Goal: Task Accomplishment & Management: Manage account settings

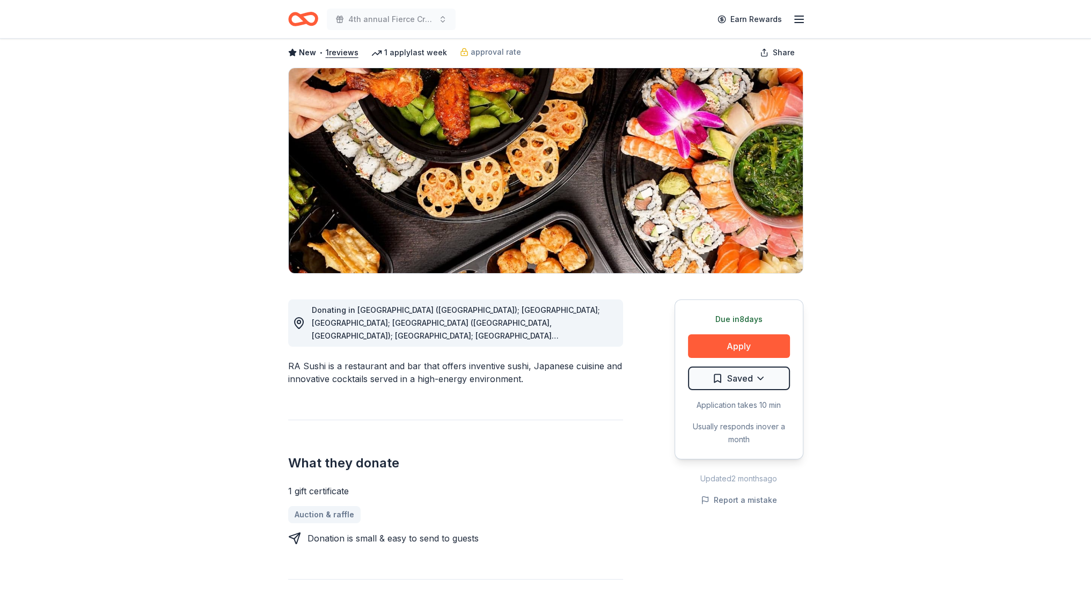
scroll to position [54, 0]
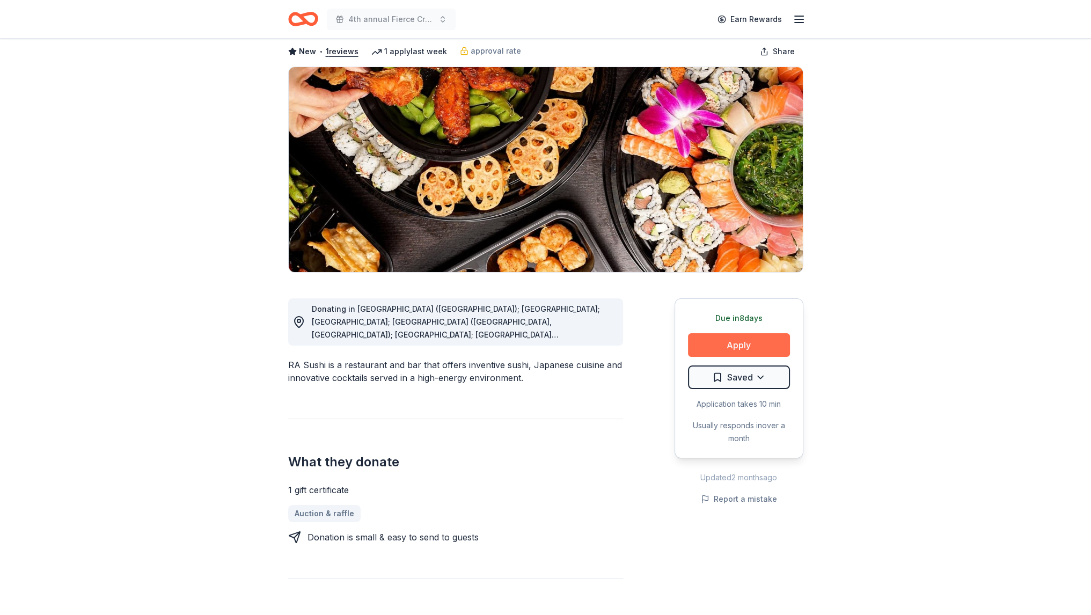
click at [733, 340] on button "Apply" at bounding box center [739, 345] width 102 height 24
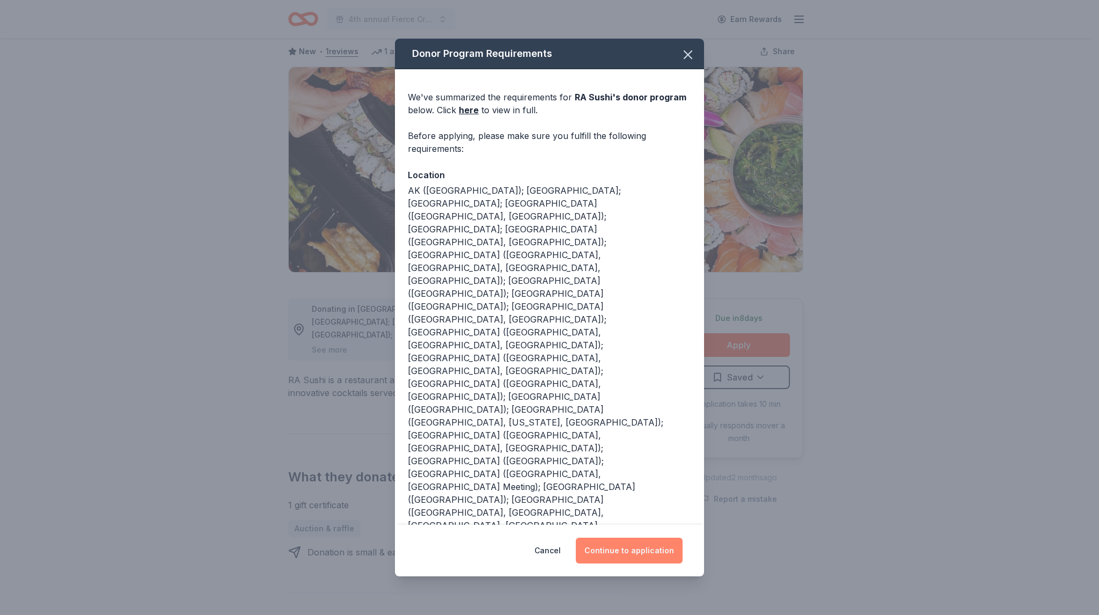
click at [621, 538] on button "Continue to application" at bounding box center [629, 551] width 107 height 26
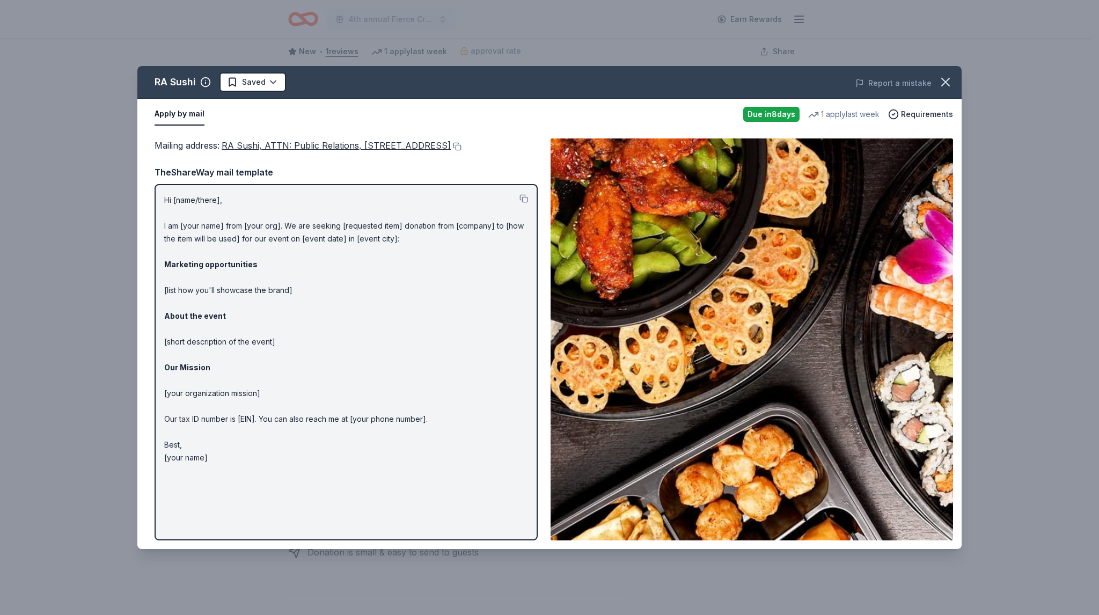
click at [518, 210] on p "Hi [name/there], I am [your name] from [your org]. We are seeking [requested it…" at bounding box center [346, 329] width 364 height 271
click at [524, 203] on button at bounding box center [524, 198] width 9 height 9
click at [445, 66] on div "RA Sushi Saved Report a mistake" at bounding box center [549, 82] width 824 height 33
click at [464, 47] on div "RA Sushi Saved Report a mistake Apply by mail Due in 8 days 1 apply last week R…" at bounding box center [549, 307] width 1099 height 615
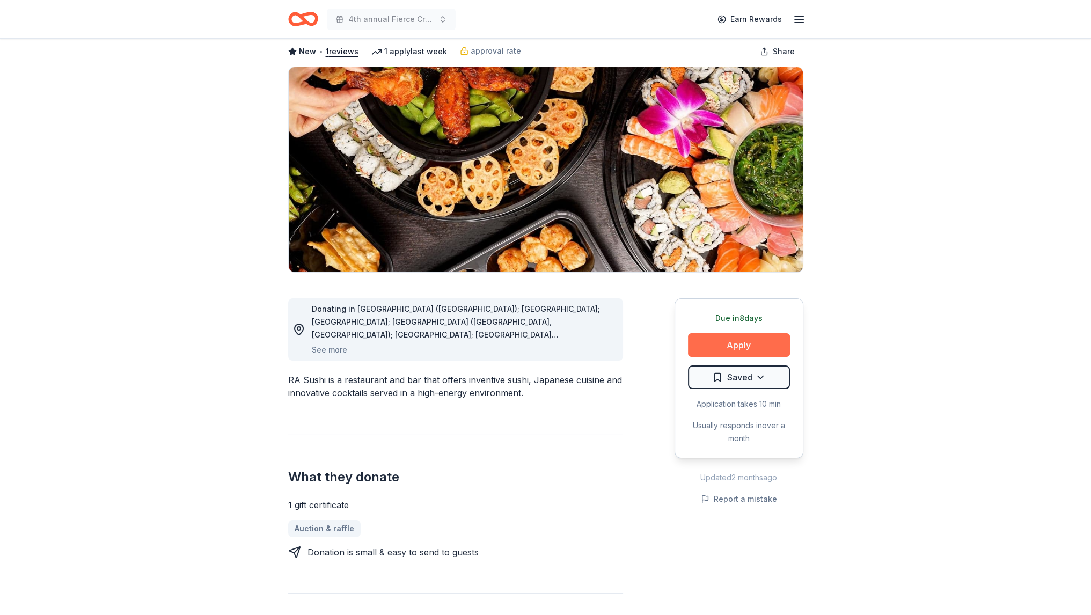
click at [745, 344] on button "Apply" at bounding box center [739, 345] width 102 height 24
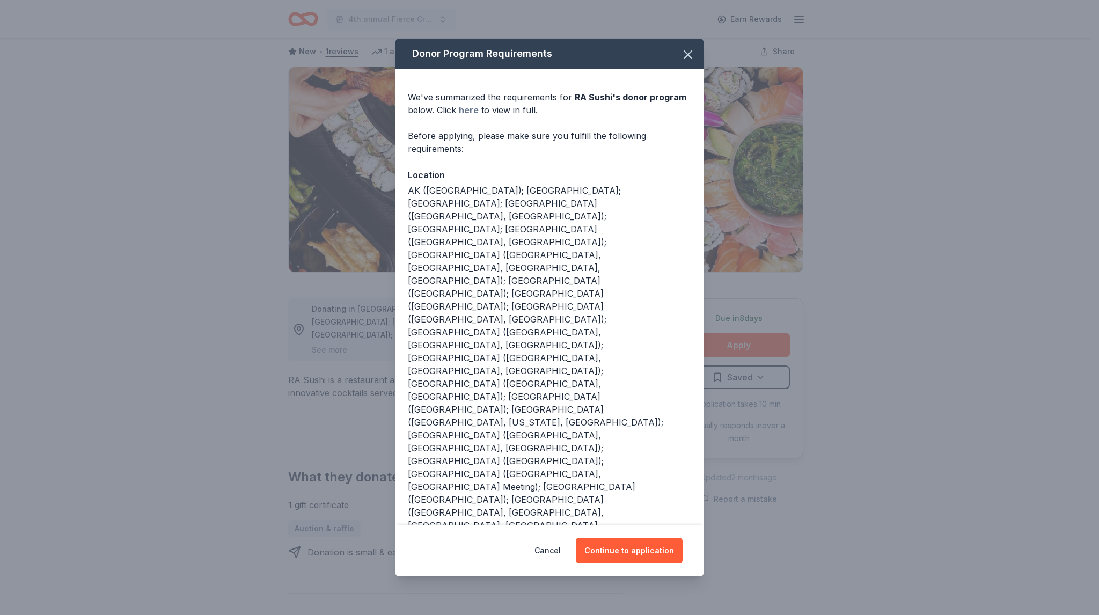
click at [469, 116] on link "here" at bounding box center [469, 110] width 20 height 13
click at [691, 62] on icon "button" at bounding box center [688, 54] width 15 height 15
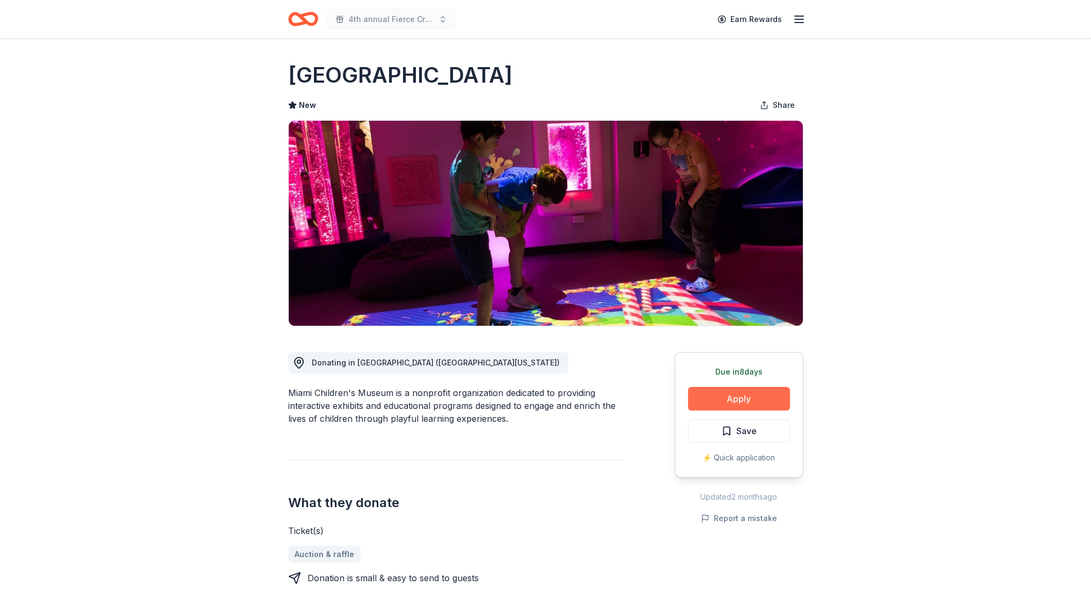
click at [712, 399] on button "Apply" at bounding box center [739, 399] width 102 height 24
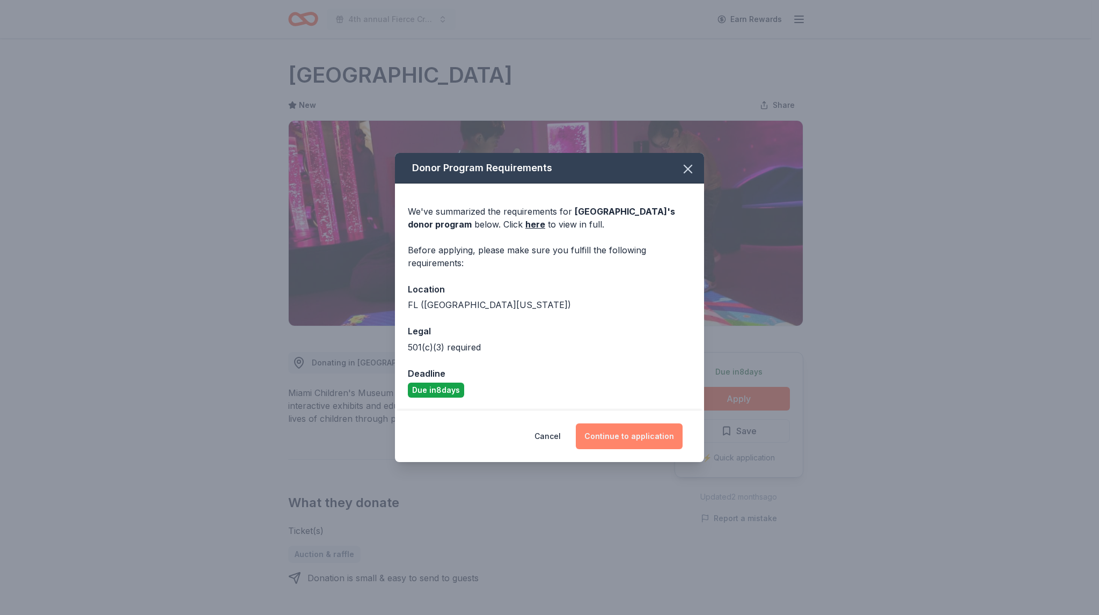
click at [633, 435] on button "Continue to application" at bounding box center [629, 437] width 107 height 26
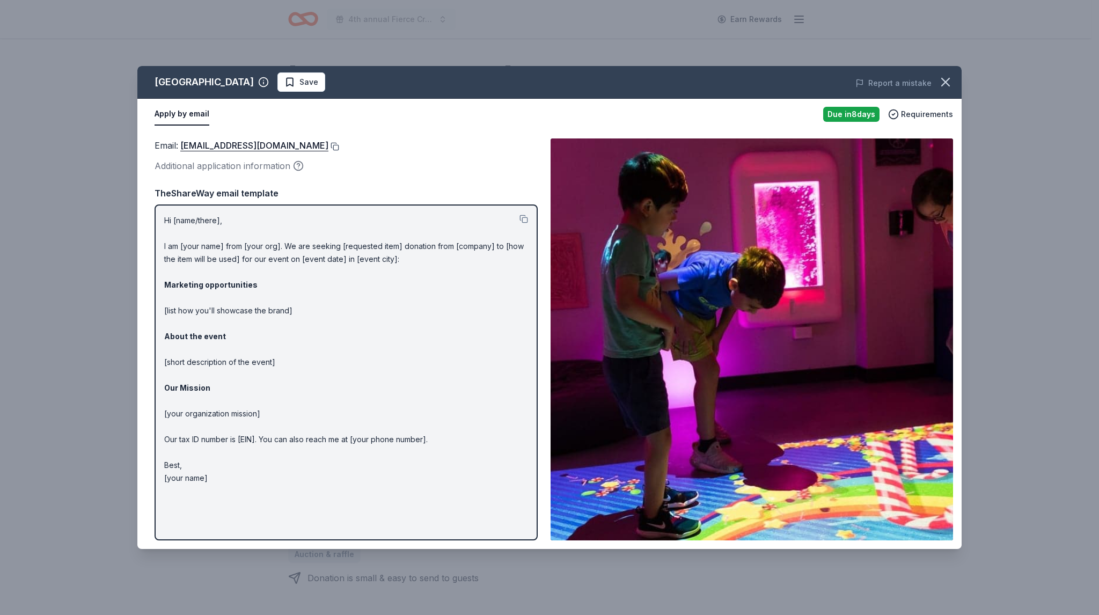
click at [339, 147] on button at bounding box center [334, 146] width 11 height 9
click at [339, 148] on button at bounding box center [334, 146] width 11 height 9
click at [777, 213] on img at bounding box center [752, 339] width 403 height 402
click at [52, 265] on div "Miami Children's Museum Save Report a mistake Apply by email Due in 8 days Requ…" at bounding box center [549, 307] width 1099 height 615
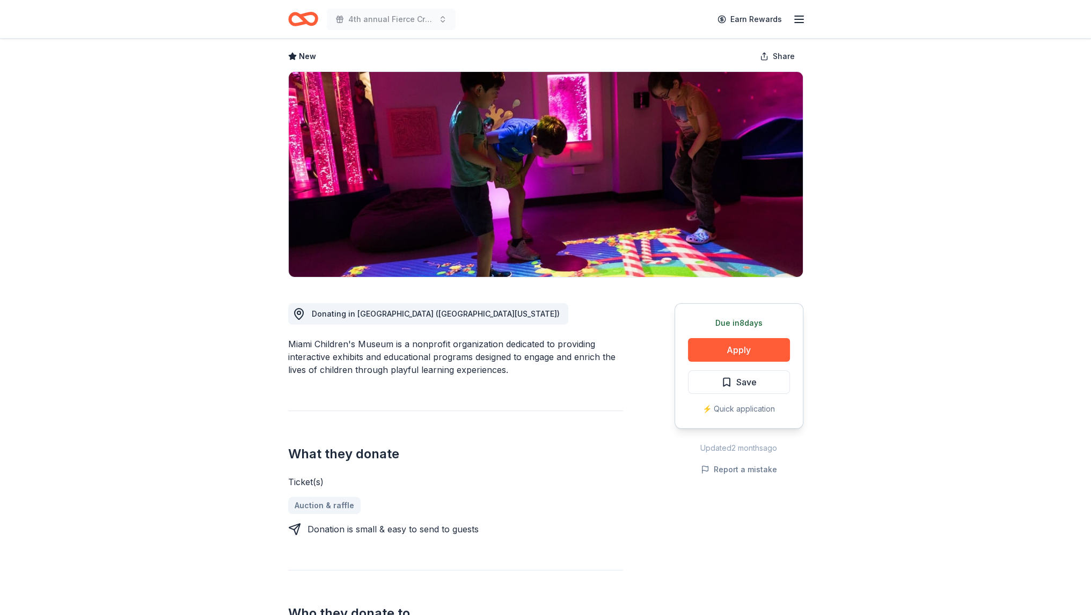
scroll to position [54, 0]
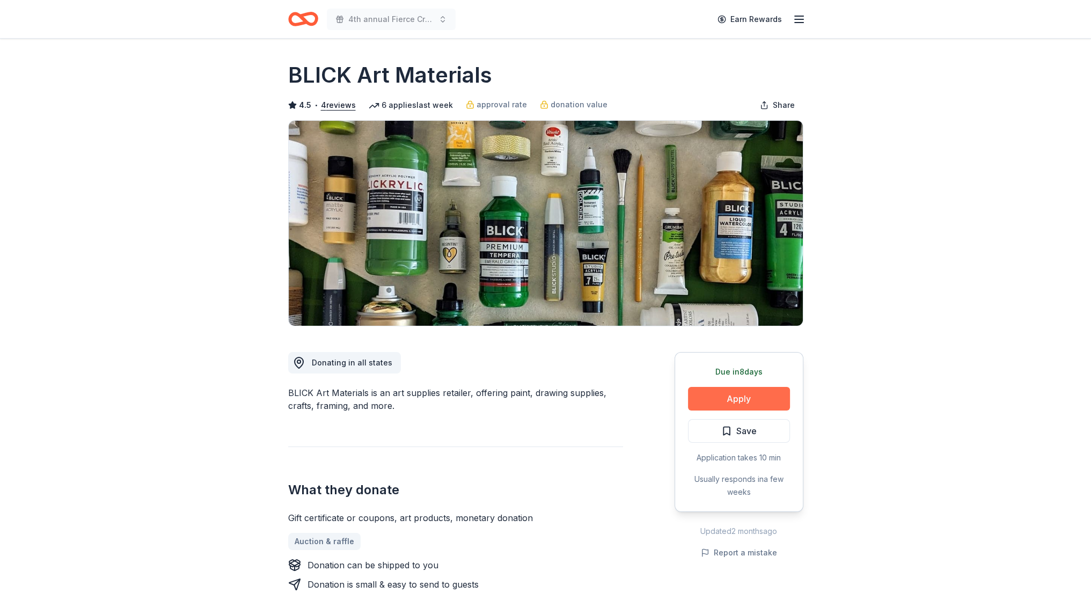
click at [708, 394] on button "Apply" at bounding box center [739, 399] width 102 height 24
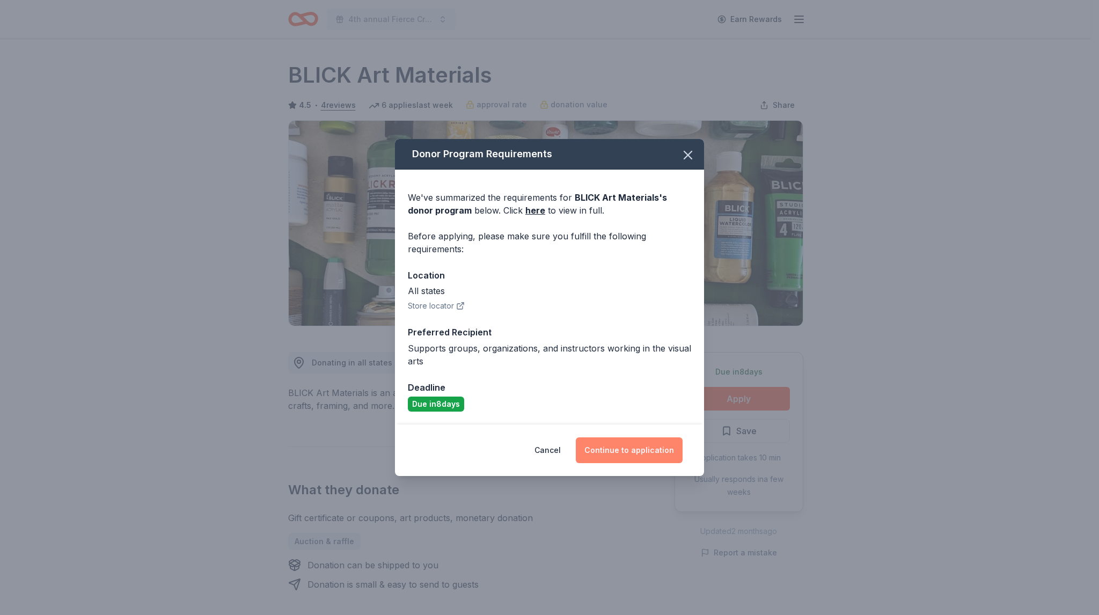
click at [622, 443] on button "Continue to application" at bounding box center [629, 450] width 107 height 26
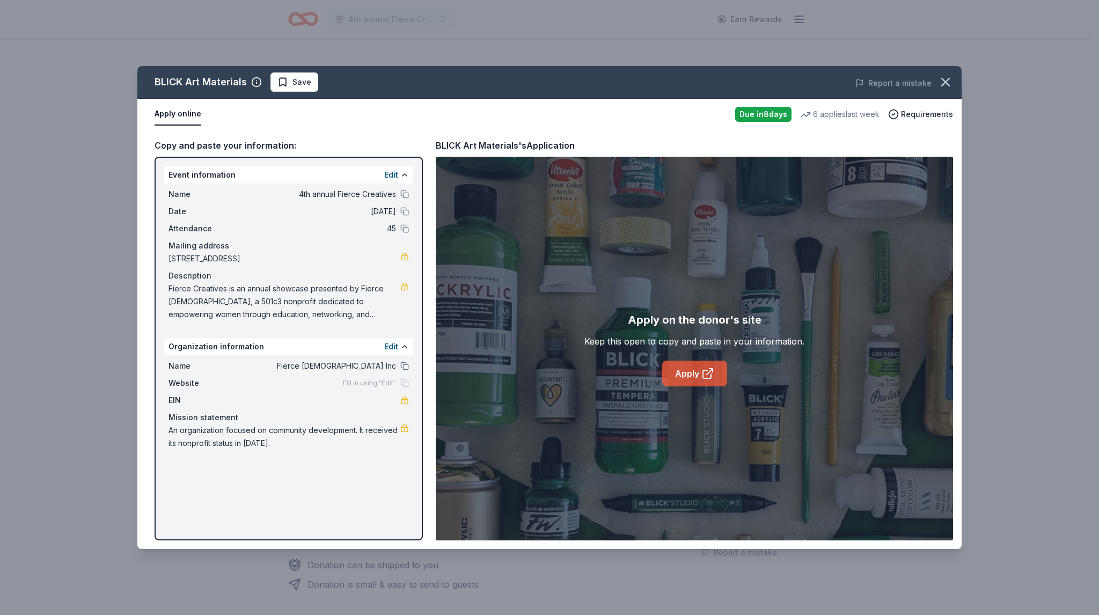
click at [697, 365] on link "Apply" at bounding box center [694, 374] width 65 height 26
click at [403, 370] on div "Name Fierce Females Inc" at bounding box center [289, 366] width 240 height 13
click at [404, 366] on button at bounding box center [404, 366] width 9 height 9
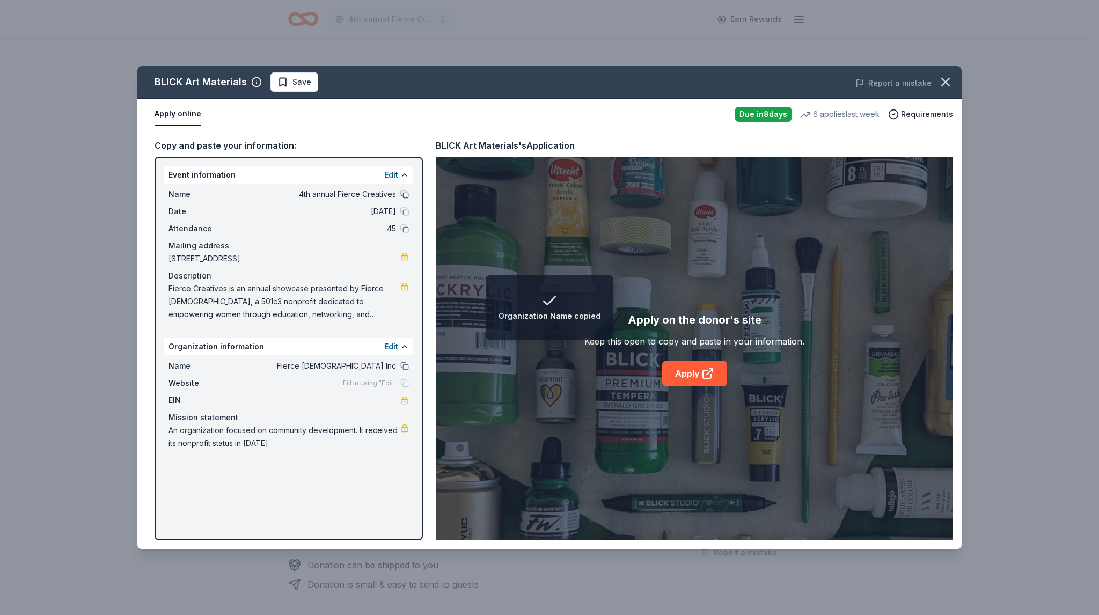
click at [405, 194] on div "Name 4th annual Fierce Creatives" at bounding box center [289, 194] width 240 height 13
click at [405, 194] on button at bounding box center [404, 194] width 9 height 9
click at [403, 210] on button at bounding box center [404, 211] width 9 height 9
click at [366, 314] on span "Fierce Creatives is an annual showcase presented by Fierce Females, a 501c3 non…" at bounding box center [285, 301] width 232 height 39
click at [796, 20] on div "BLICK Art Materials Save Report a mistake Apply online Due in 8 days 6 applies …" at bounding box center [549, 307] width 1099 height 615
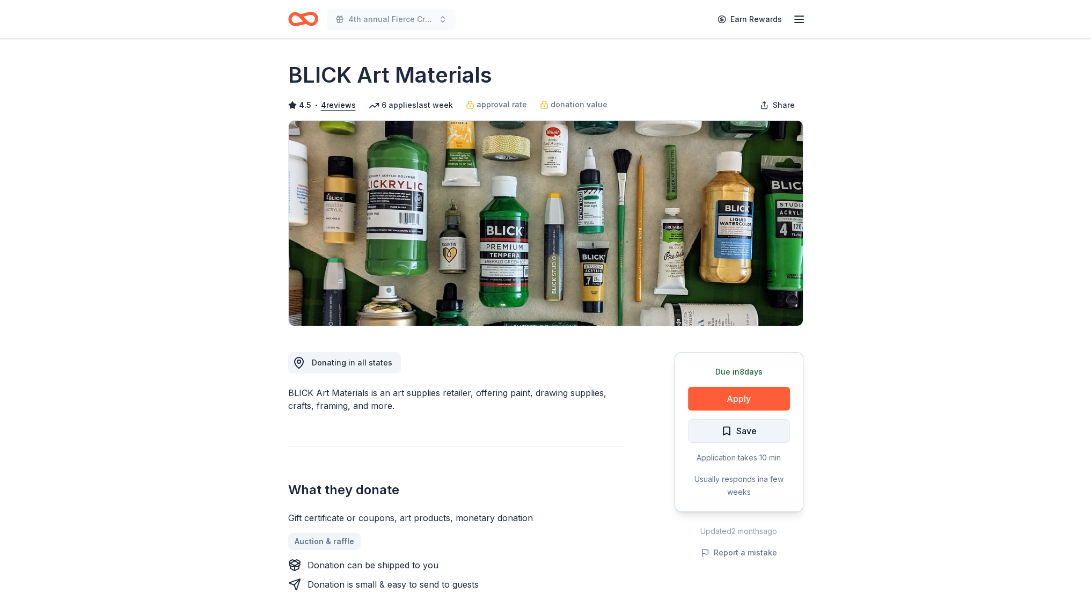
click at [758, 425] on button "Save" at bounding box center [739, 431] width 102 height 24
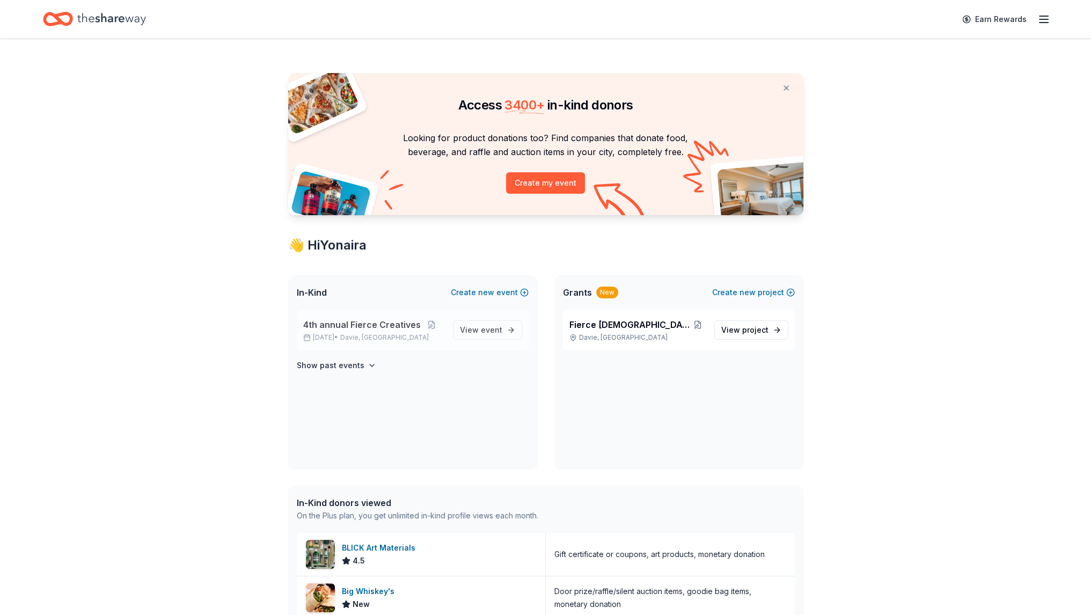
click at [395, 317] on div "4th annual Fierce Creatives Sep 20, 2025 • Davie, FL View event" at bounding box center [413, 330] width 232 height 41
click at [426, 323] on button at bounding box center [431, 324] width 21 height 9
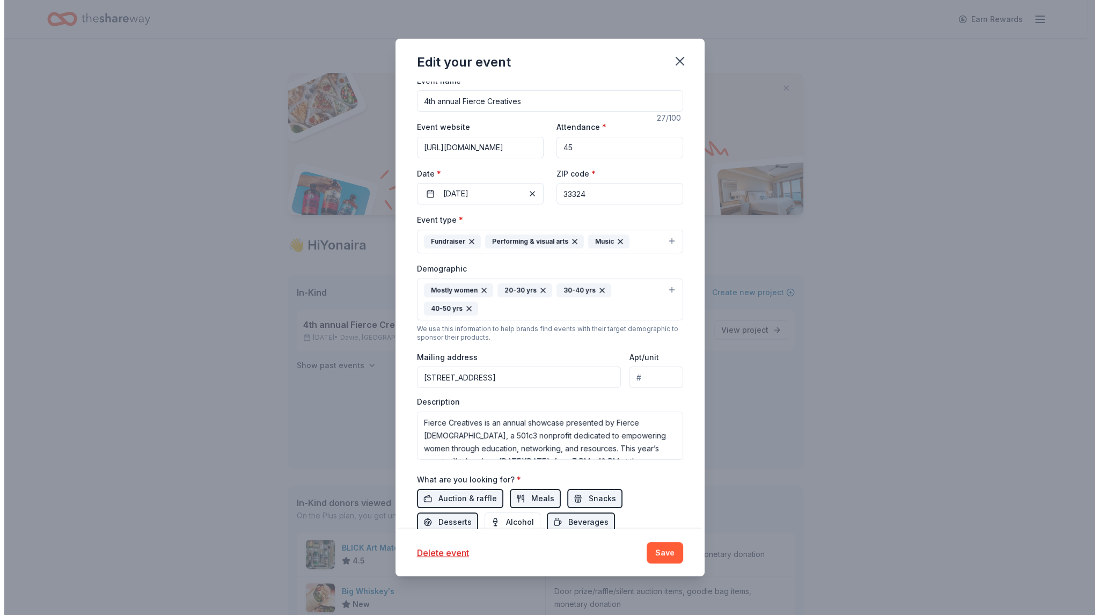
scroll to position [107, 0]
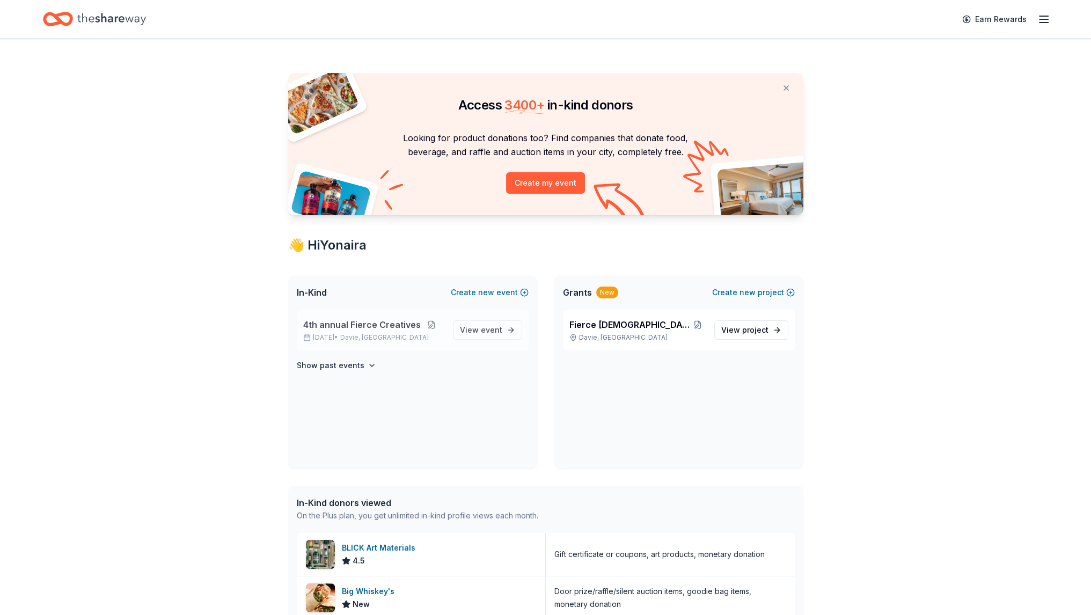
click at [429, 322] on button at bounding box center [431, 324] width 21 height 9
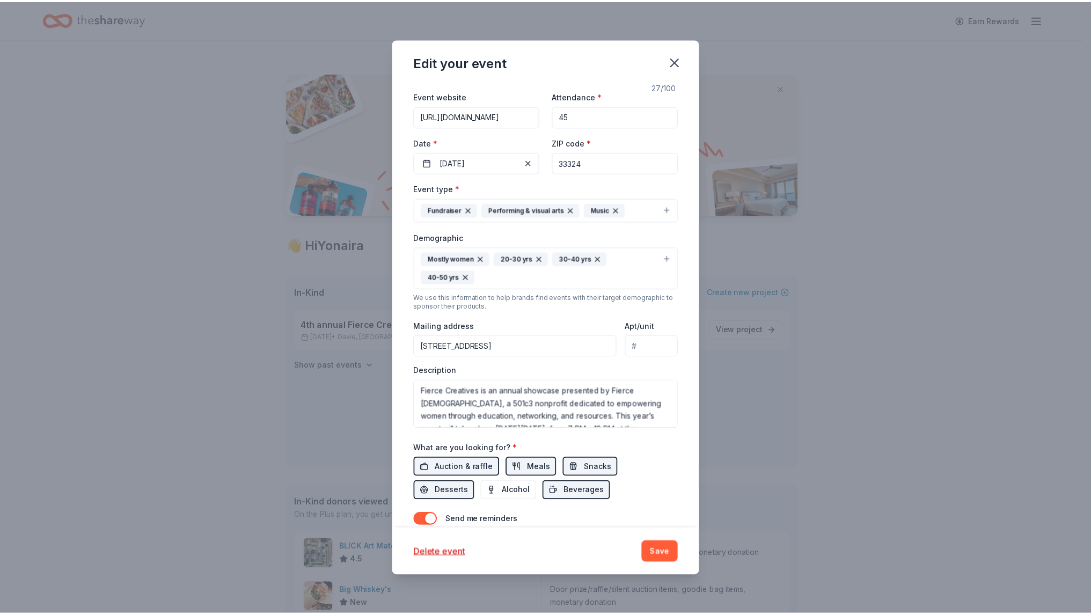
scroll to position [107, 0]
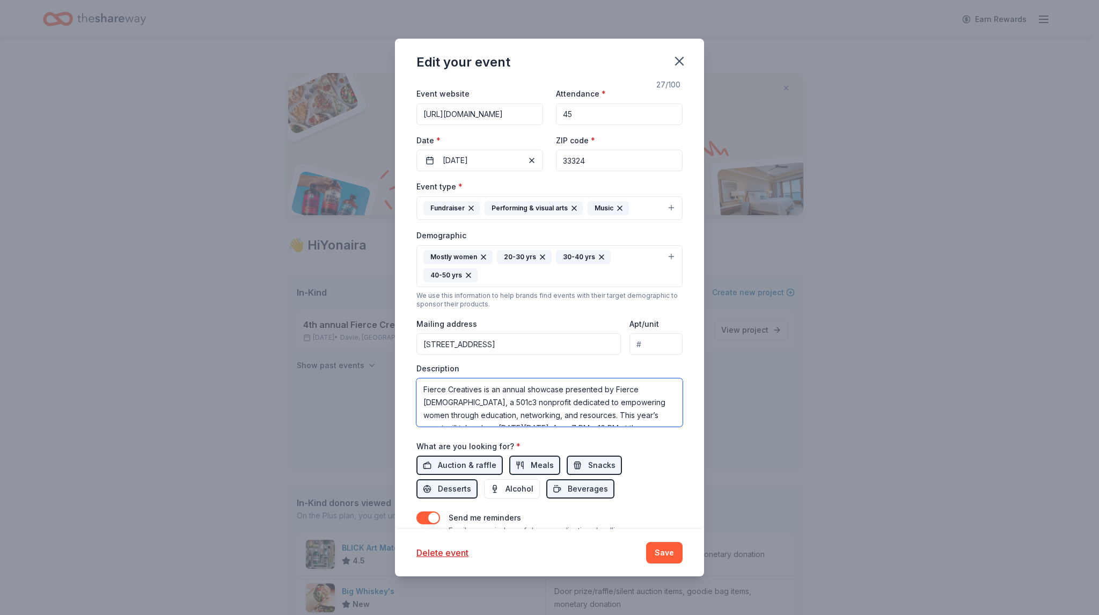
click at [536, 397] on textarea "Fierce Creatives is an annual showcase presented by Fierce [DEMOGRAPHIC_DATA], …" at bounding box center [550, 402] width 266 height 48
click at [862, 162] on div "Edit your event Update donors you've applied to Let donors know of any updates …" at bounding box center [549, 307] width 1099 height 615
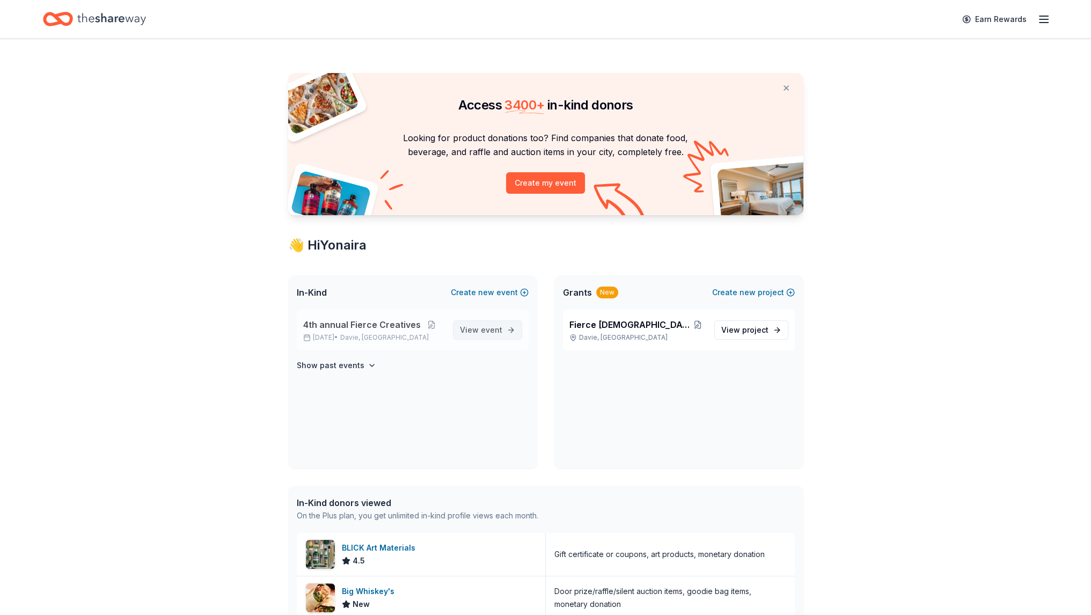
click at [507, 329] on link "View event" at bounding box center [487, 329] width 69 height 19
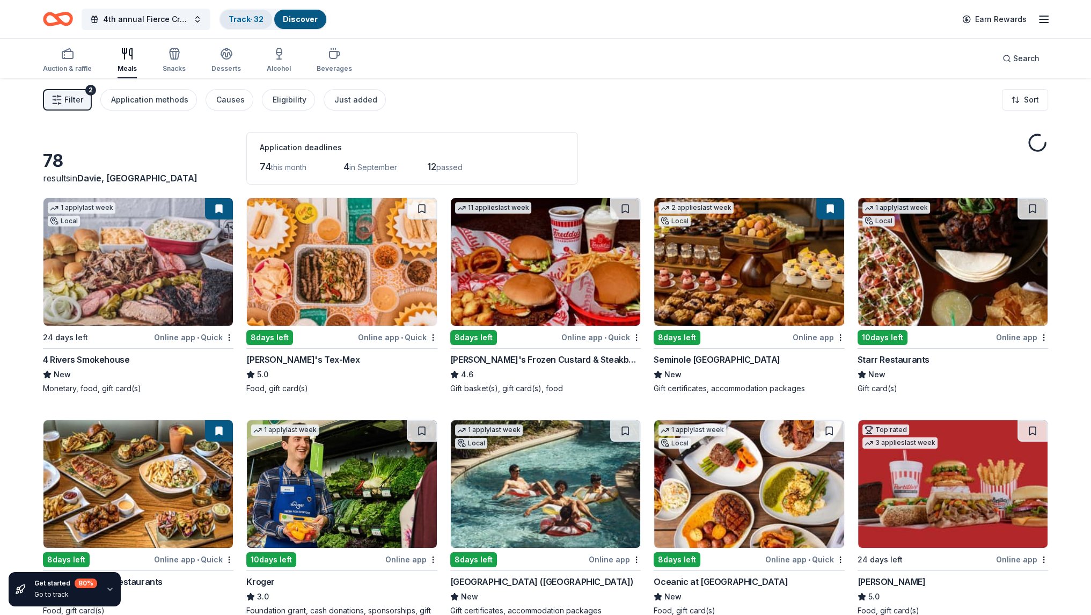
click at [246, 18] on link "Track · 32" at bounding box center [246, 18] width 35 height 9
click at [246, 22] on link "Track · 32" at bounding box center [246, 18] width 35 height 9
click at [256, 20] on link "Track · 32" at bounding box center [246, 18] width 35 height 9
drag, startPoint x: 293, startPoint y: 19, endPoint x: 262, endPoint y: 19, distance: 30.6
click at [294, 19] on link "Discover" at bounding box center [300, 18] width 35 height 9
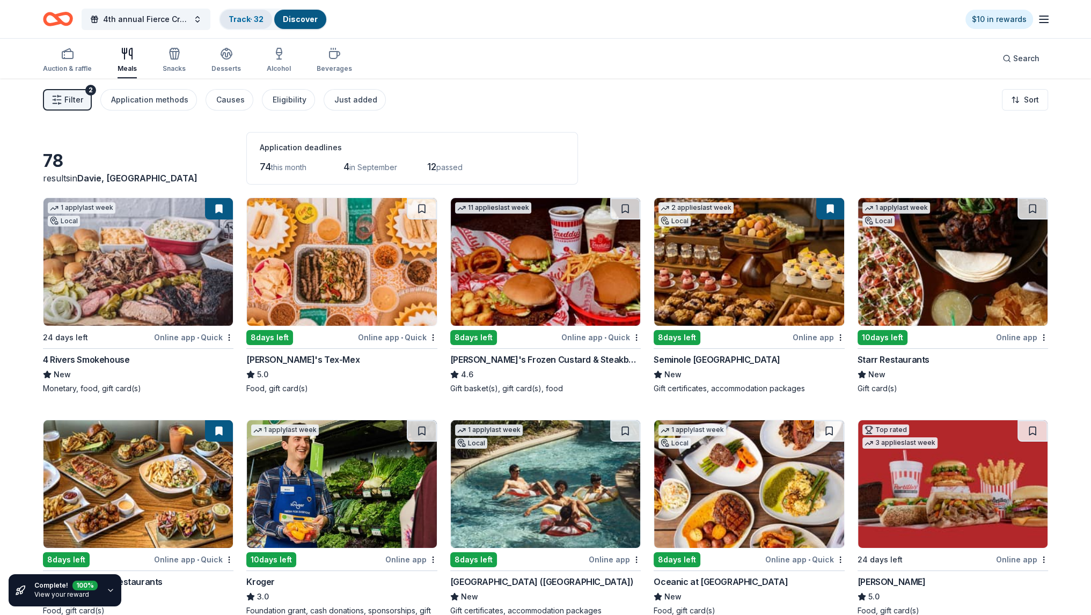
click at [251, 18] on link "Track · 32" at bounding box center [246, 18] width 35 height 9
click at [301, 16] on link "Discover" at bounding box center [300, 18] width 35 height 9
click at [230, 19] on link "Track · 32" at bounding box center [246, 18] width 35 height 9
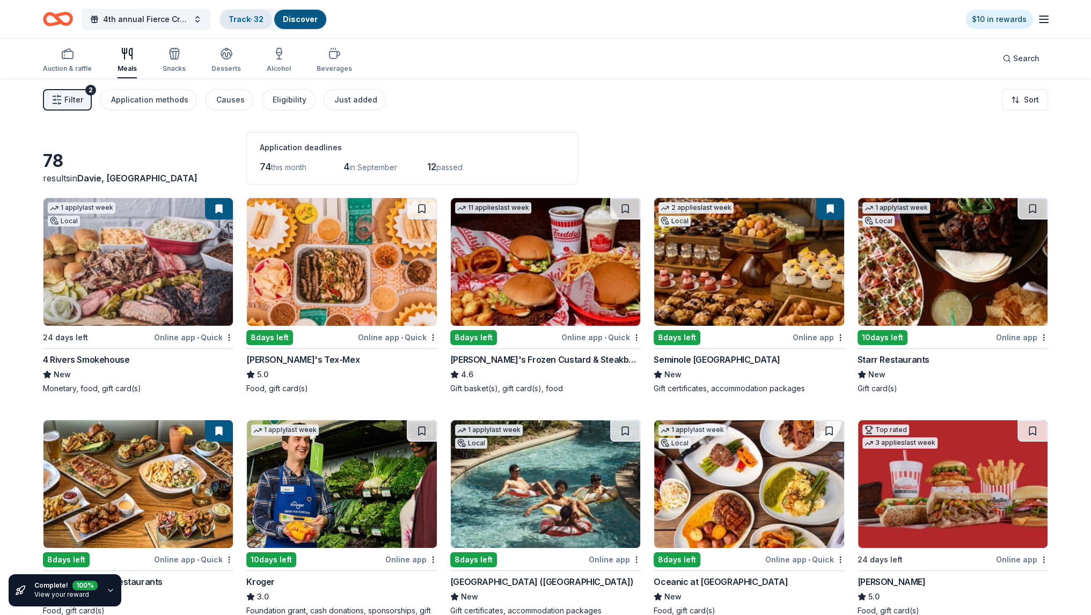
click at [264, 20] on link "Track · 32" at bounding box center [246, 18] width 35 height 9
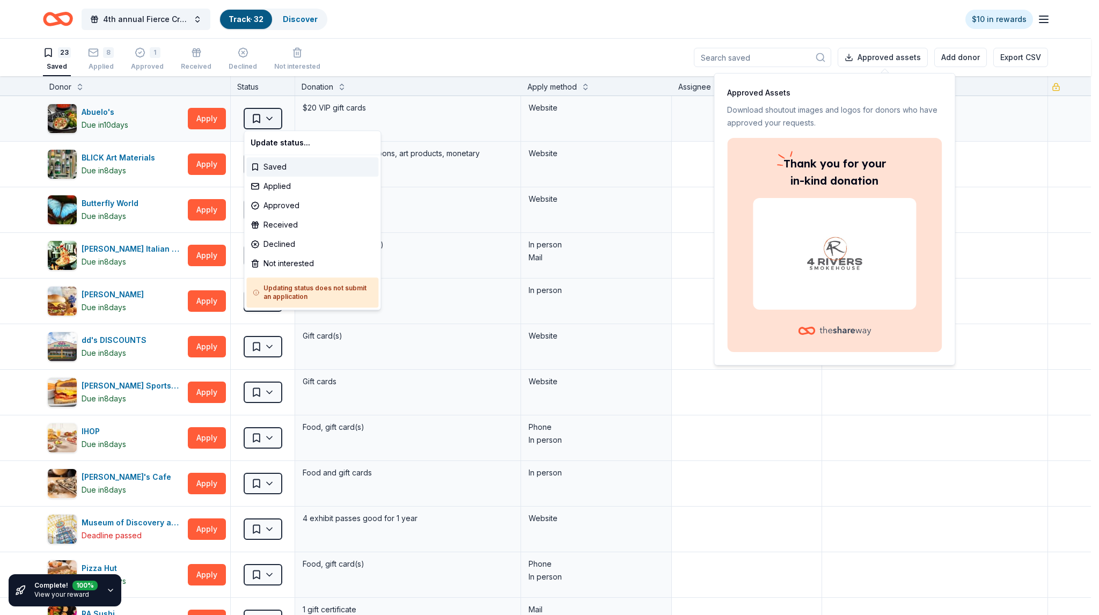
click at [271, 121] on html "4th annual Fierce Creatives Track · 32 Discover $10 in rewards 23 Saved 8 Appli…" at bounding box center [549, 307] width 1099 height 615
click at [338, 73] on html "4th annual Fierce Creatives Track · 32 Discover $10 in rewards 23 Saved 8 Appli…" at bounding box center [549, 307] width 1099 height 615
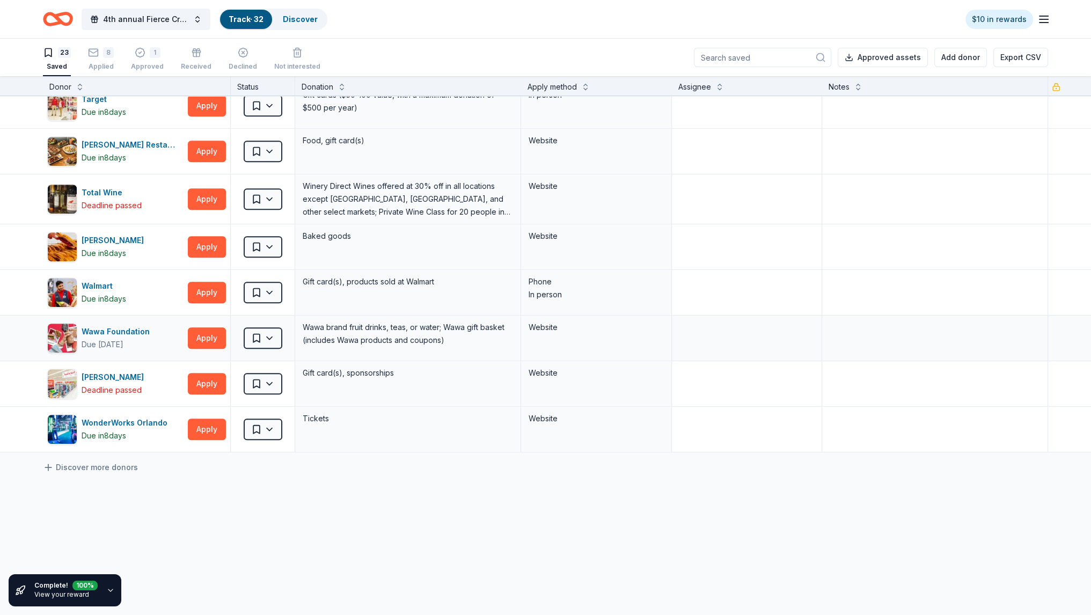
scroll to position [733, 0]
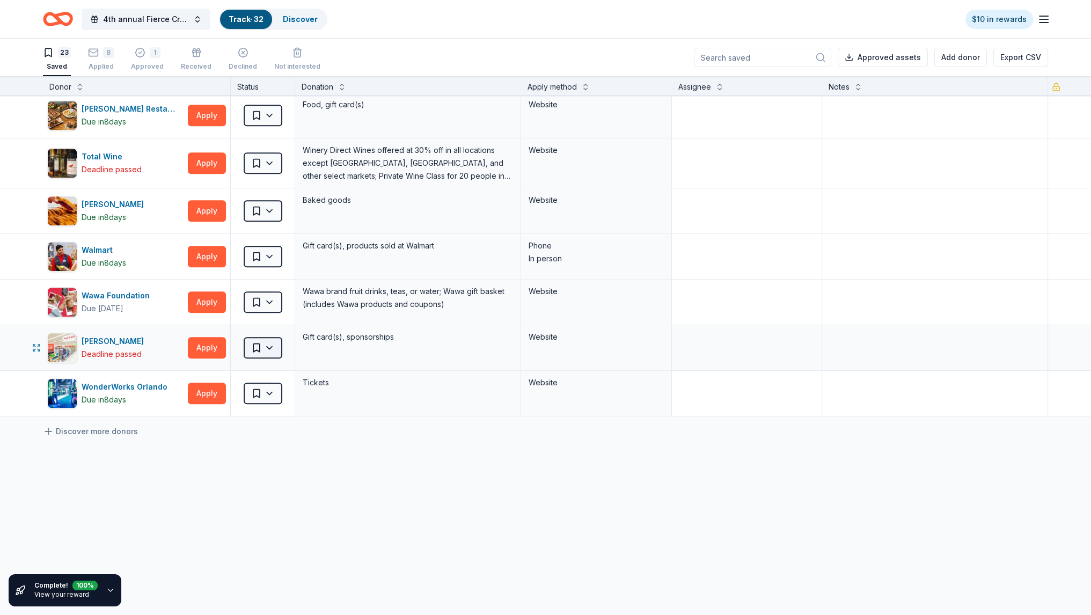
click at [279, 340] on html "4th annual Fierce Creatives Track · 32 Discover $10 in rewards 23 Saved 8 Appli…" at bounding box center [545, 307] width 1091 height 615
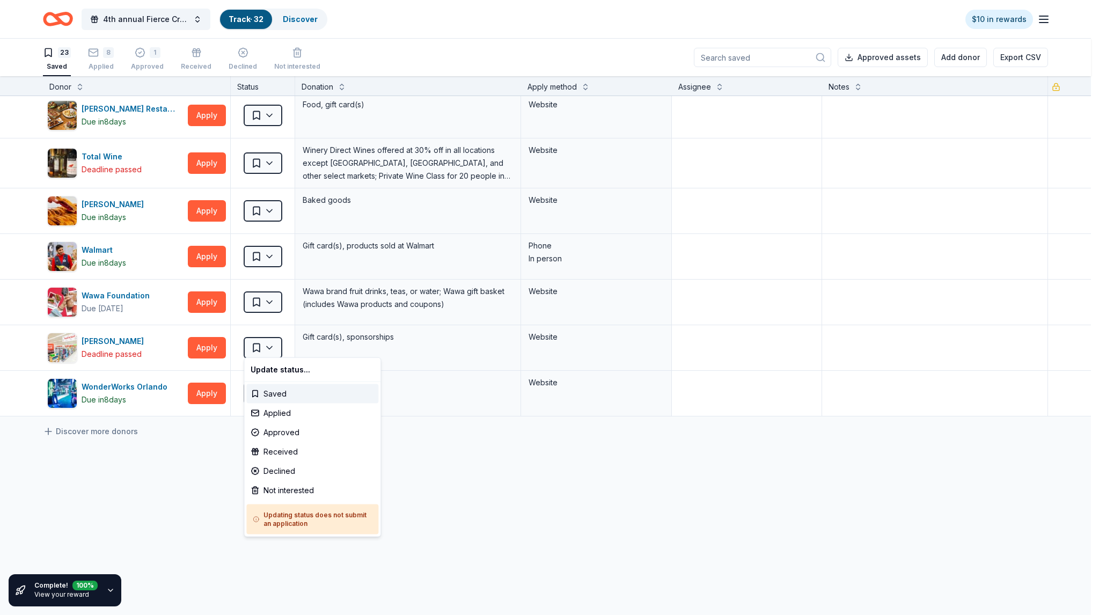
click at [181, 478] on html "4th annual Fierce Creatives Track · 32 Discover $10 in rewards 23 Saved 8 Appli…" at bounding box center [549, 307] width 1099 height 615
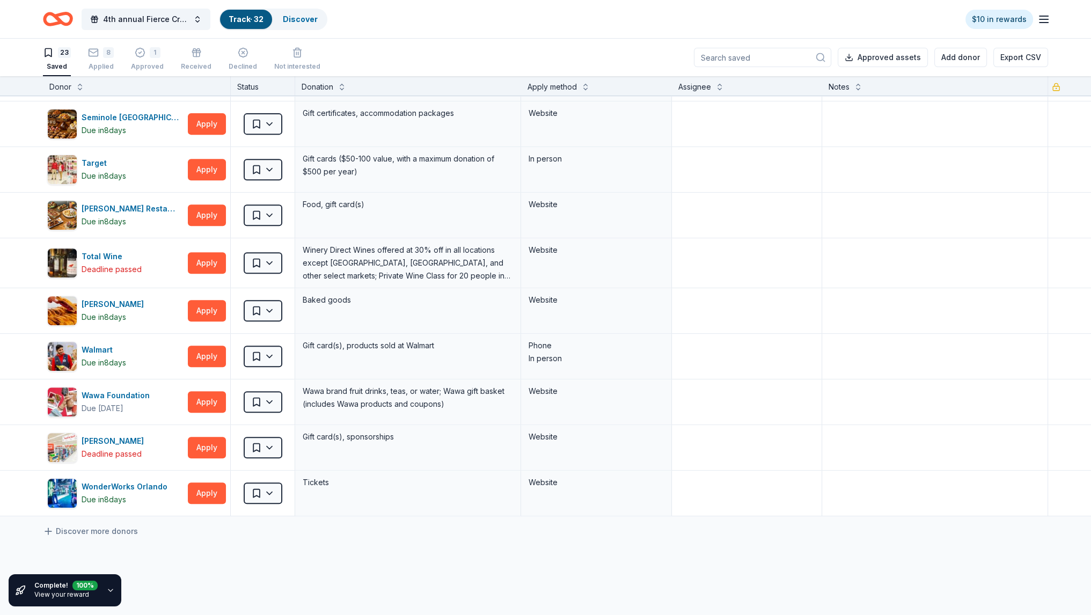
scroll to position [626, 0]
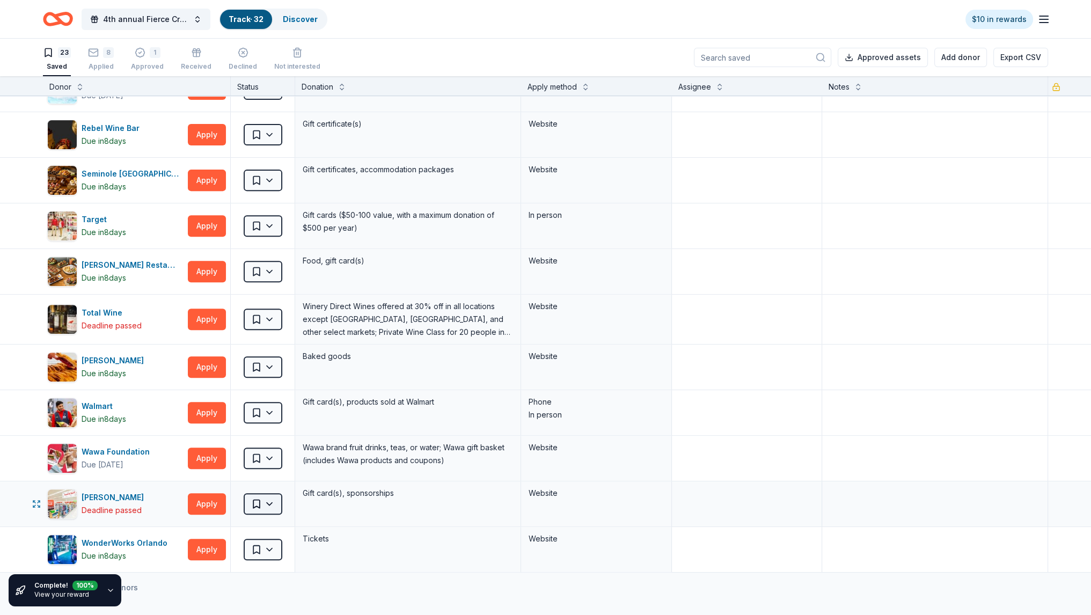
click at [268, 453] on div "Saved" at bounding box center [263, 458] width 64 height 45
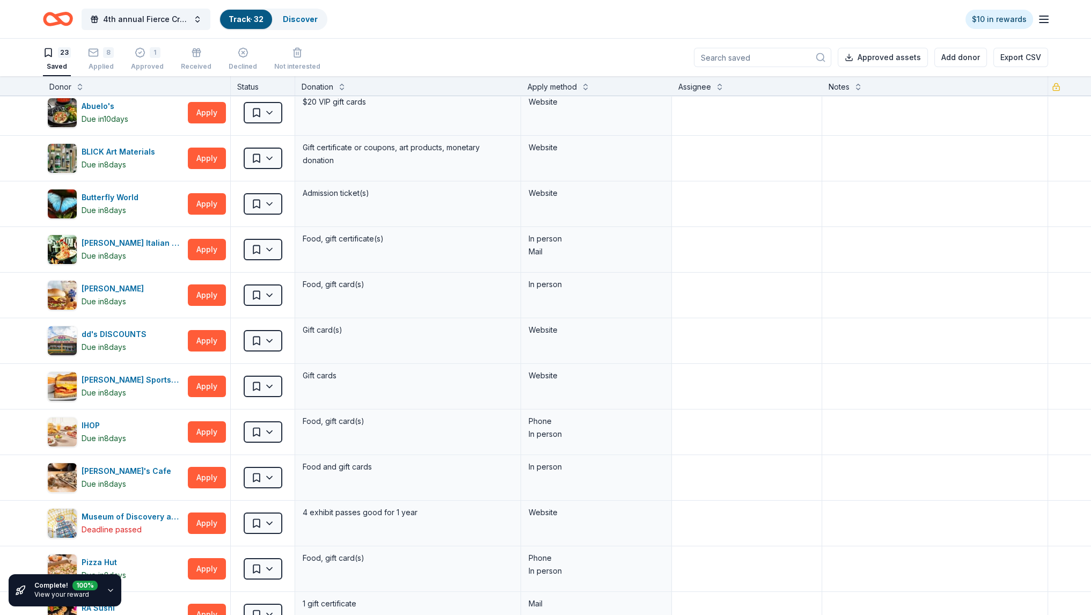
scroll to position [0, 0]
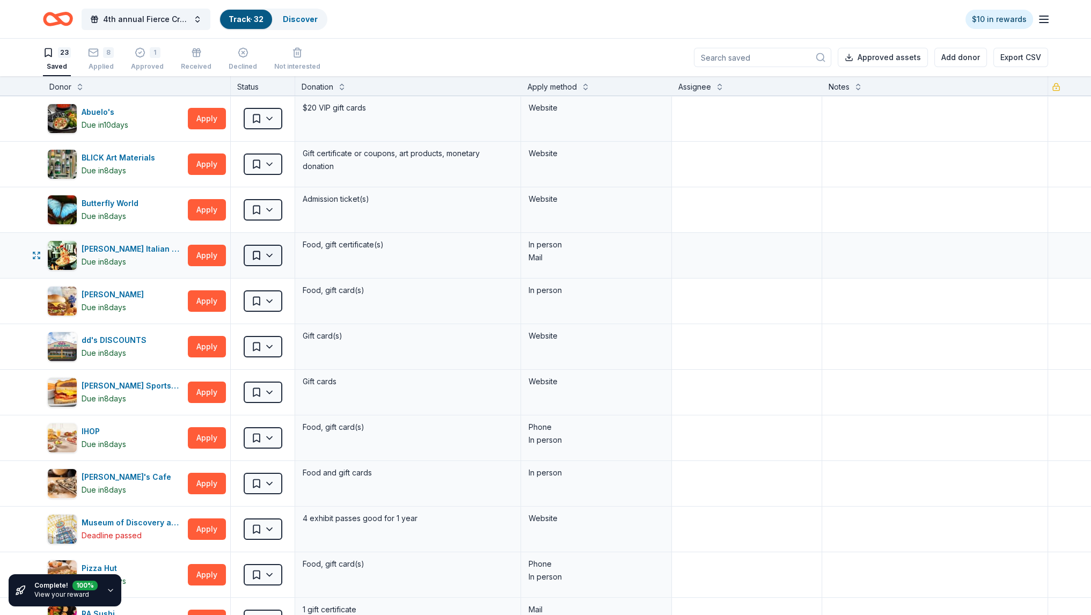
click at [273, 260] on html "4th annual Fierce Creatives Track · 32 Discover $10 in rewards 23 Saved 8 Appli…" at bounding box center [545, 307] width 1091 height 615
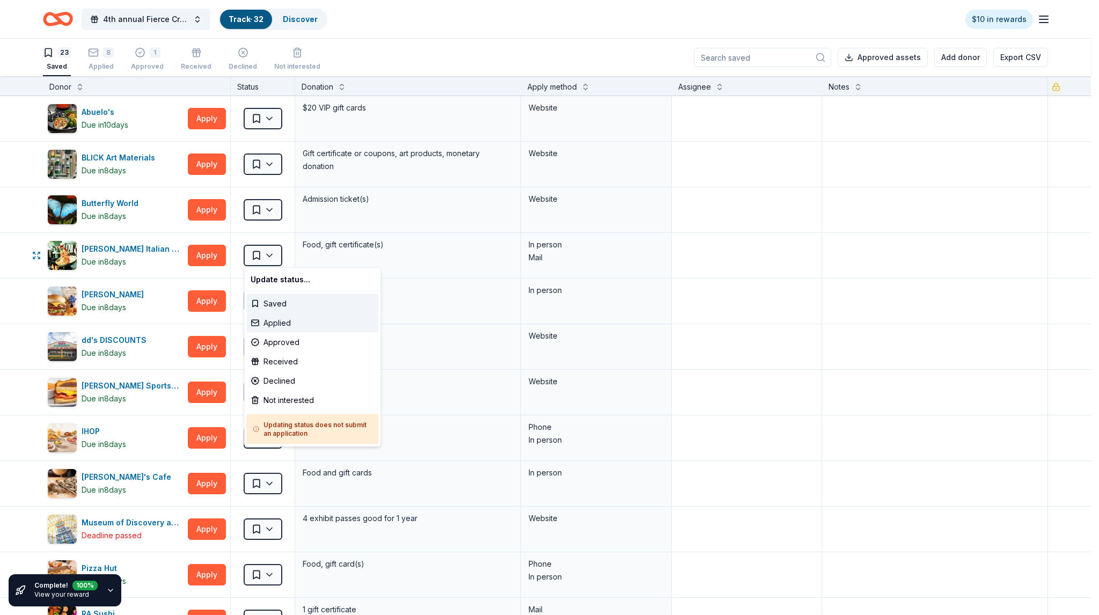
click at [271, 322] on div "Applied" at bounding box center [312, 322] width 132 height 19
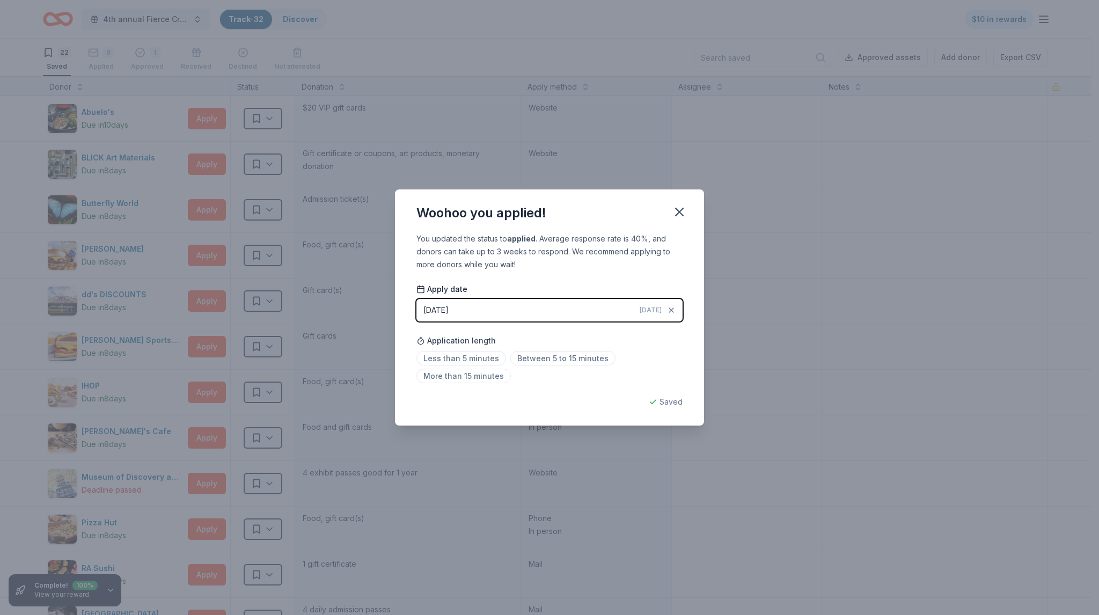
click at [359, 303] on div "Woohoo you applied! You updated the status to applied . Average response rate i…" at bounding box center [549, 307] width 1099 height 615
click at [676, 216] on icon "button" at bounding box center [679, 212] width 15 height 15
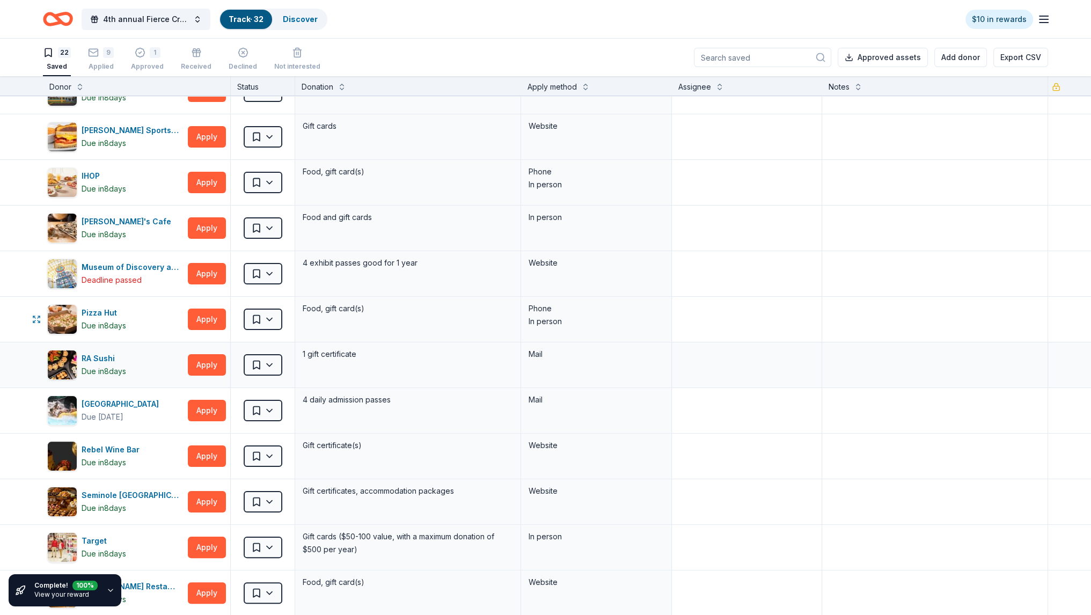
scroll to position [215, 0]
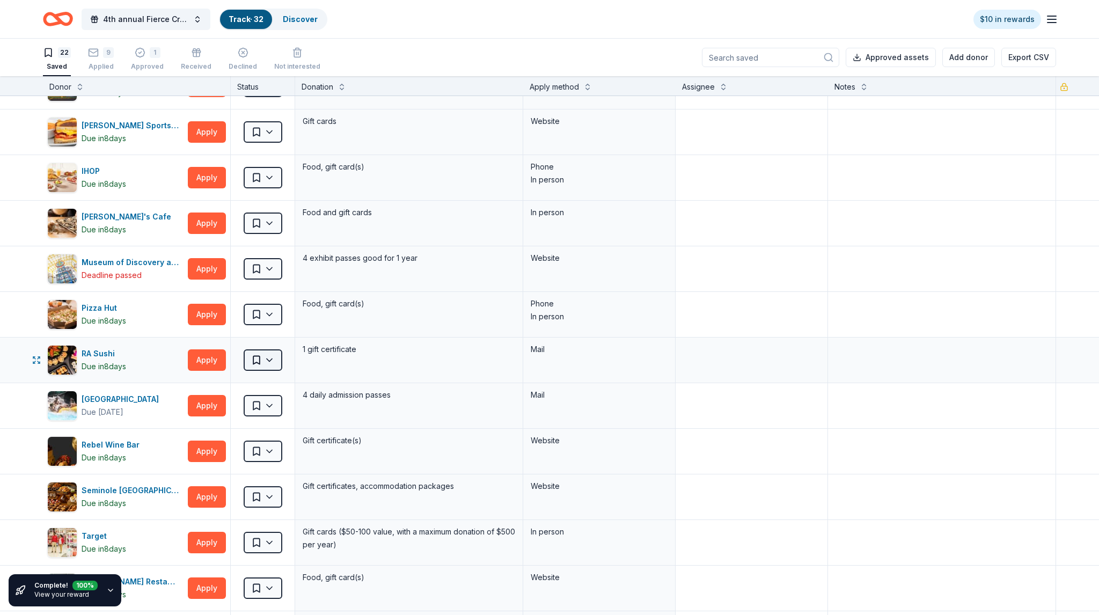
click at [267, 356] on html "4th annual Fierce Creatives Track · 32 Discover $10 in rewards 22 Saved 9 Appli…" at bounding box center [549, 307] width 1099 height 615
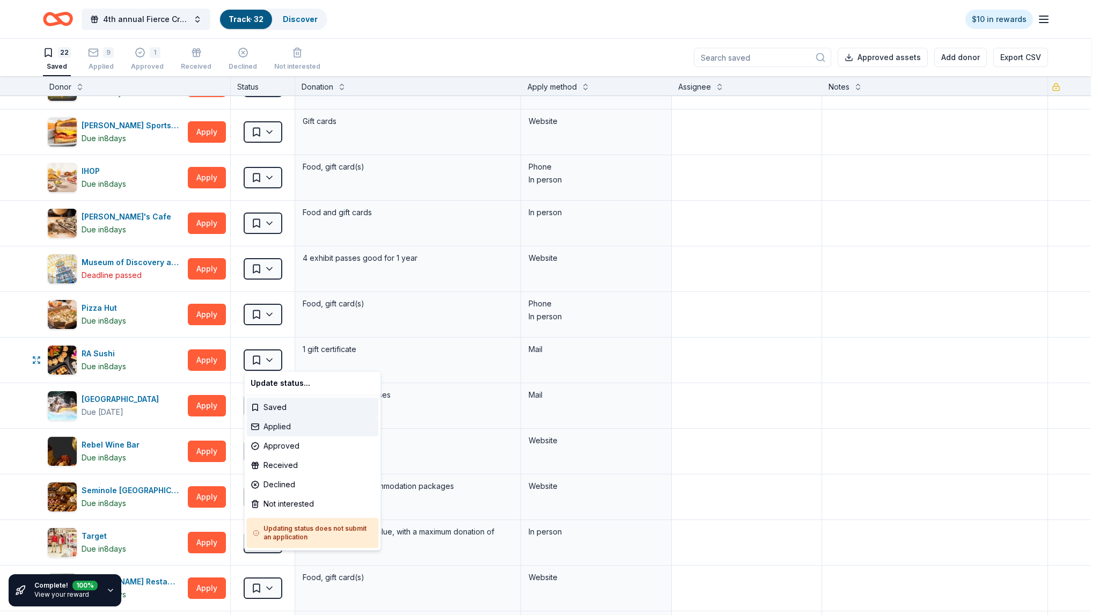
click at [279, 425] on div "Applied" at bounding box center [312, 426] width 132 height 19
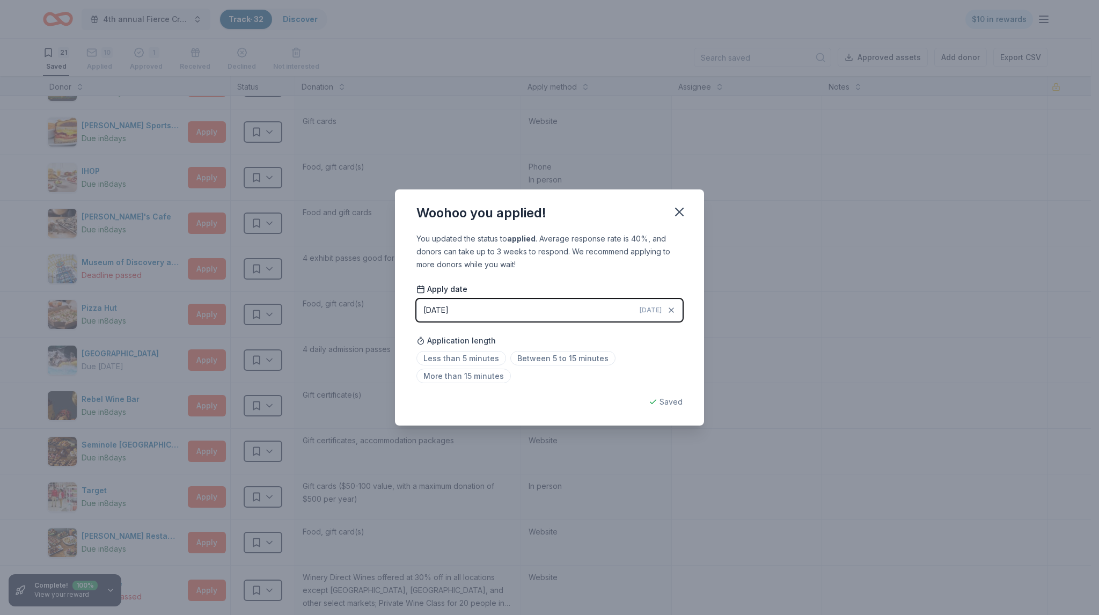
click at [355, 367] on div "Woohoo you applied! You updated the status to applied . Average response rate i…" at bounding box center [549, 307] width 1099 height 615
click at [671, 213] on button "button" at bounding box center [680, 212] width 24 height 24
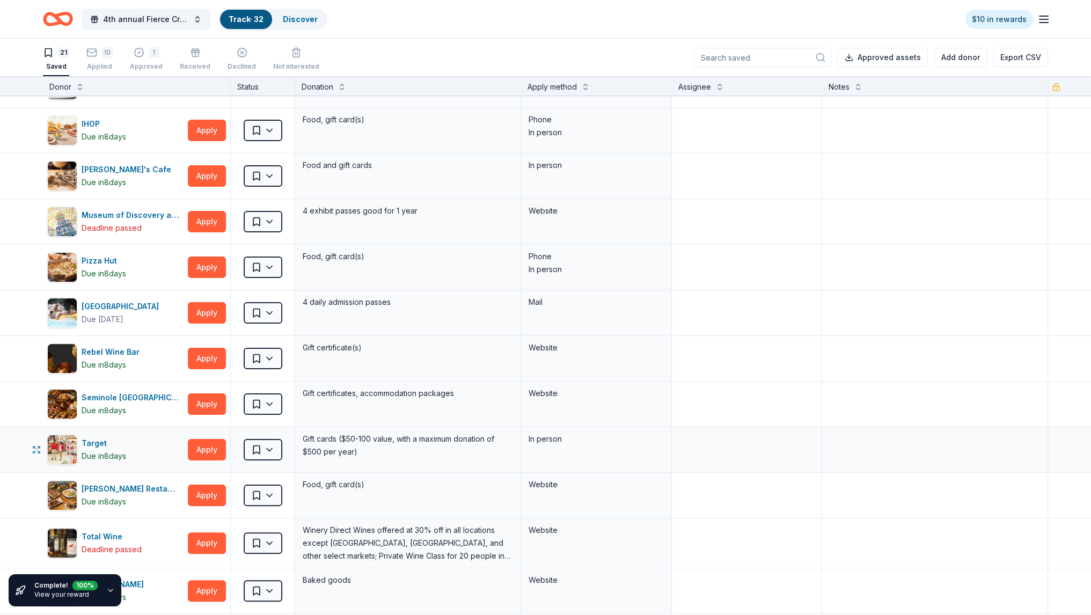
scroll to position [268, 0]
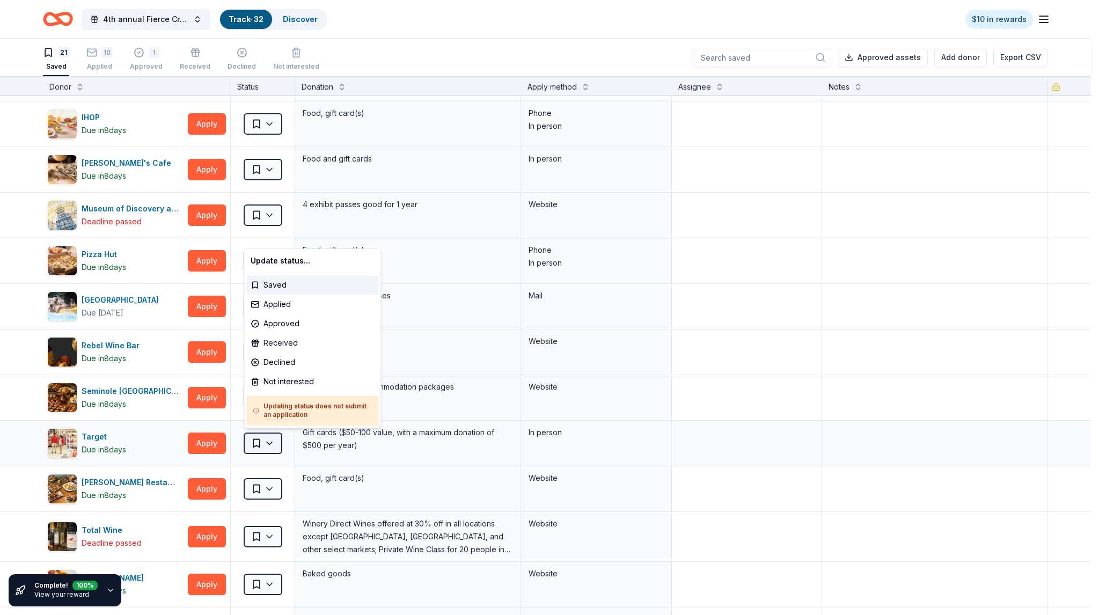
click at [267, 433] on html "4th annual Fierce Creatives Track · 32 Discover $10 in rewards 21 Saved 10 Appl…" at bounding box center [549, 307] width 1099 height 615
click at [283, 313] on div "Applied" at bounding box center [312, 304] width 132 height 19
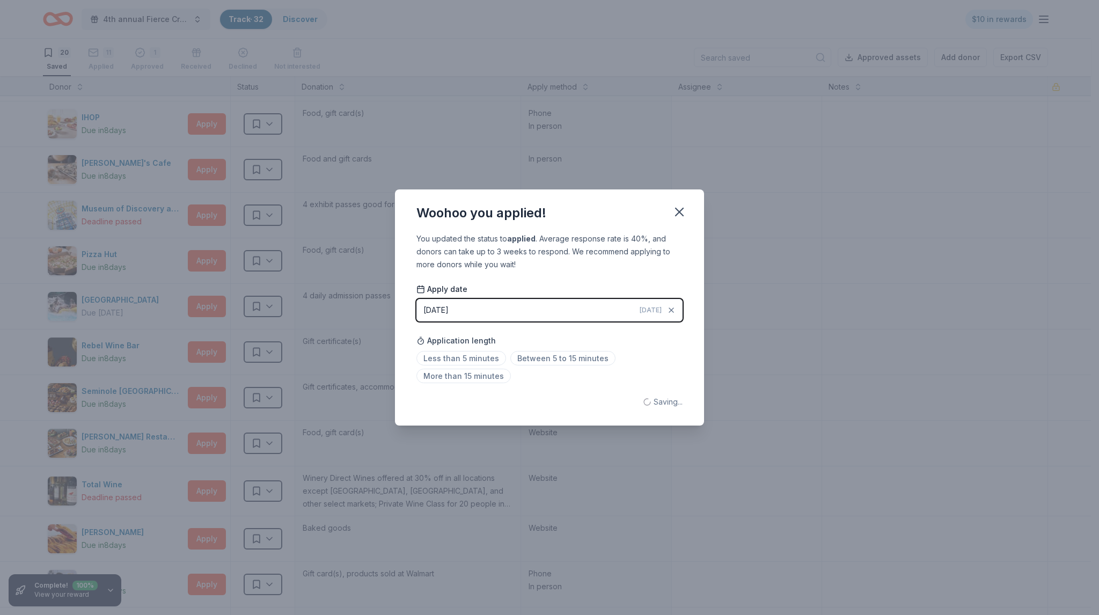
click at [19, 391] on div "Woohoo you applied! You updated the status to applied . Average response rate i…" at bounding box center [549, 307] width 1099 height 615
click at [360, 436] on div "Woohoo you applied! You updated the status to applied . Average response rate i…" at bounding box center [549, 307] width 1099 height 615
click at [682, 205] on icon "button" at bounding box center [679, 212] width 15 height 15
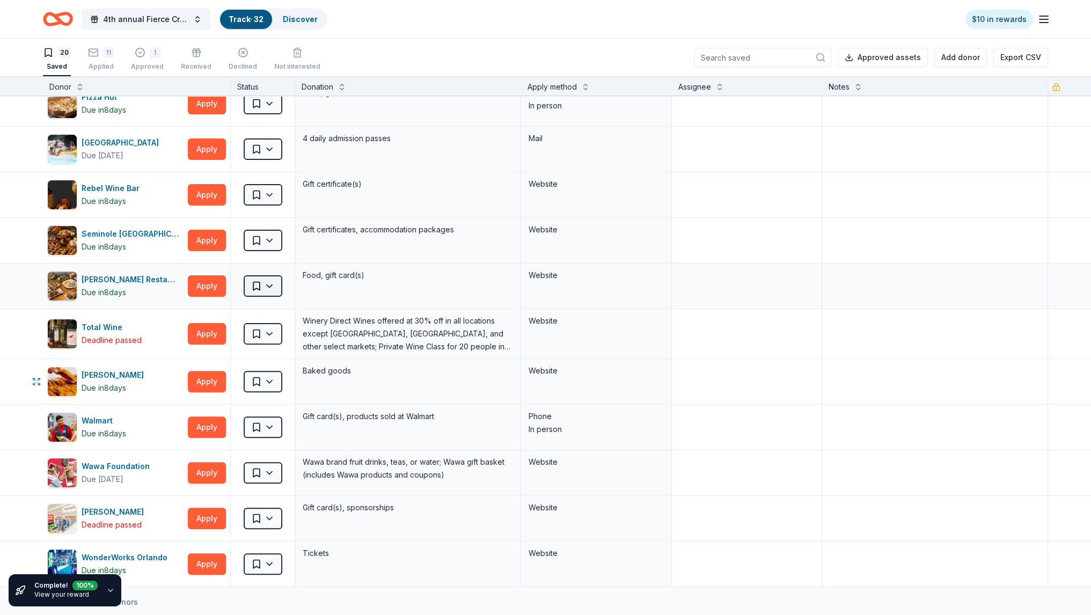
scroll to position [429, 0]
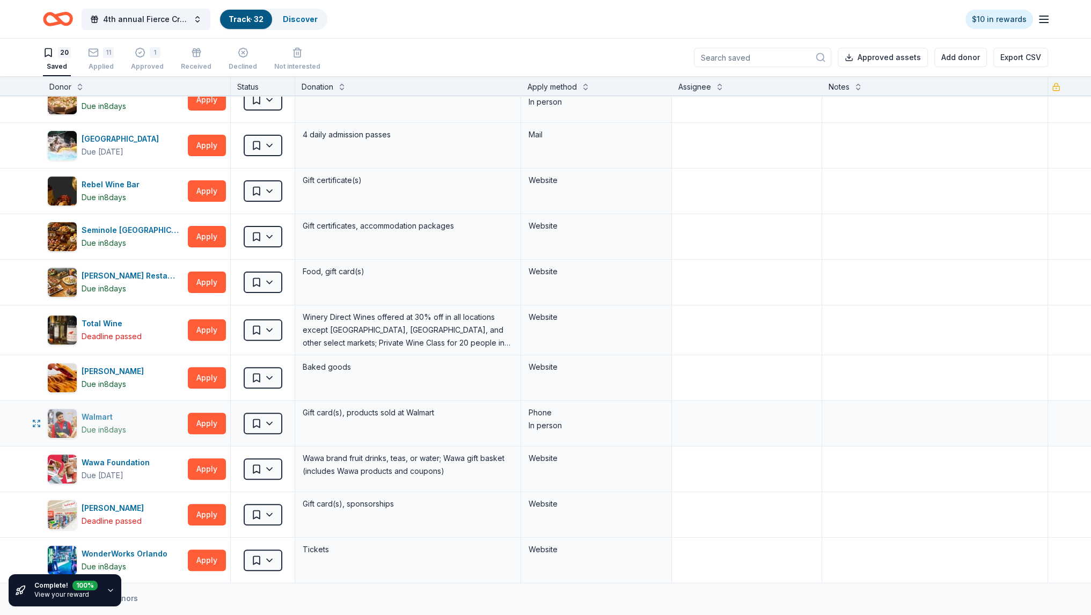
click at [98, 411] on div "Walmart" at bounding box center [104, 417] width 45 height 13
click at [104, 52] on div "11" at bounding box center [108, 46] width 11 height 11
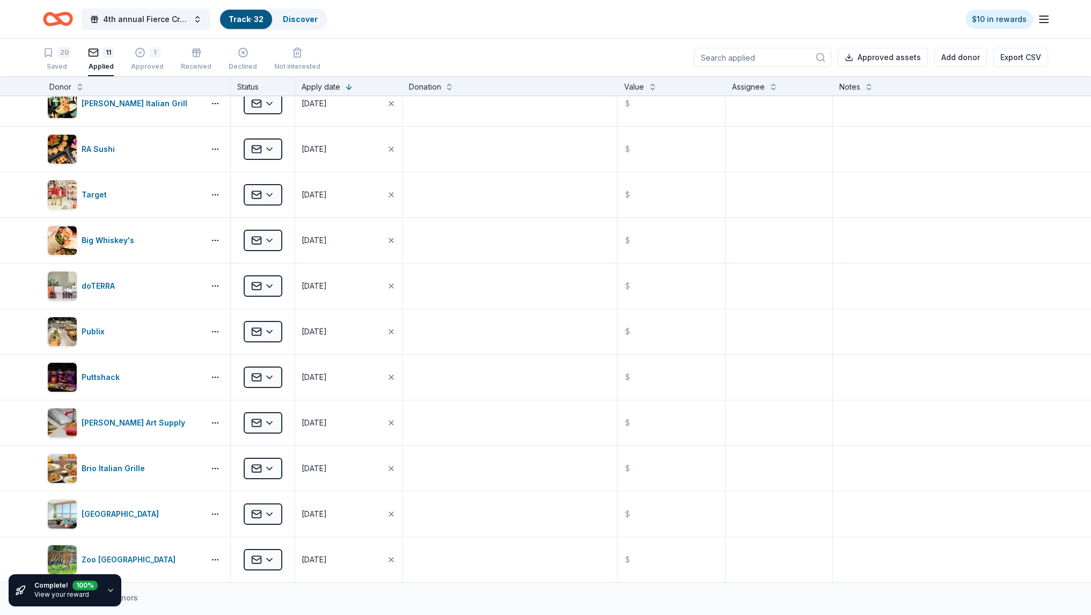
click at [130, 55] on div "20 Saved 11 Applied 1 Approved Received Declined Not interested" at bounding box center [182, 59] width 278 height 33
click at [139, 56] on icon "button" at bounding box center [140, 52] width 11 height 11
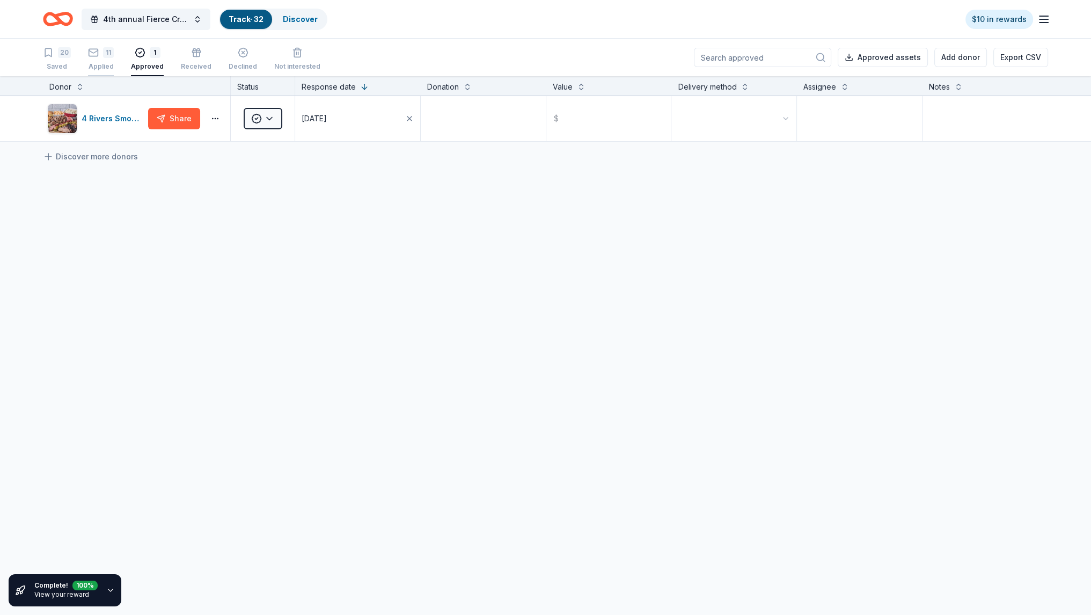
click at [111, 59] on div "11 Applied" at bounding box center [101, 54] width 26 height 24
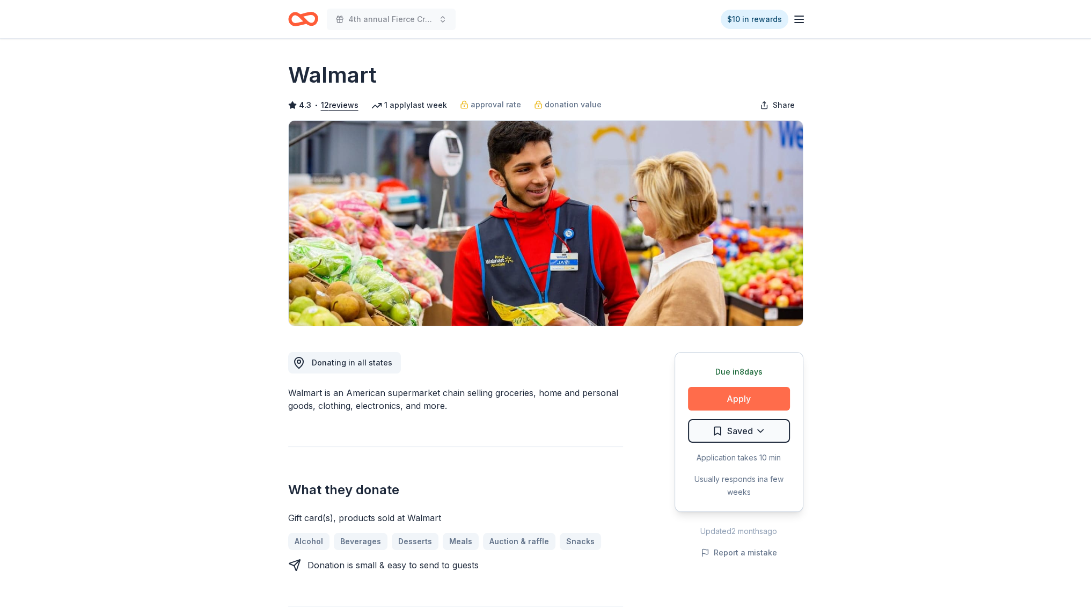
click at [726, 388] on button "Apply" at bounding box center [739, 399] width 102 height 24
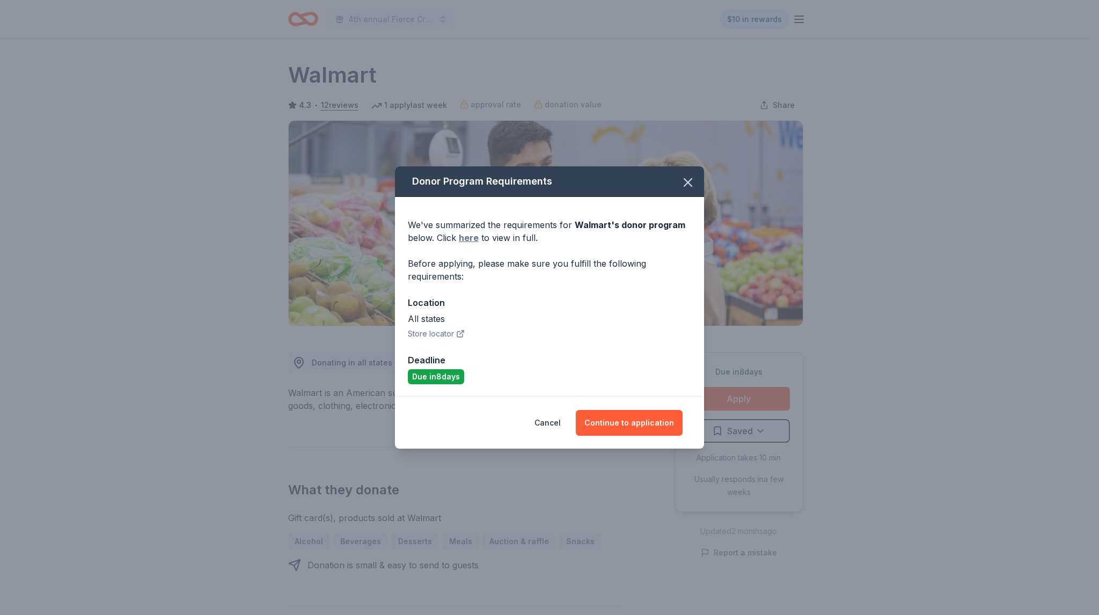
click at [465, 237] on link "here" at bounding box center [469, 237] width 20 height 13
click at [646, 414] on button "Continue to application" at bounding box center [629, 423] width 107 height 26
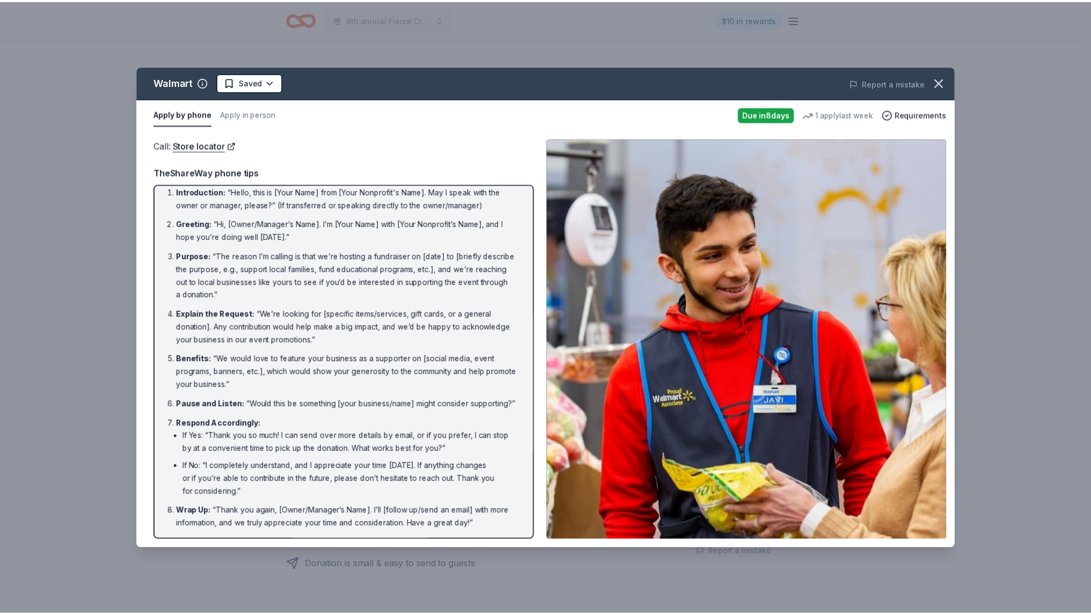
scroll to position [20, 0]
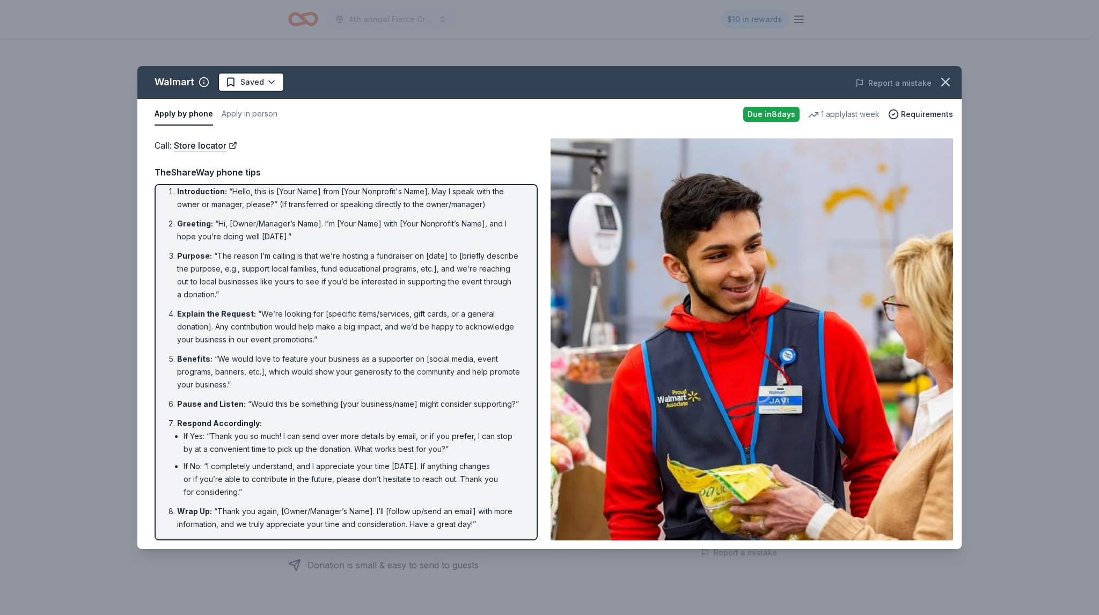
click at [370, 35] on div "Walmart Saved Report a mistake Apply by phone Apply in person Due in 8 days 1 a…" at bounding box center [549, 307] width 1099 height 615
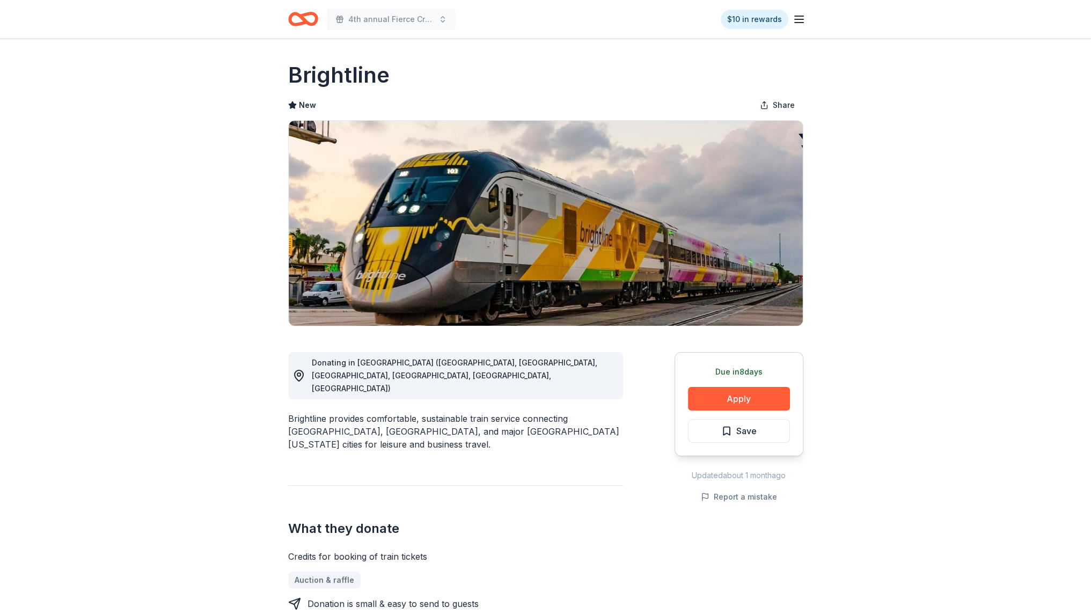
click at [729, 396] on button "Apply" at bounding box center [739, 399] width 102 height 24
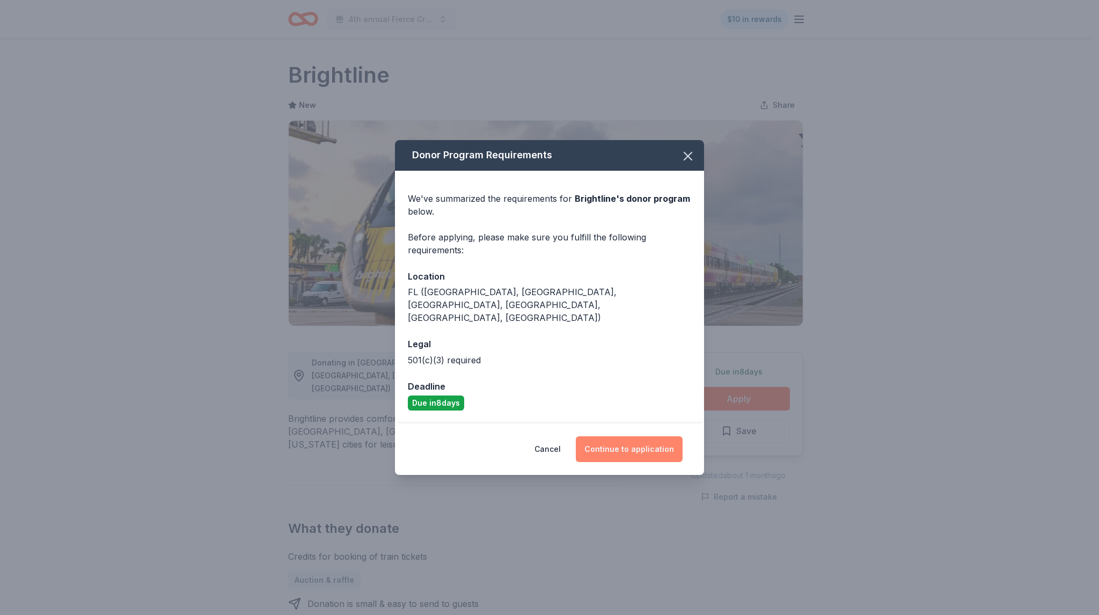
click at [612, 449] on button "Continue to application" at bounding box center [629, 449] width 107 height 26
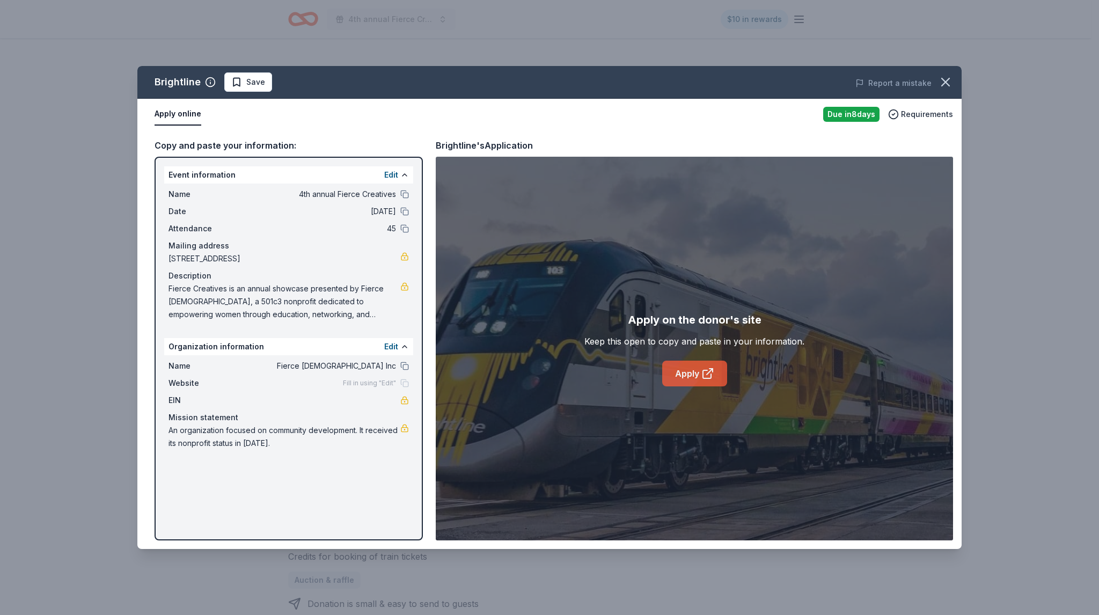
click at [695, 373] on link "Apply" at bounding box center [694, 374] width 65 height 26
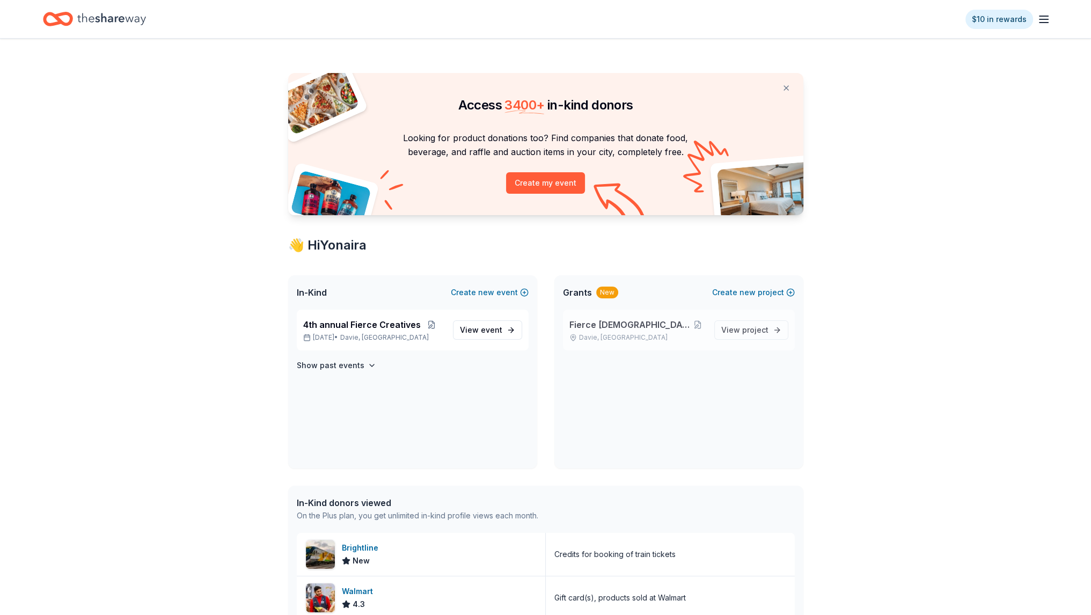
click at [627, 320] on span "Fierce [DEMOGRAPHIC_DATA] Nonprofit" at bounding box center [630, 324] width 121 height 13
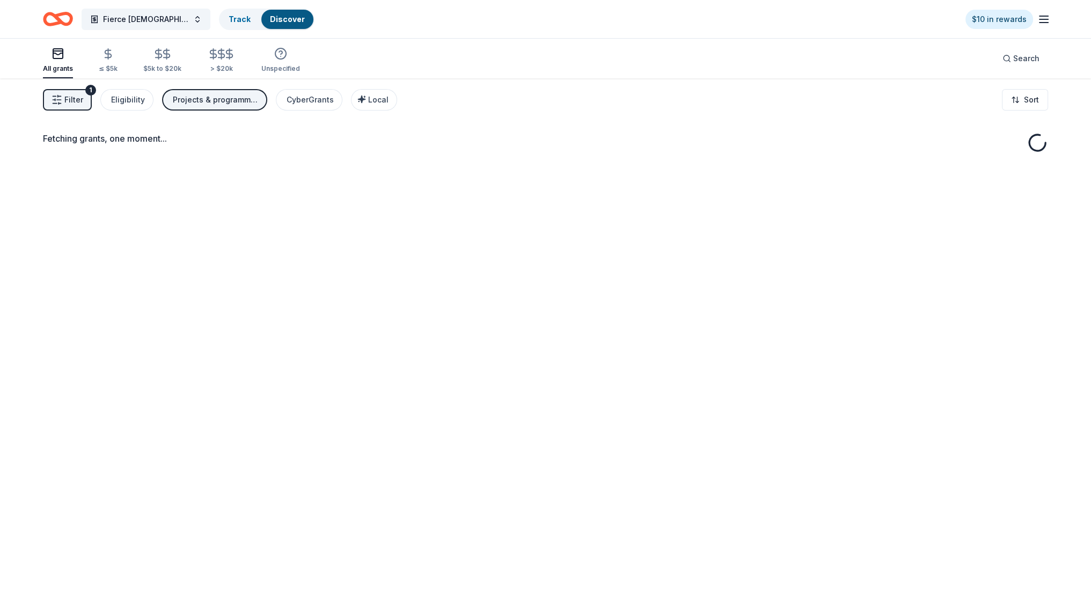
click at [728, 326] on div "Fetching grants, one moment..." at bounding box center [545, 385] width 1091 height 615
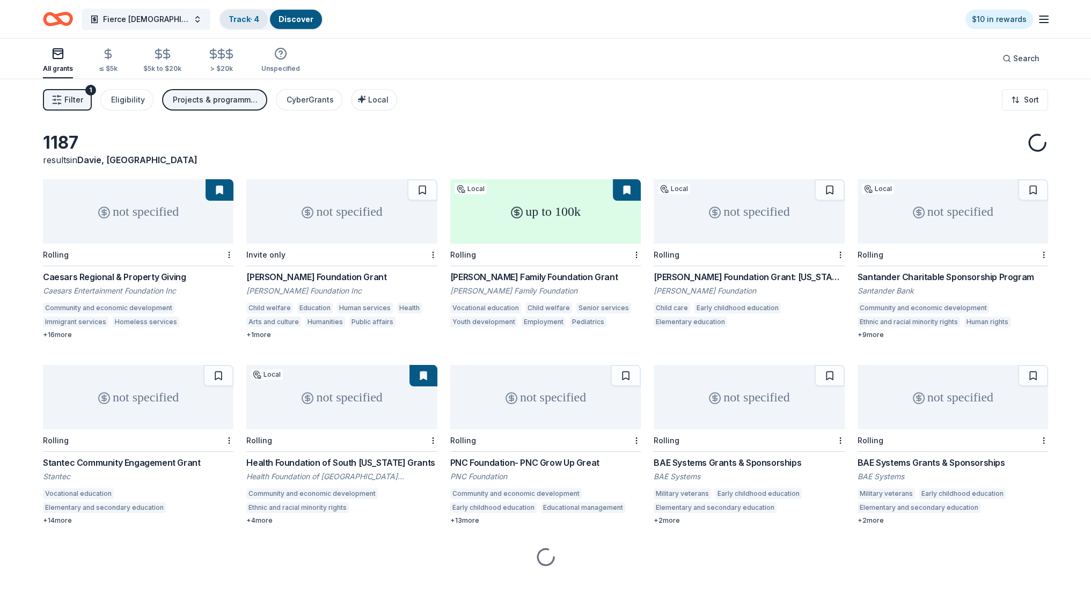
click at [237, 17] on link "Track · 4" at bounding box center [244, 18] width 31 height 9
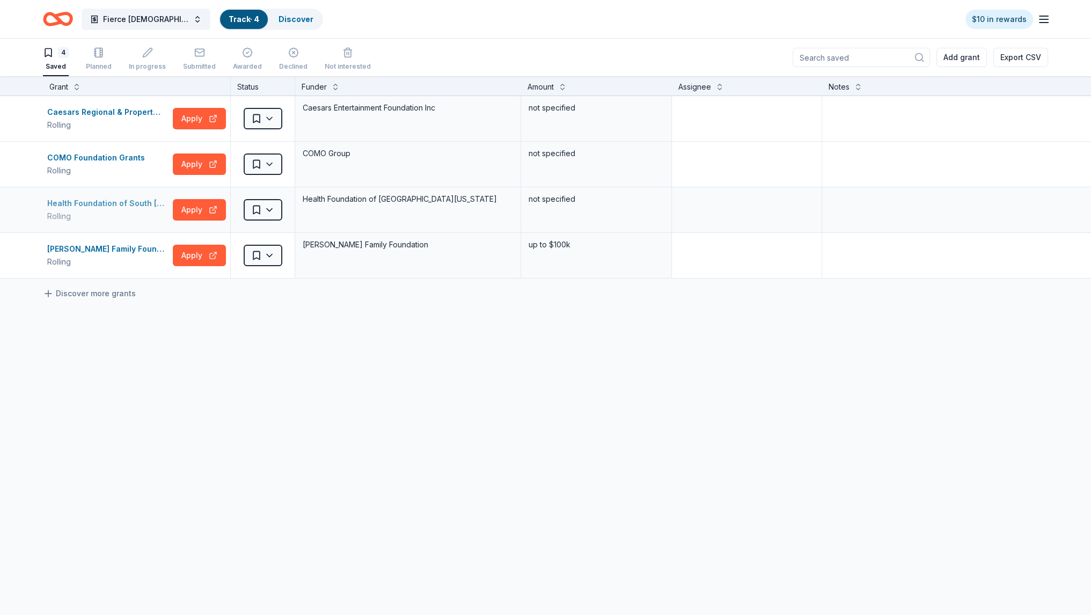
click at [127, 199] on div "Health Foundation of South [US_STATE] Grants" at bounding box center [107, 203] width 121 height 13
click at [203, 162] on button "Apply" at bounding box center [199, 164] width 53 height 21
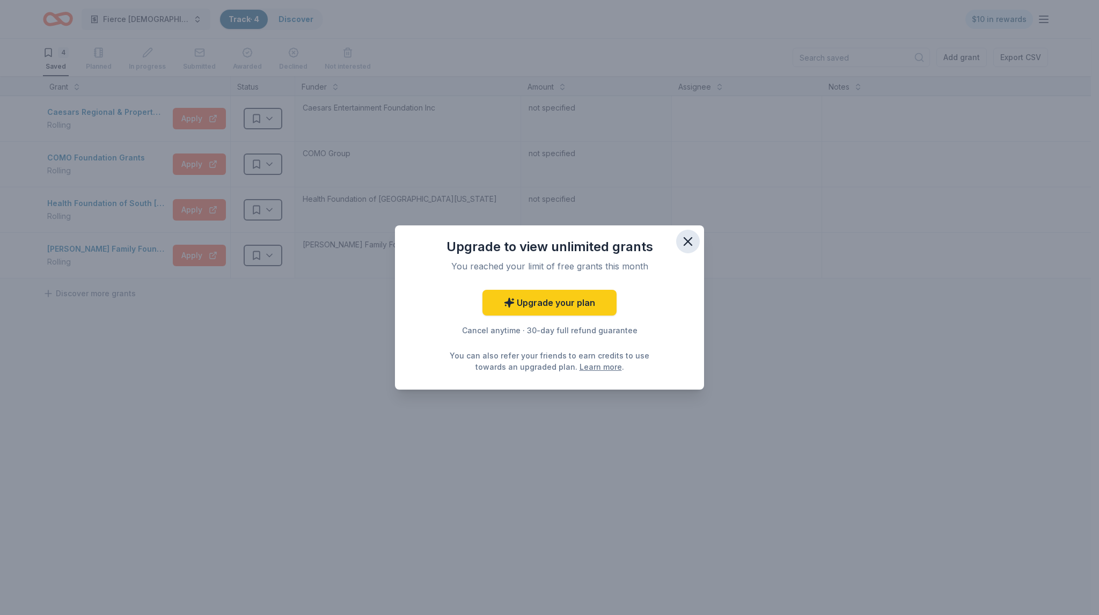
click at [683, 244] on icon "button" at bounding box center [688, 241] width 15 height 15
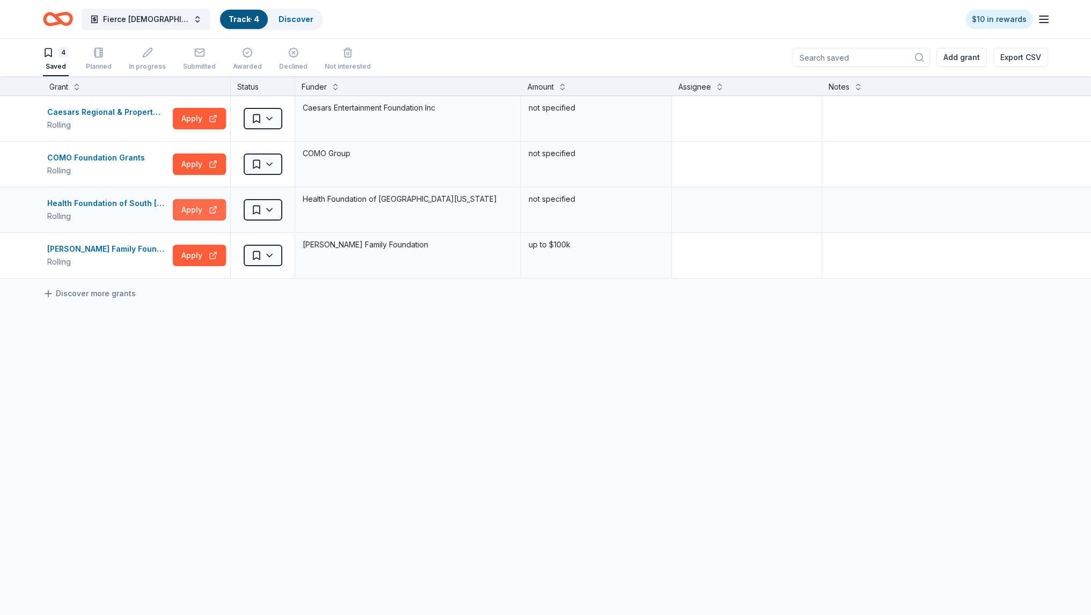
click at [215, 215] on button "Apply" at bounding box center [199, 209] width 53 height 21
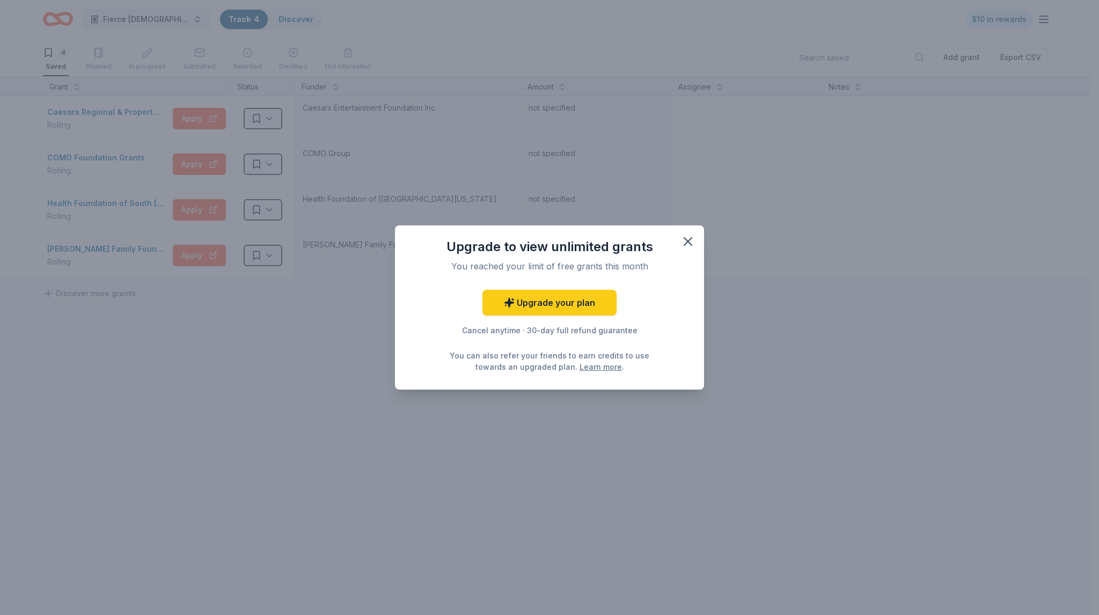
click at [248, 218] on div "Upgrade to view unlimited grants You reached your limit of free grants this mon…" at bounding box center [549, 307] width 1099 height 615
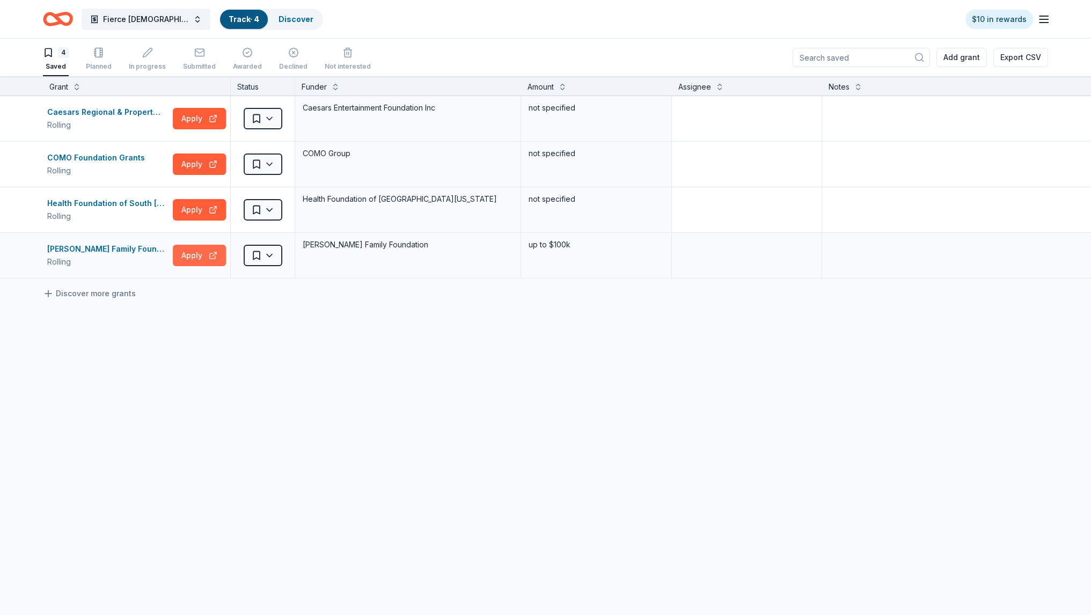
click at [211, 252] on button "Apply" at bounding box center [199, 255] width 53 height 21
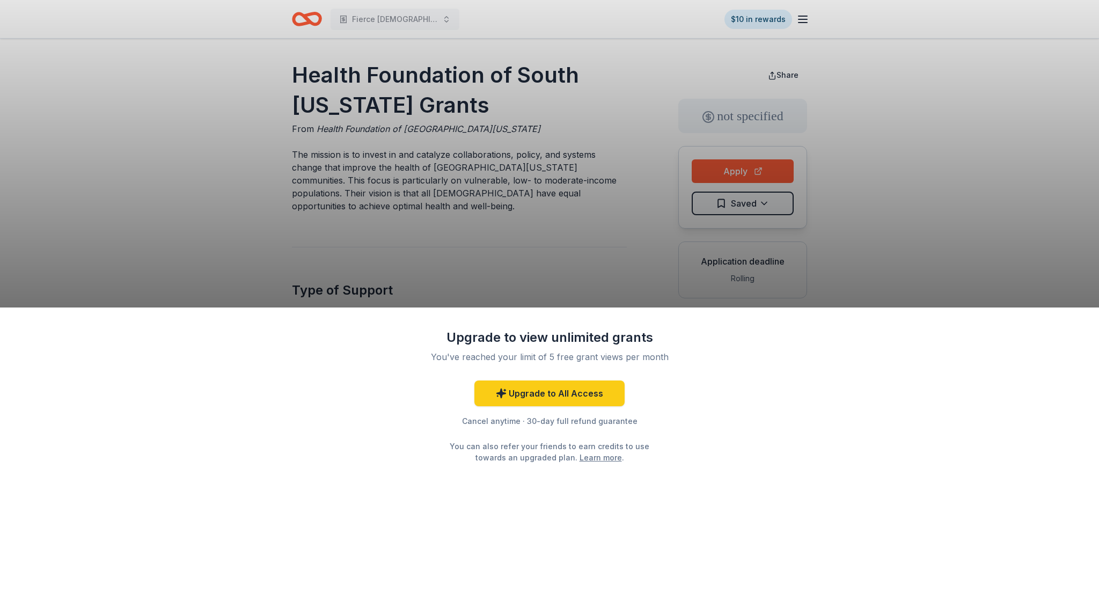
click at [625, 288] on div "Upgrade to view unlimited grants You've reached your limit of 5 free grant view…" at bounding box center [549, 307] width 1099 height 615
click at [731, 201] on div "Upgrade to view unlimited grants You've reached your limit of 5 free grant view…" at bounding box center [549, 307] width 1099 height 615
click at [741, 179] on div "Upgrade to view unlimited grants You've reached your limit of 5 free grant view…" at bounding box center [549, 307] width 1099 height 615
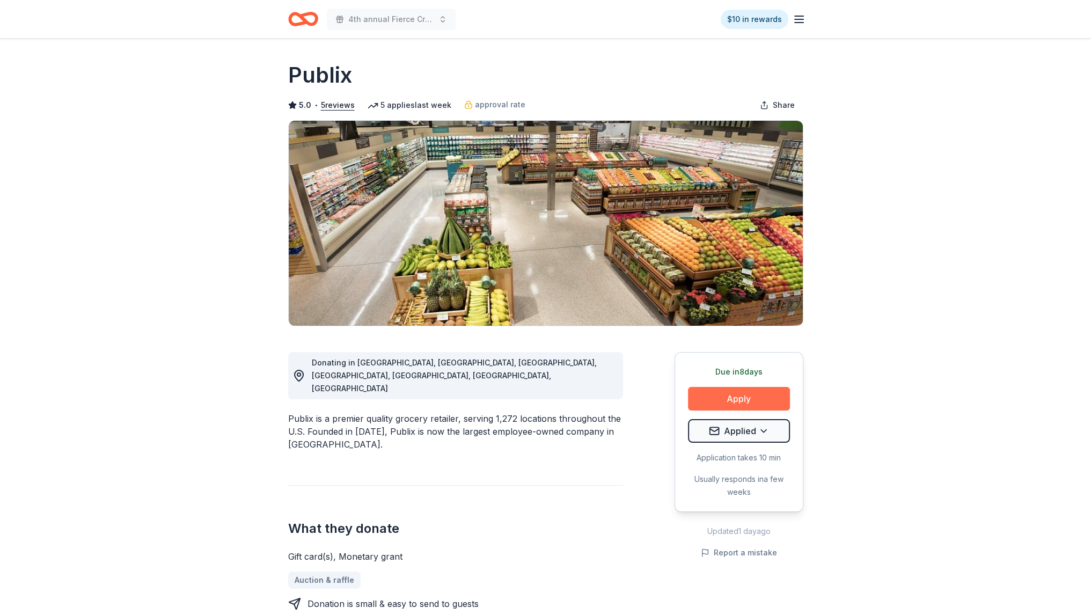
click at [719, 401] on button "Apply" at bounding box center [739, 399] width 102 height 24
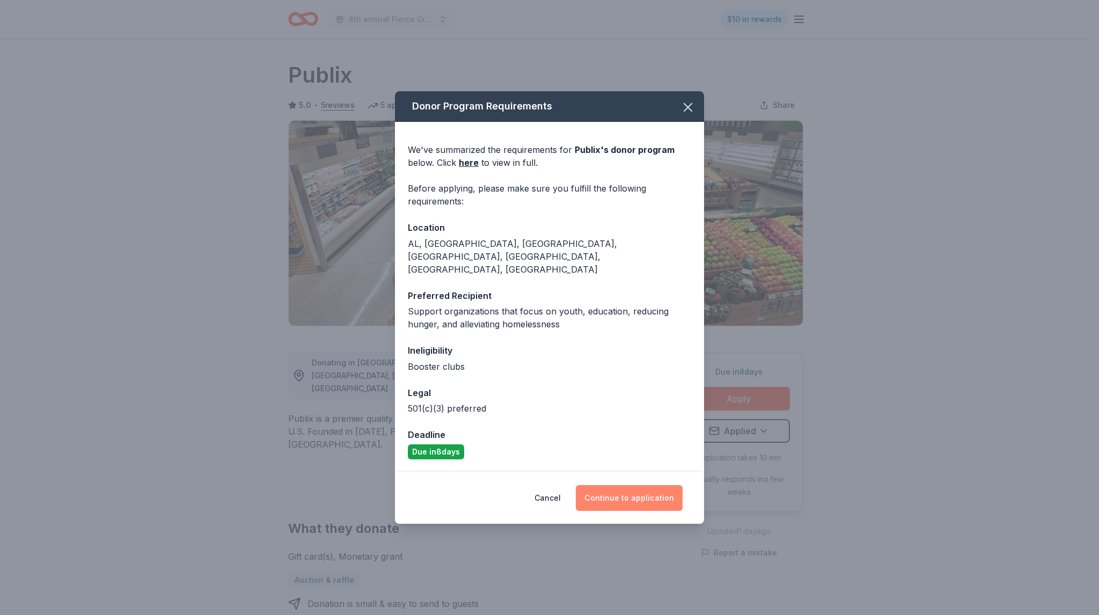
click at [619, 485] on button "Continue to application" at bounding box center [629, 498] width 107 height 26
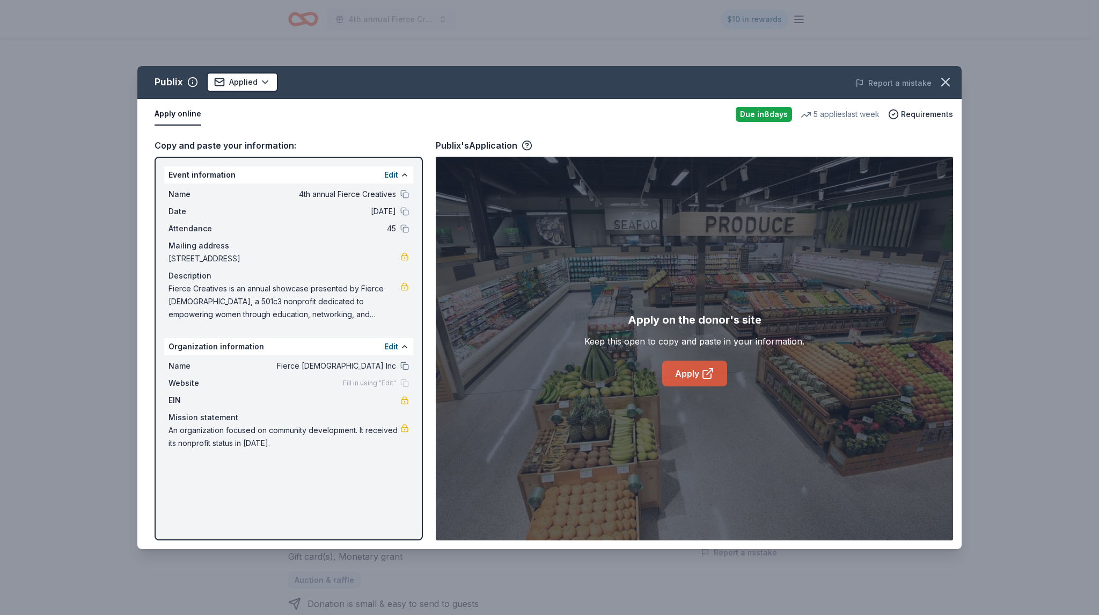
click at [690, 370] on link "Apply" at bounding box center [694, 374] width 65 height 26
click at [939, 81] on icon "button" at bounding box center [945, 82] width 15 height 15
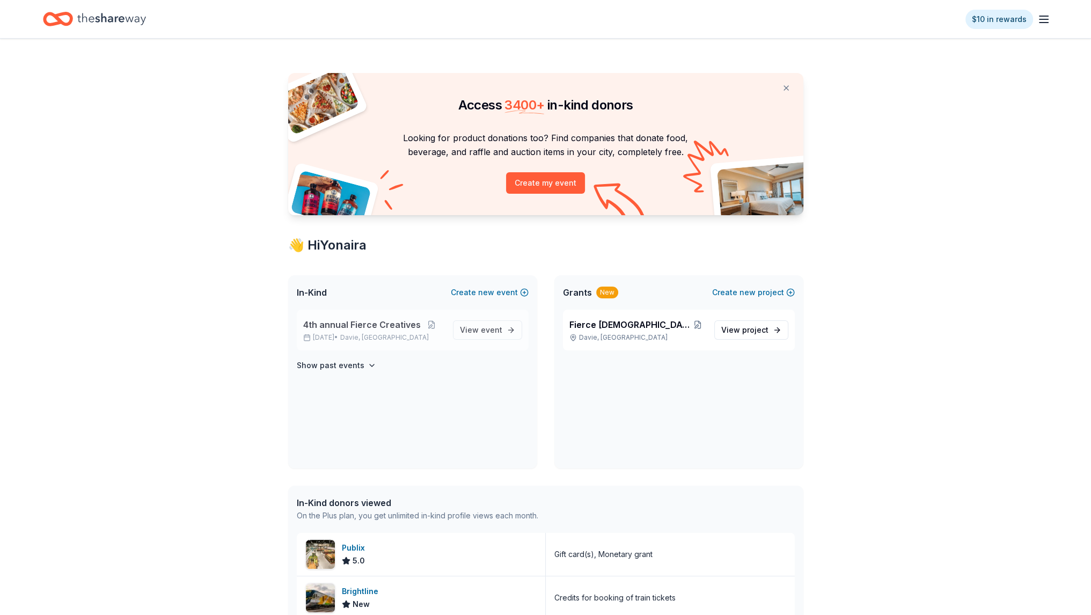
click at [464, 340] on div "4th annual Fierce Creatives [DATE] • [GEOGRAPHIC_DATA], [GEOGRAPHIC_DATA] View …" at bounding box center [413, 330] width 232 height 41
click at [470, 331] on span "View event" at bounding box center [481, 330] width 42 height 13
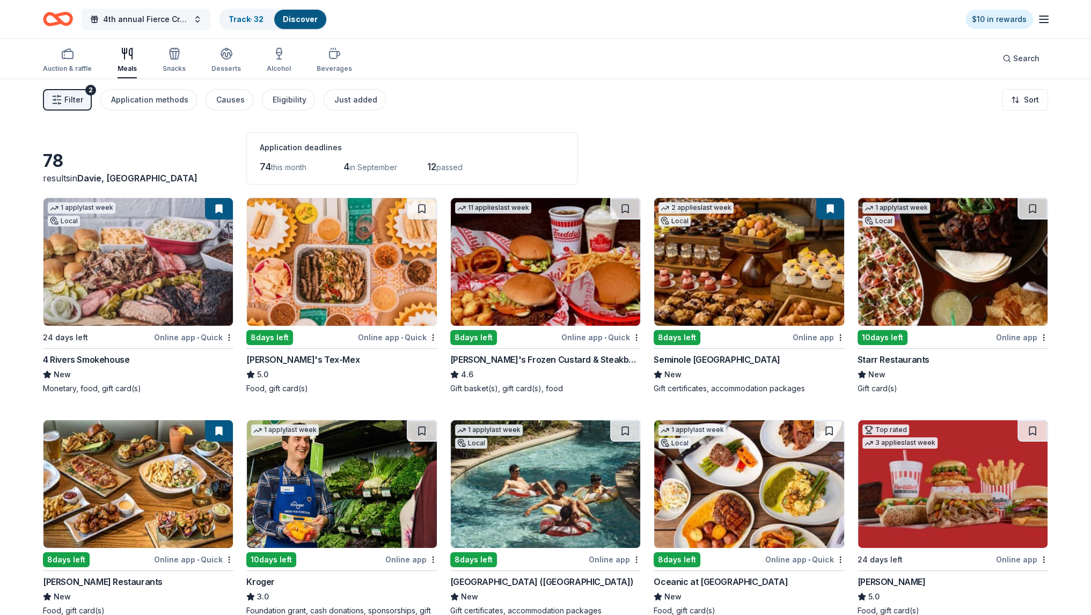
click at [185, 21] on span "4th annual Fierce Creatives" at bounding box center [146, 19] width 86 height 13
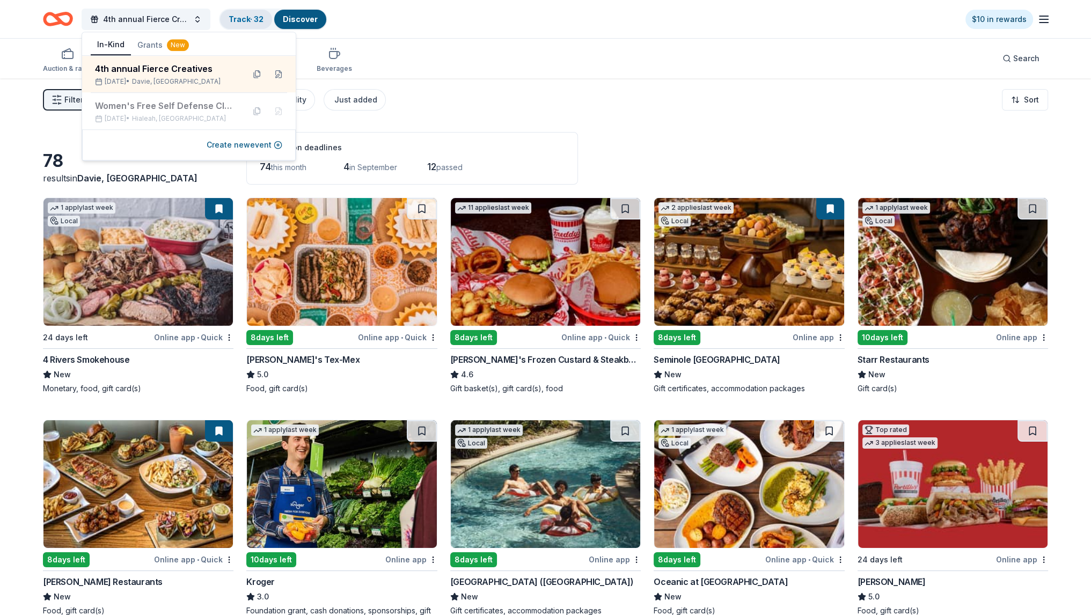
click at [256, 16] on link "Track · 32" at bounding box center [246, 18] width 35 height 9
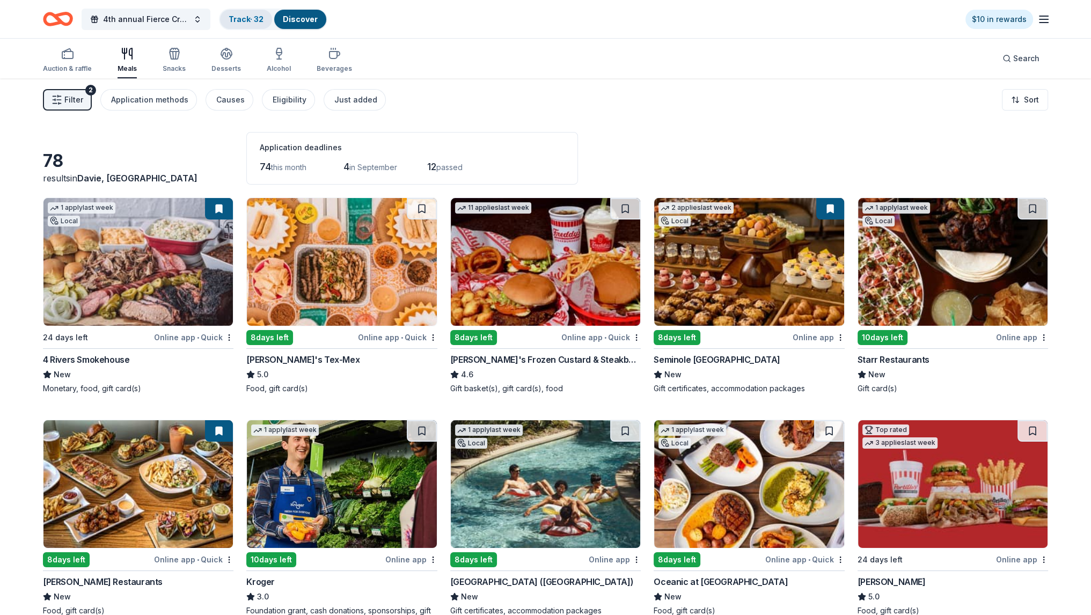
click at [252, 14] on div "Track · 32" at bounding box center [246, 19] width 52 height 19
click at [249, 18] on link "Track · 32" at bounding box center [246, 18] width 35 height 9
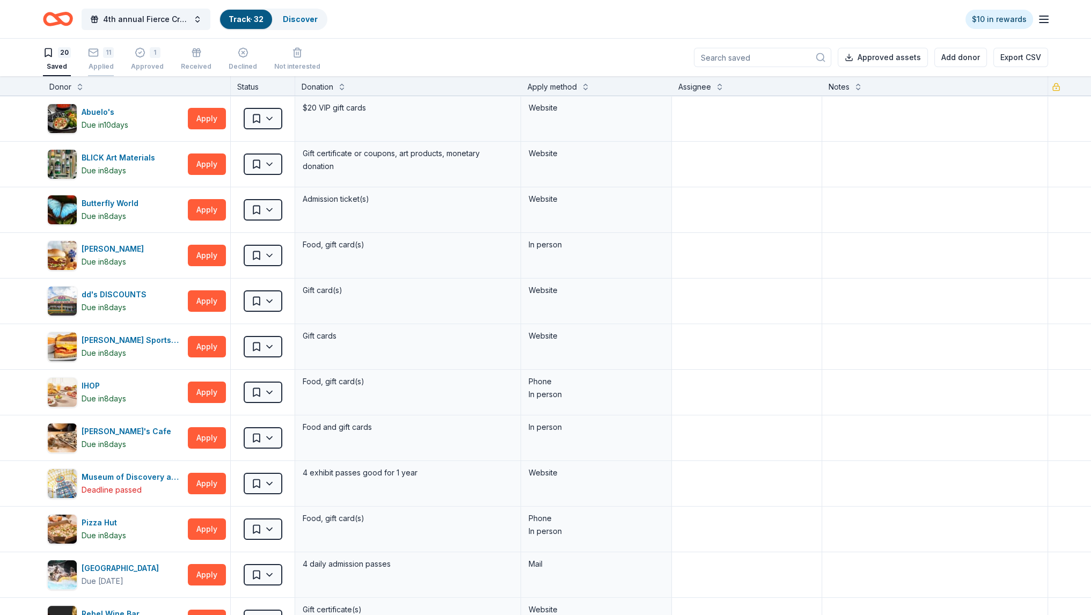
click at [107, 48] on div "11" at bounding box center [108, 52] width 11 height 11
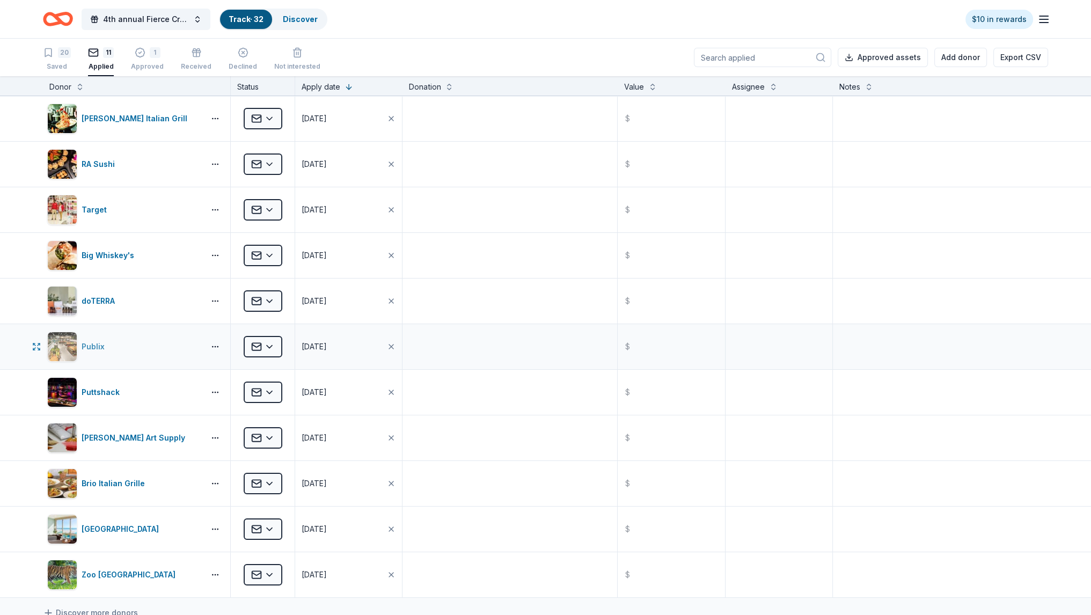
click at [89, 340] on div "Publix" at bounding box center [95, 346] width 27 height 13
click at [447, 89] on button at bounding box center [449, 86] width 9 height 11
click at [653, 90] on div "Value" at bounding box center [671, 87] width 94 height 13
click at [648, 84] on button at bounding box center [652, 86] width 9 height 11
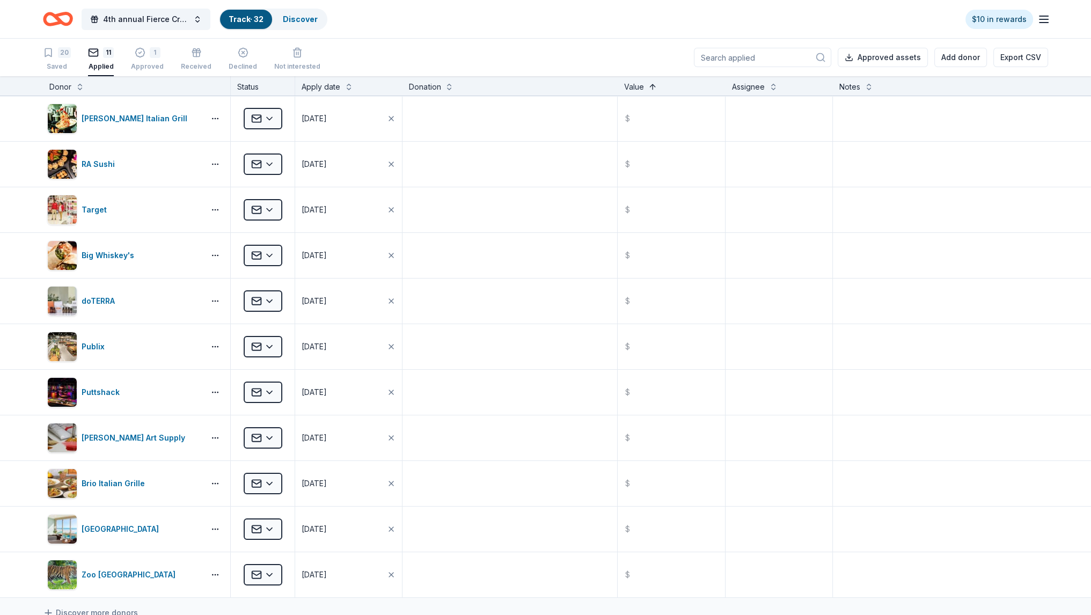
click at [648, 84] on button at bounding box center [652, 86] width 9 height 11
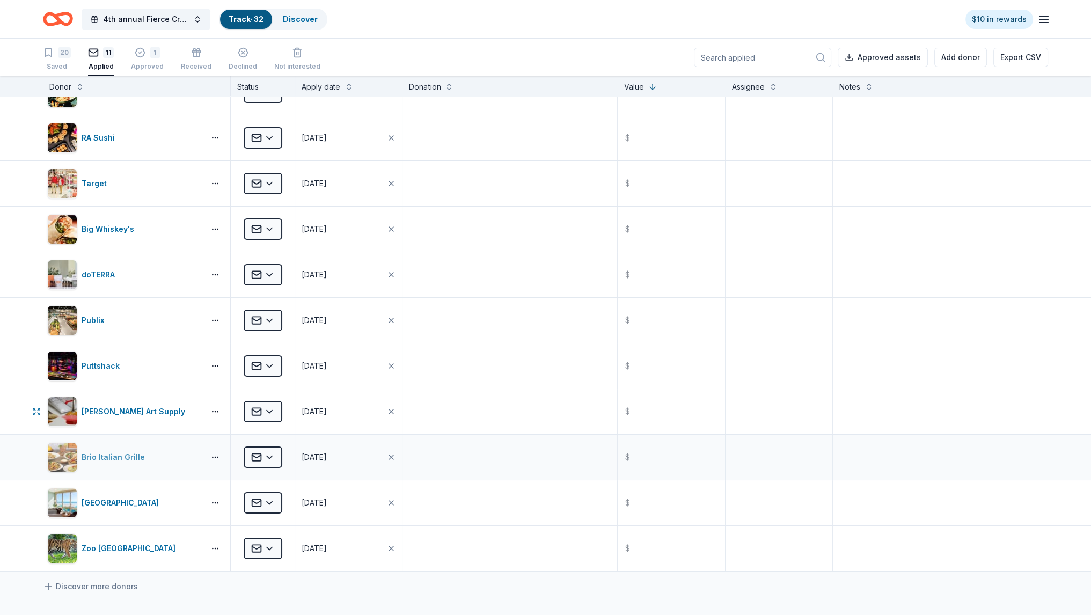
scroll to position [183, 0]
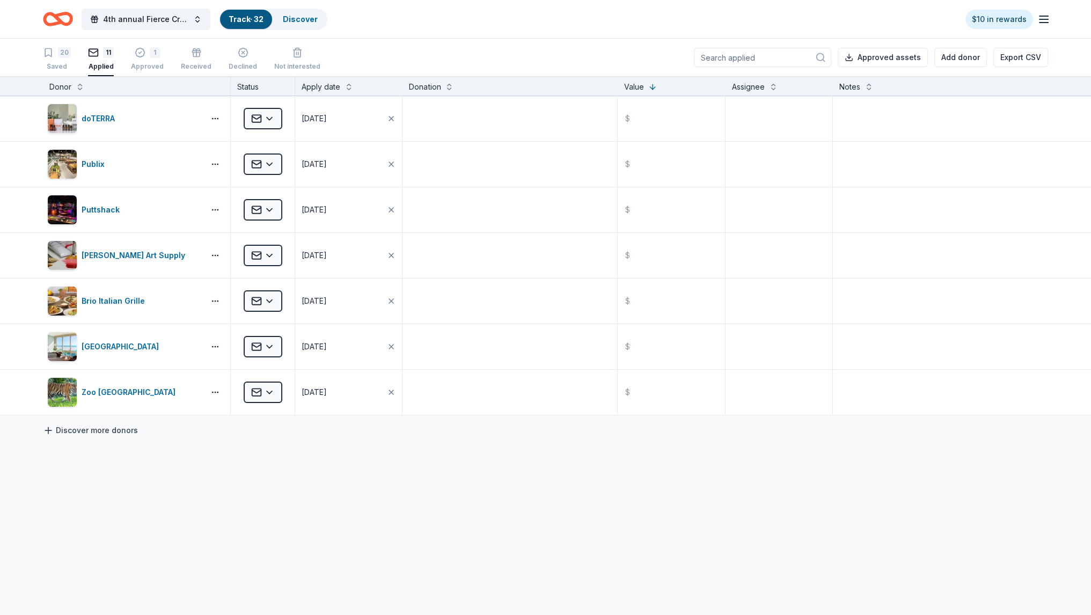
click at [92, 430] on link "Discover more donors" at bounding box center [90, 430] width 95 height 13
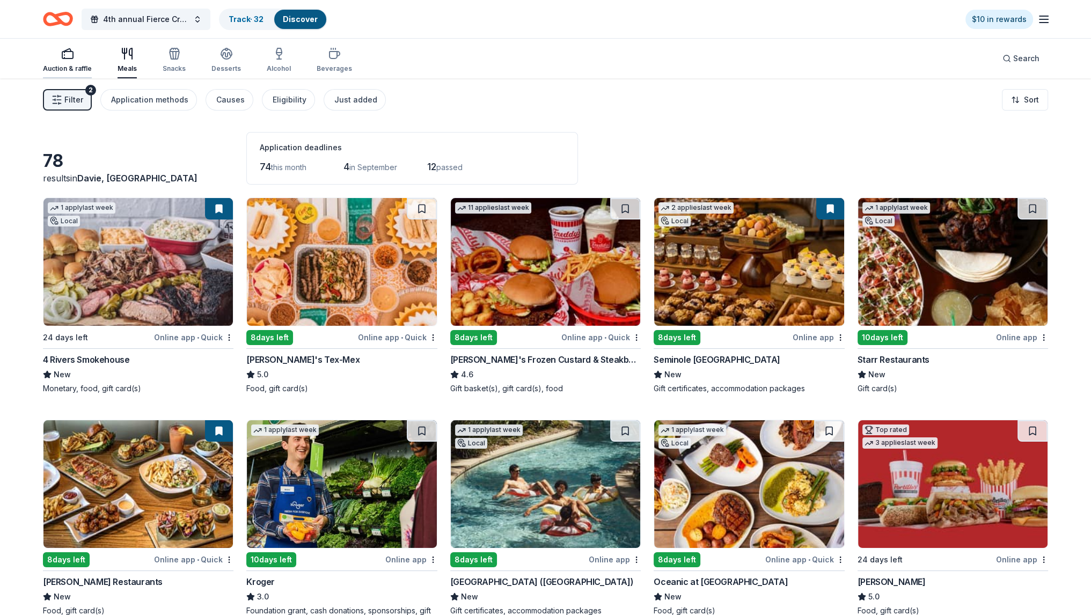
click at [63, 54] on icon "button" at bounding box center [67, 53] width 13 height 13
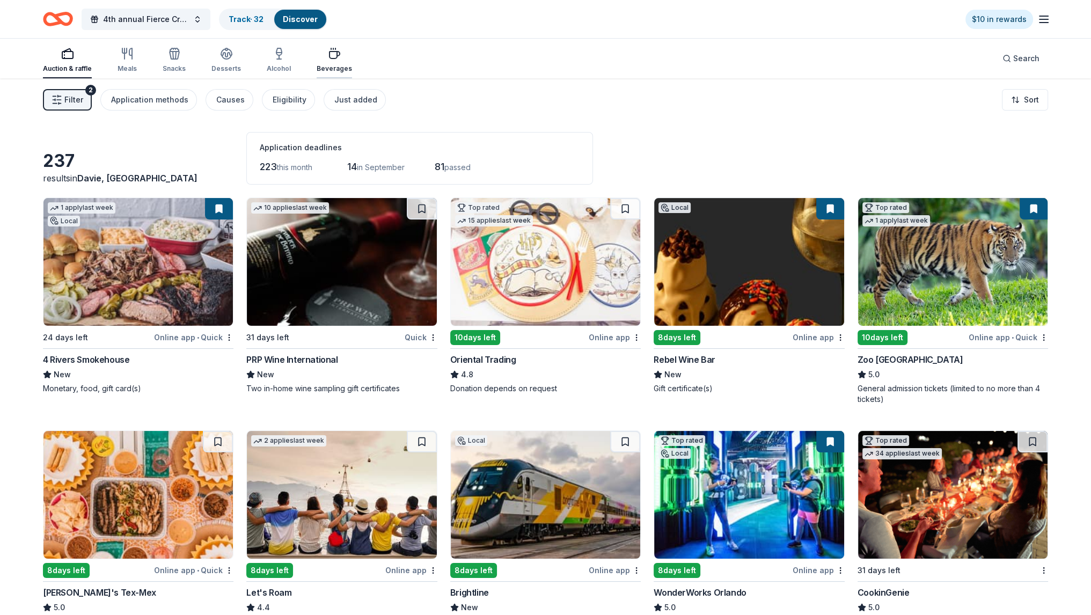
click at [322, 62] on div "Beverages" at bounding box center [334, 60] width 35 height 26
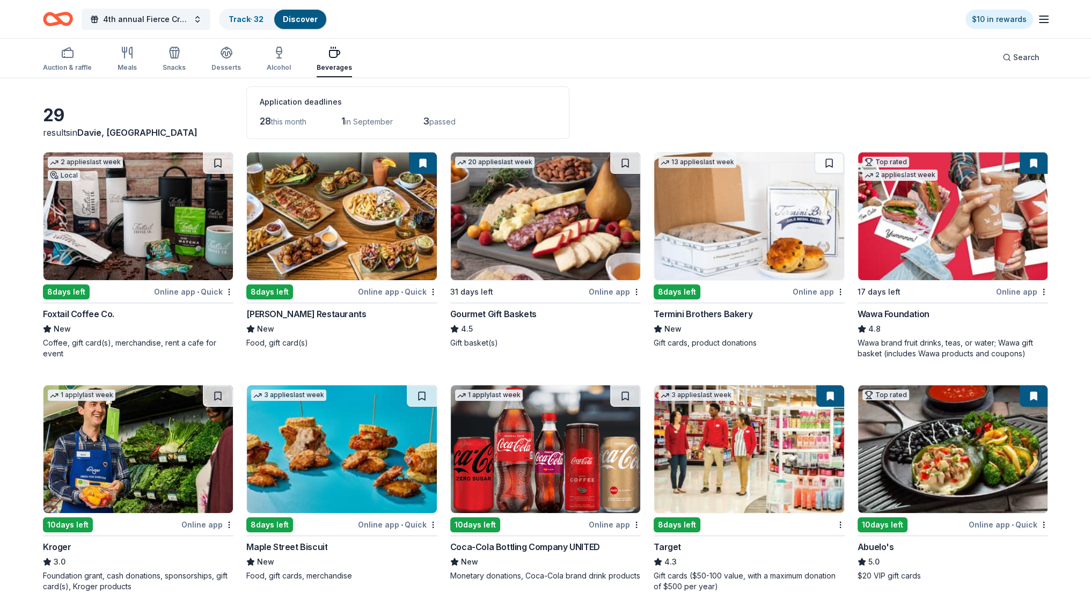
scroll to position [54, 0]
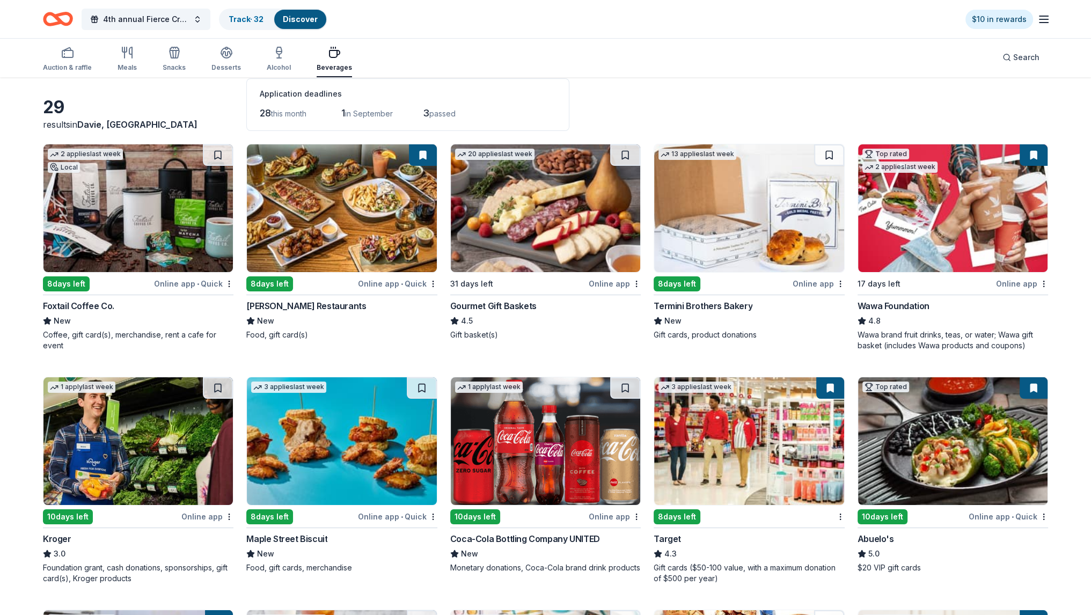
click at [939, 205] on img at bounding box center [952, 208] width 189 height 128
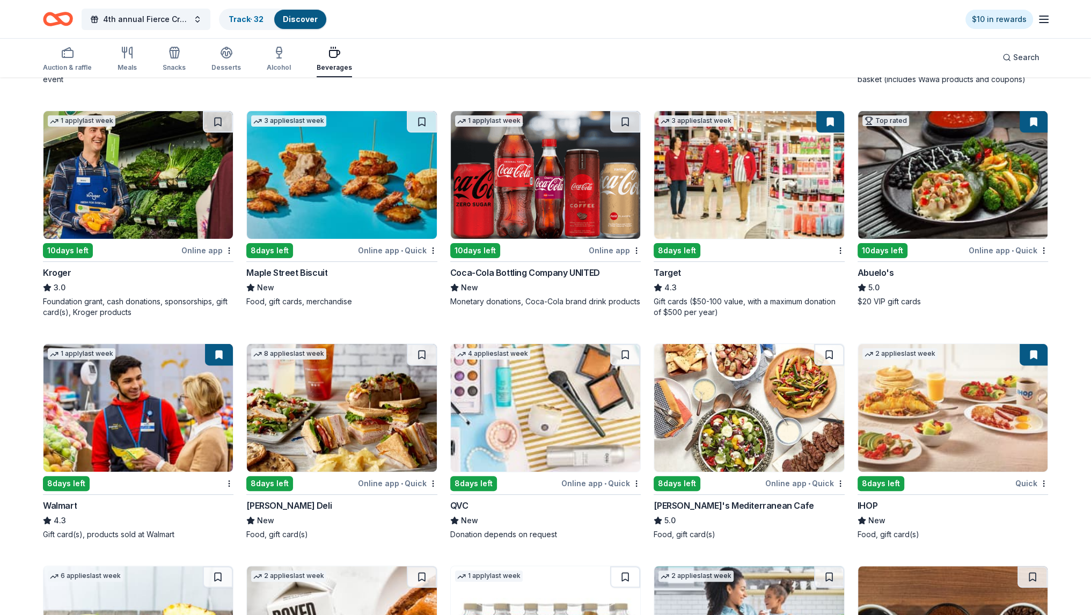
scroll to position [322, 0]
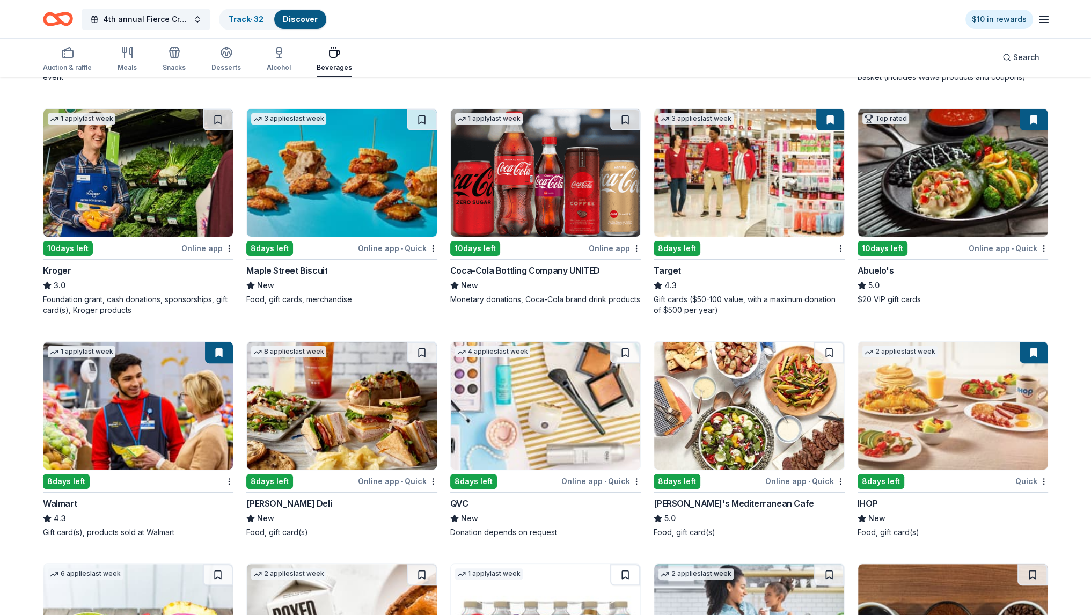
click at [107, 169] on img at bounding box center [137, 173] width 189 height 128
click at [73, 19] on div "4th annual Fierce Creatives Track · 32 Discover" at bounding box center [185, 18] width 284 height 25
click at [59, 19] on icon "Home" at bounding box center [63, 18] width 17 height 11
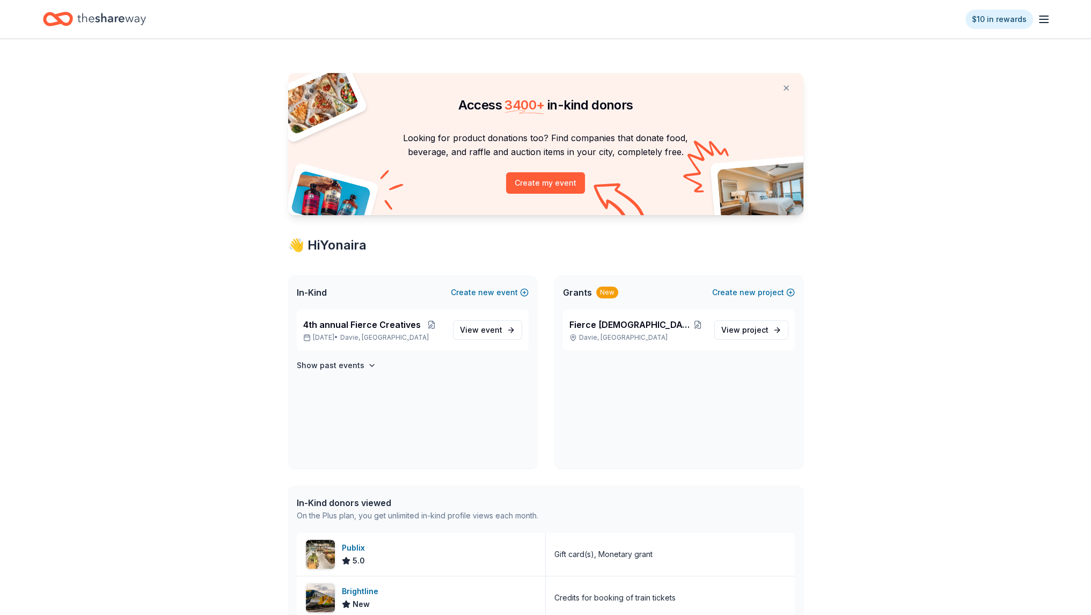
click at [130, 16] on icon "Home" at bounding box center [111, 19] width 69 height 22
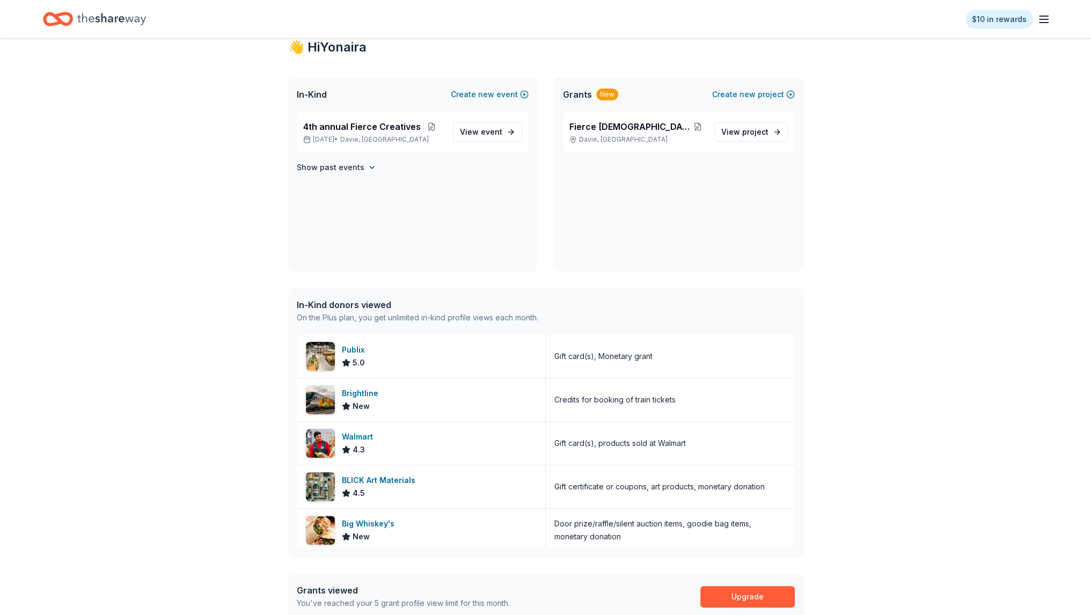
scroll to position [215, 0]
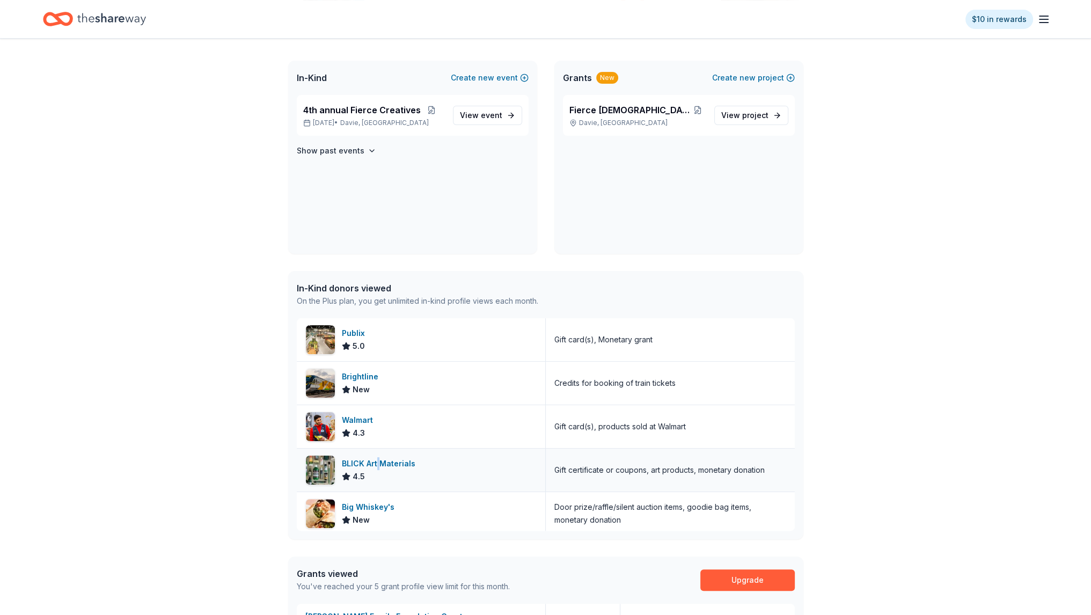
click at [377, 464] on div "BLICK Art Materials" at bounding box center [381, 463] width 78 height 13
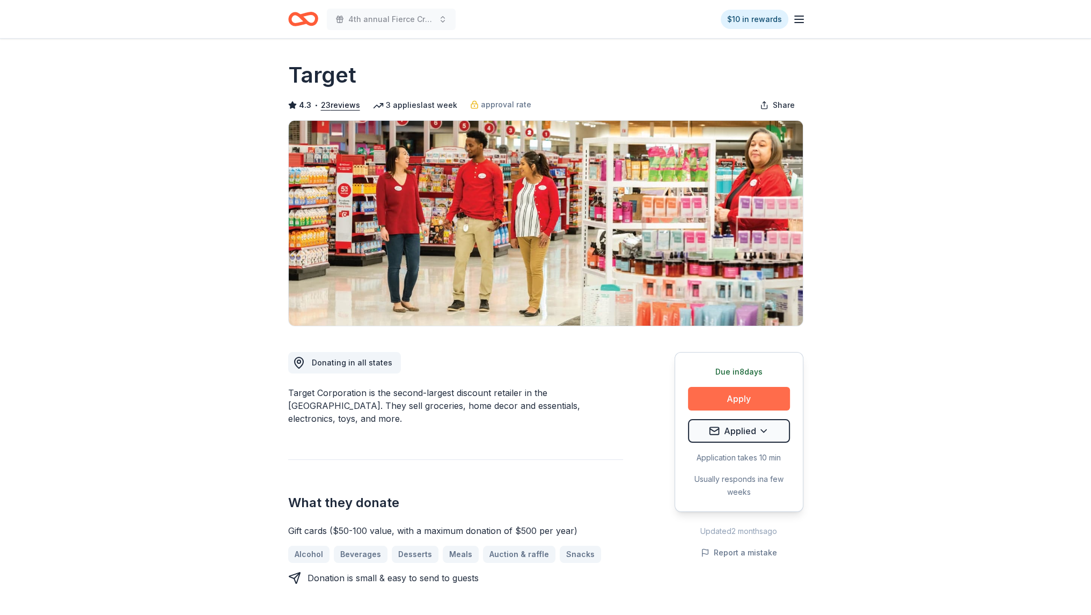
click at [717, 399] on button "Apply" at bounding box center [739, 399] width 102 height 24
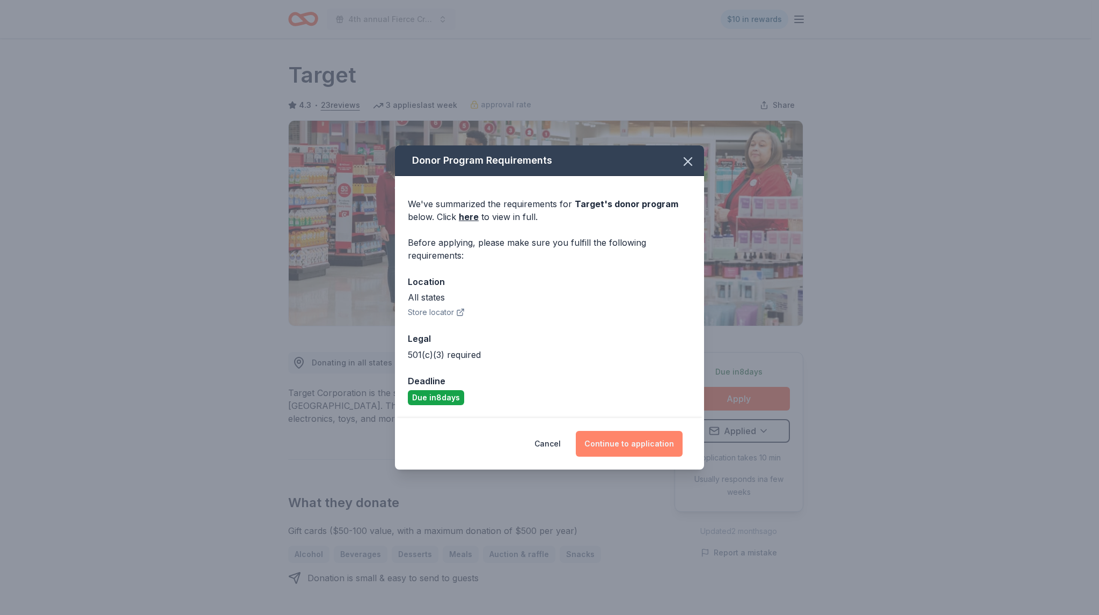
click at [642, 439] on button "Continue to application" at bounding box center [629, 444] width 107 height 26
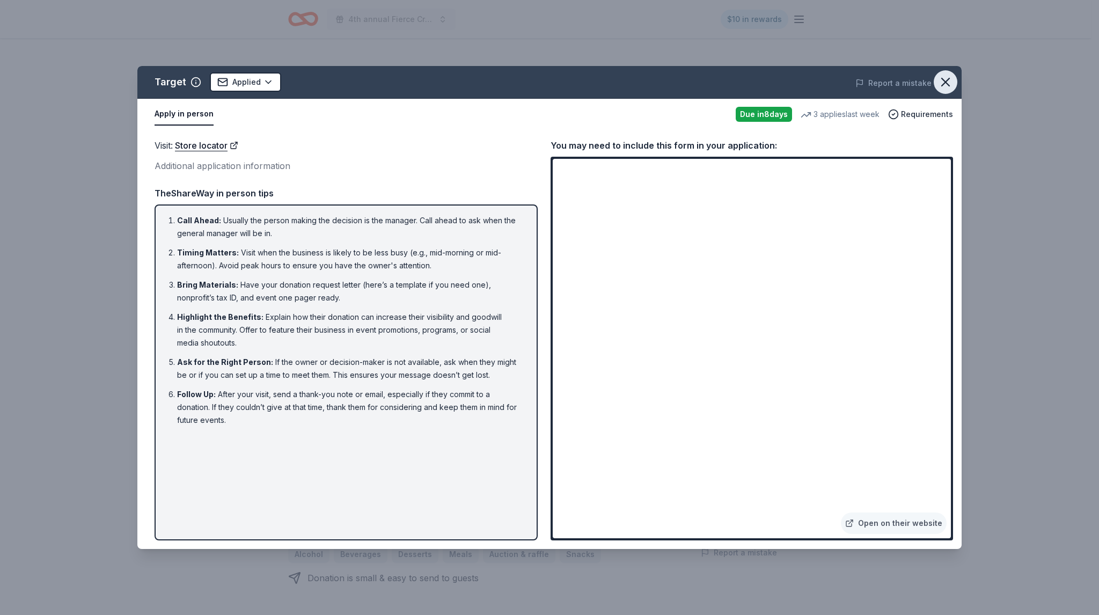
click at [947, 82] on icon "button" at bounding box center [945, 82] width 15 height 15
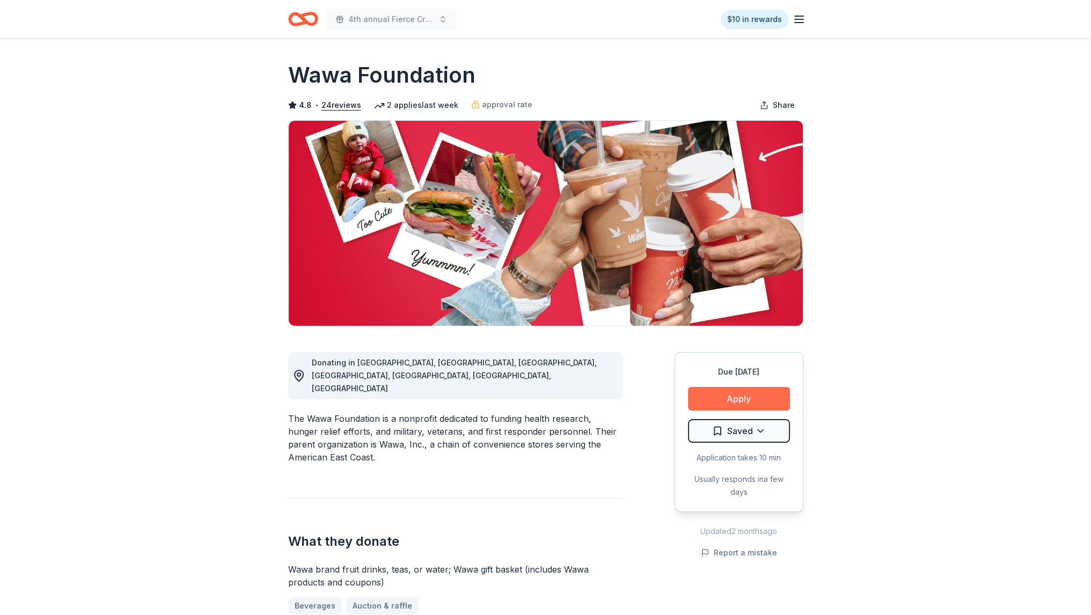
click at [707, 402] on button "Apply" at bounding box center [739, 399] width 102 height 24
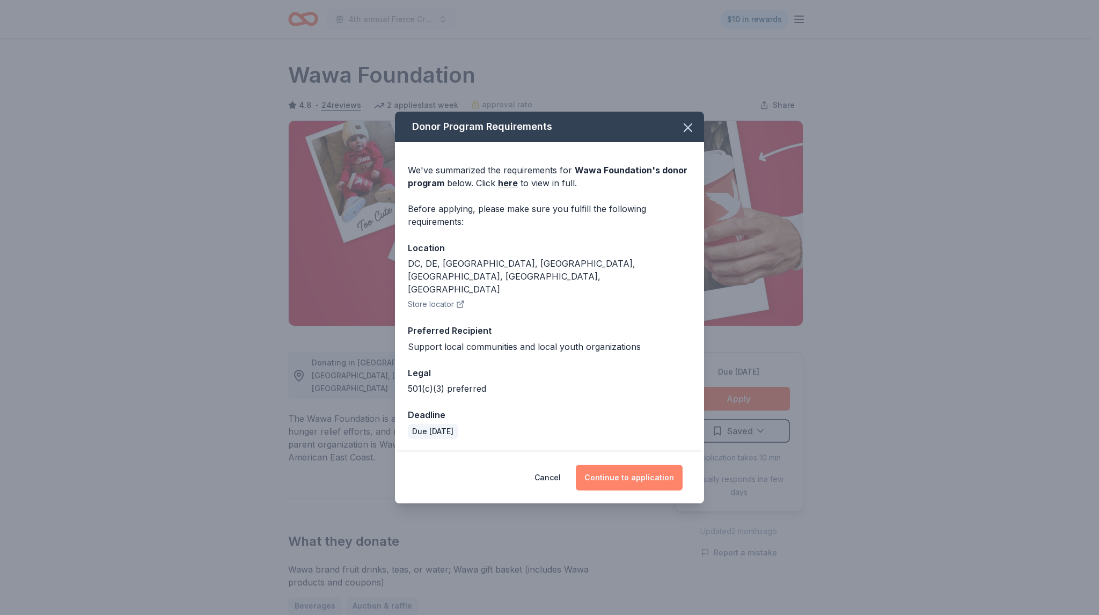
click at [603, 465] on button "Continue to application" at bounding box center [629, 478] width 107 height 26
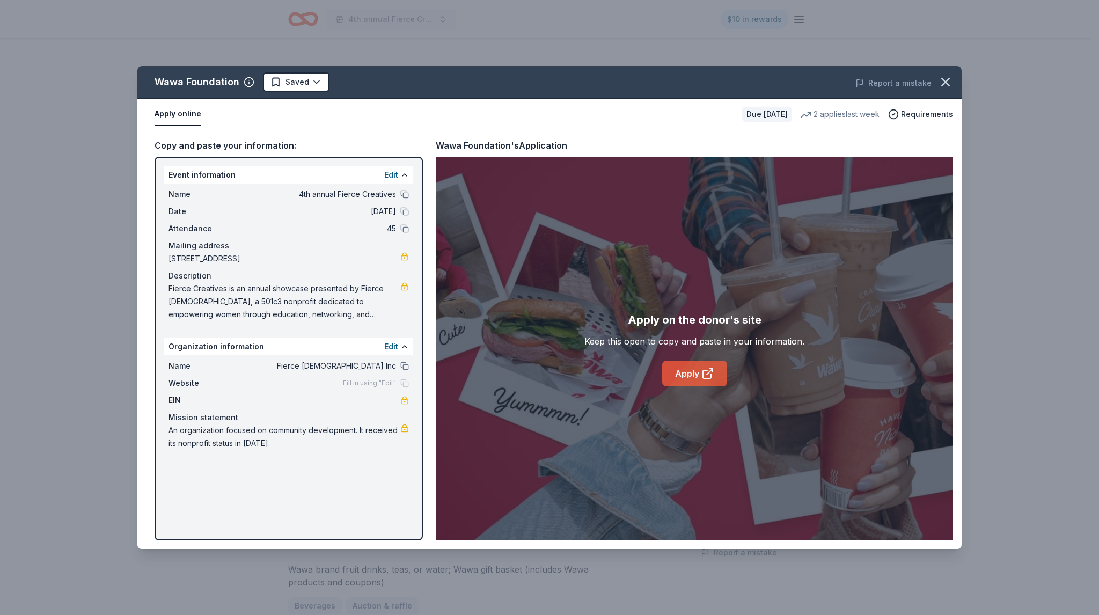
click at [683, 367] on link "Apply" at bounding box center [694, 374] width 65 height 26
click at [945, 81] on icon "button" at bounding box center [945, 82] width 15 height 15
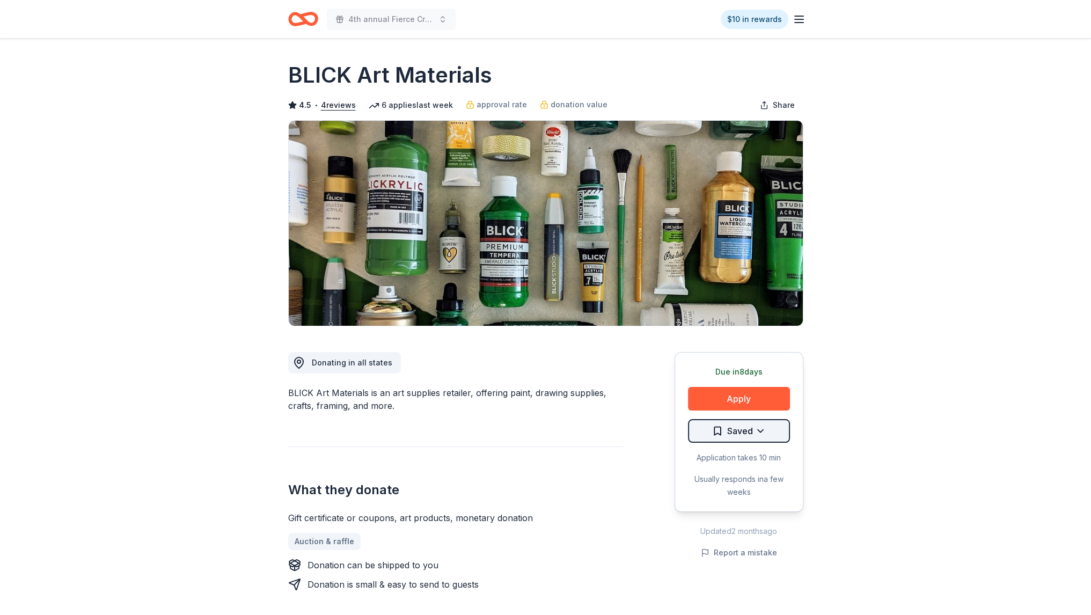
click at [760, 436] on html "4th annual Fierce Creatives $10 in rewards Due [DATE] Share BLICK Art Materials…" at bounding box center [545, 307] width 1091 height 615
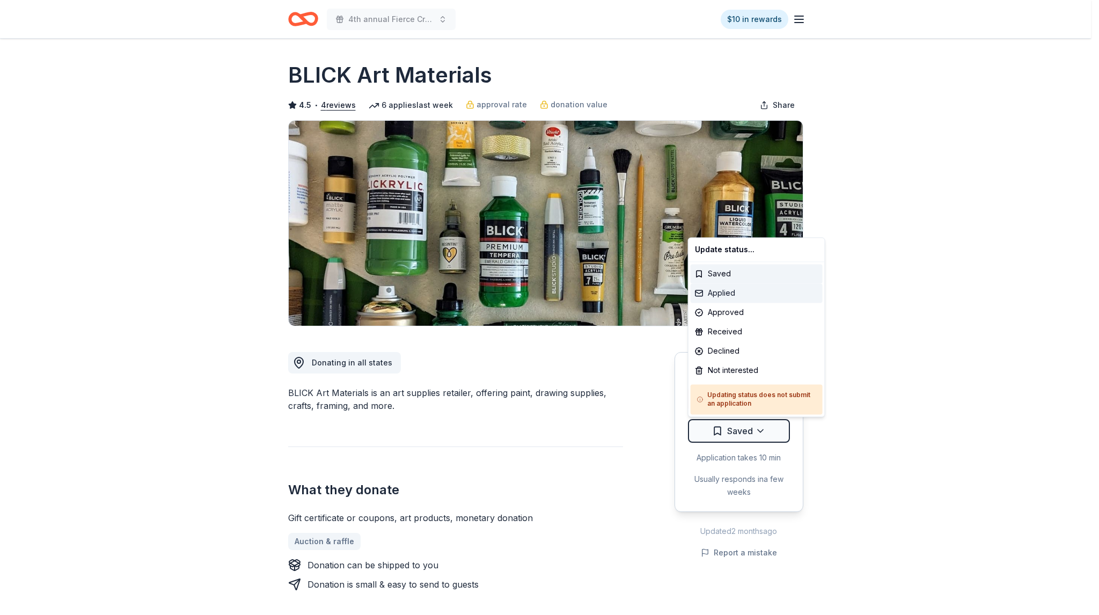
click at [722, 300] on div "Applied" at bounding box center [757, 292] width 132 height 19
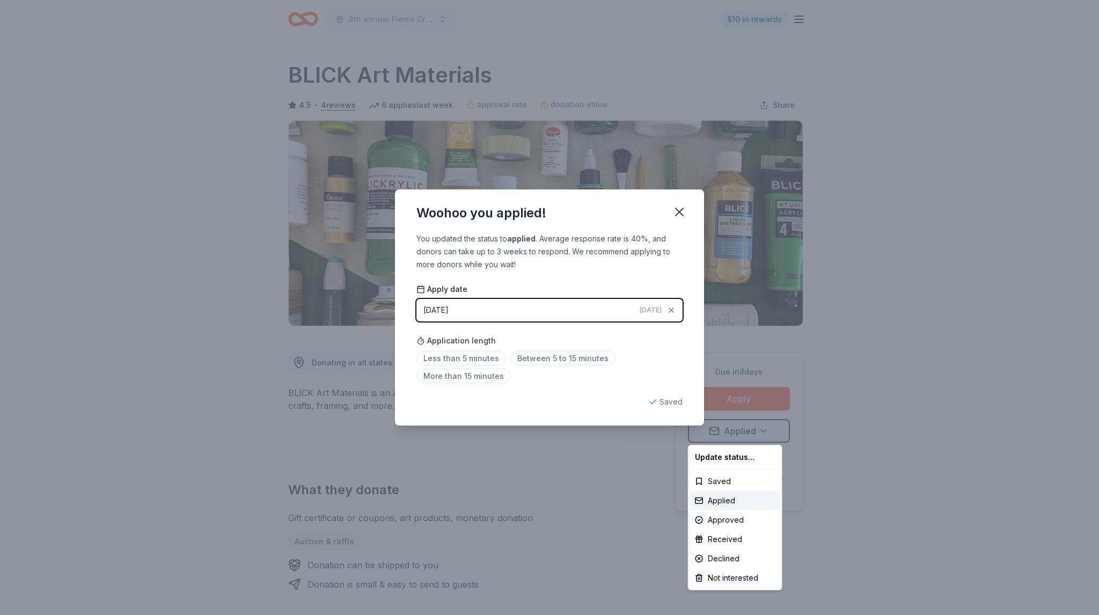
click at [461, 362] on html "4th annual Fierce Creatives $10 in rewards Due [DATE] Share BLICK Art Materials…" at bounding box center [549, 307] width 1099 height 615
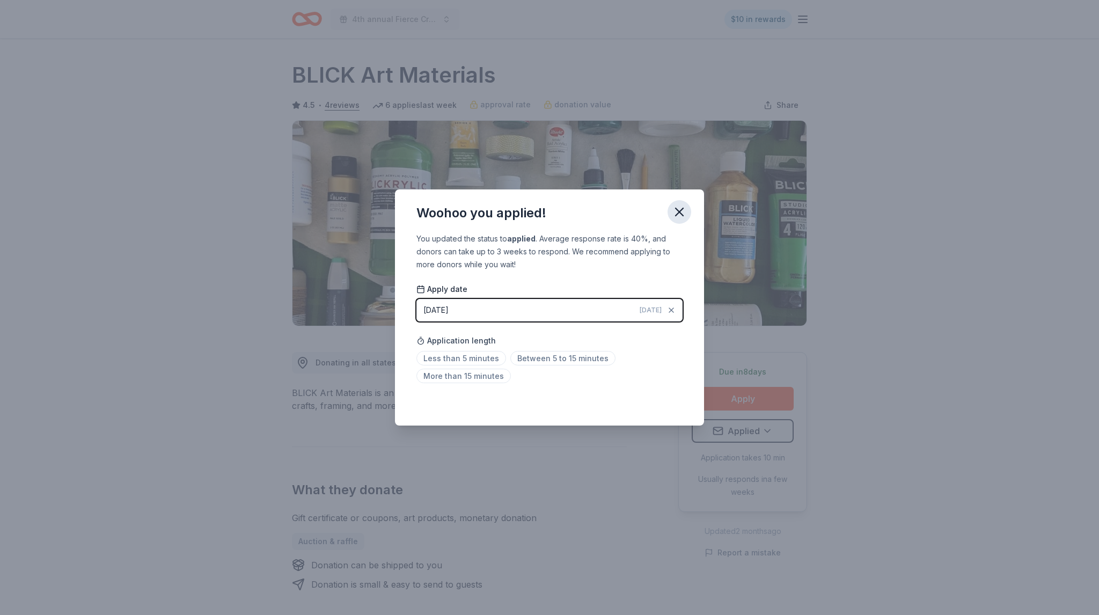
click at [681, 210] on icon "button" at bounding box center [680, 212] width 8 height 8
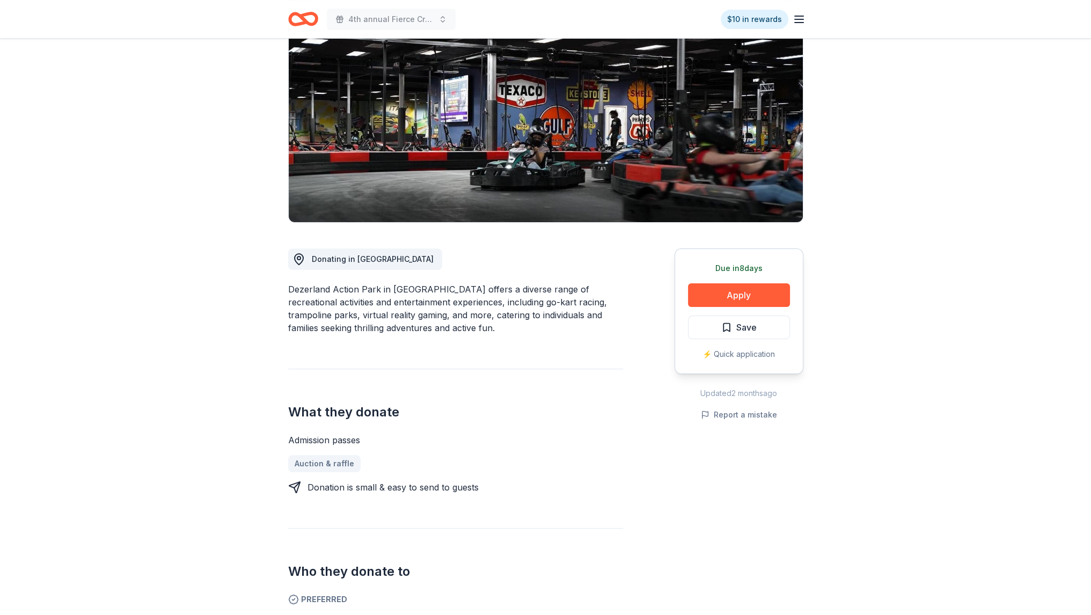
scroll to position [107, 0]
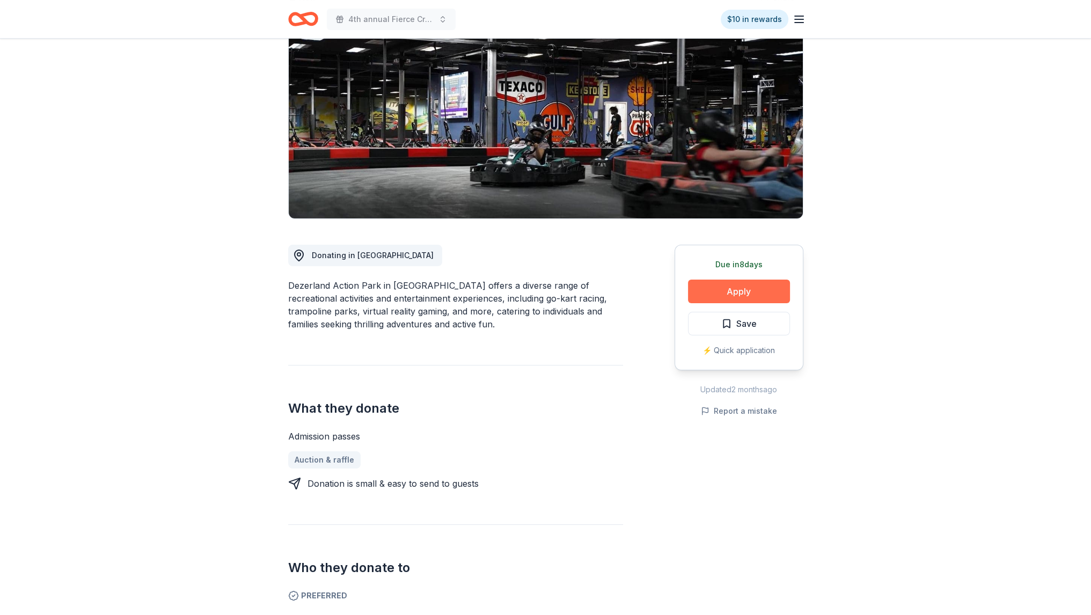
click at [726, 280] on button "Apply" at bounding box center [739, 292] width 102 height 24
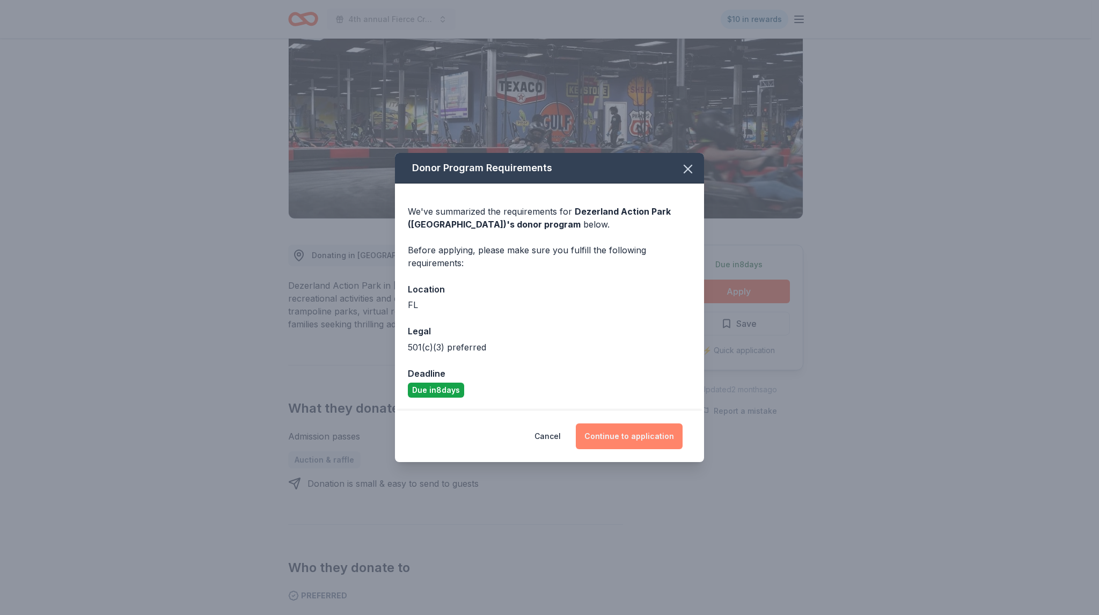
click at [603, 442] on button "Continue to application" at bounding box center [629, 437] width 107 height 26
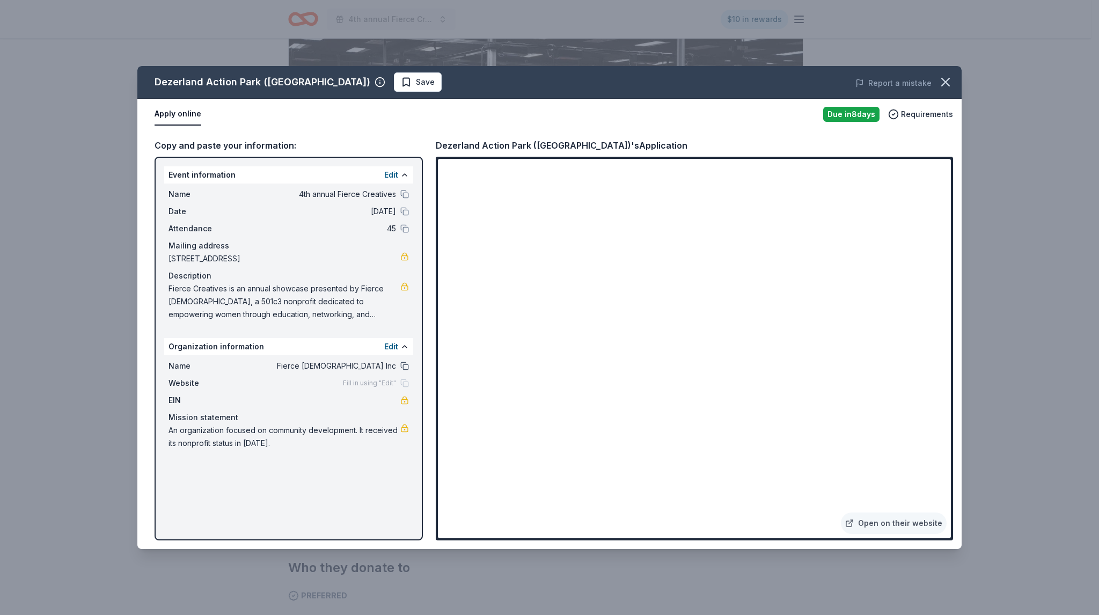
click at [405, 362] on button at bounding box center [404, 366] width 9 height 9
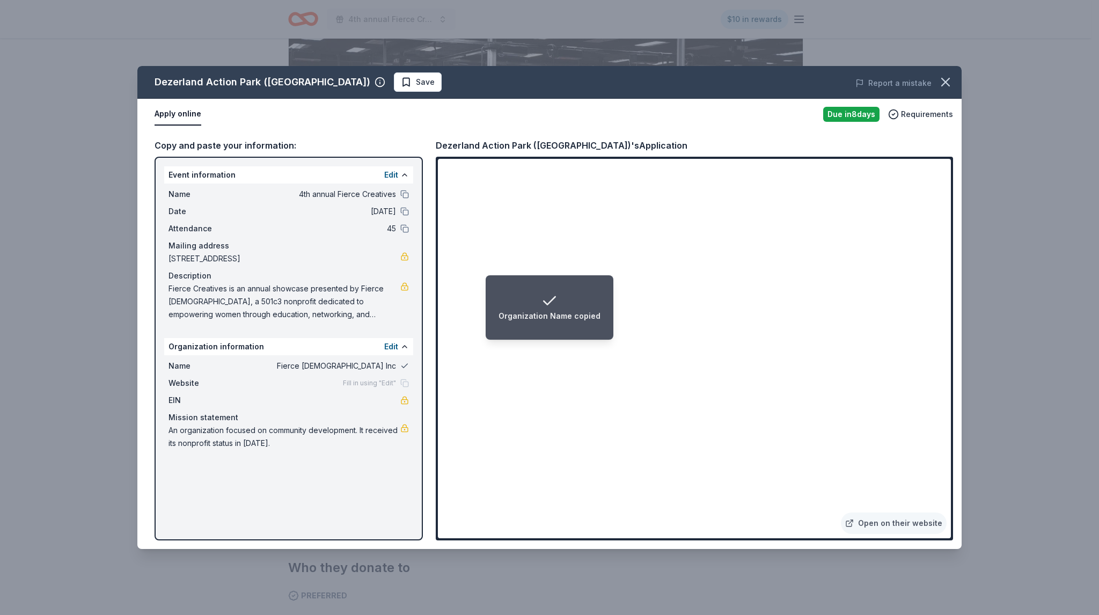
click at [403, 363] on button at bounding box center [404, 366] width 9 height 9
click at [499, 339] on li "Organization Name copied" at bounding box center [550, 307] width 128 height 64
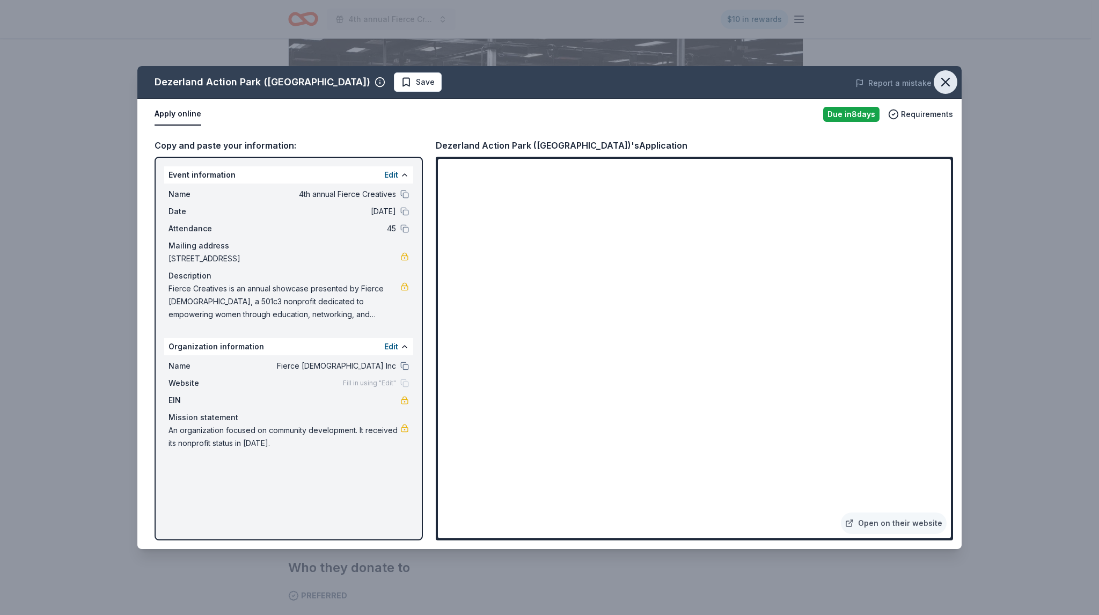
click at [949, 85] on icon "button" at bounding box center [946, 82] width 8 height 8
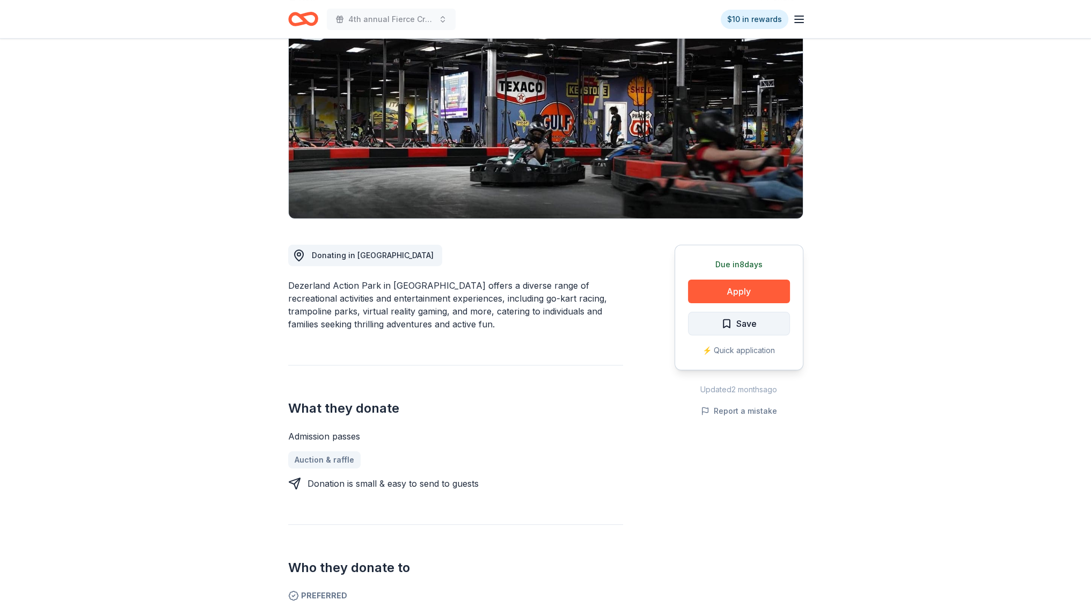
click at [771, 328] on button "Save" at bounding box center [739, 324] width 102 height 24
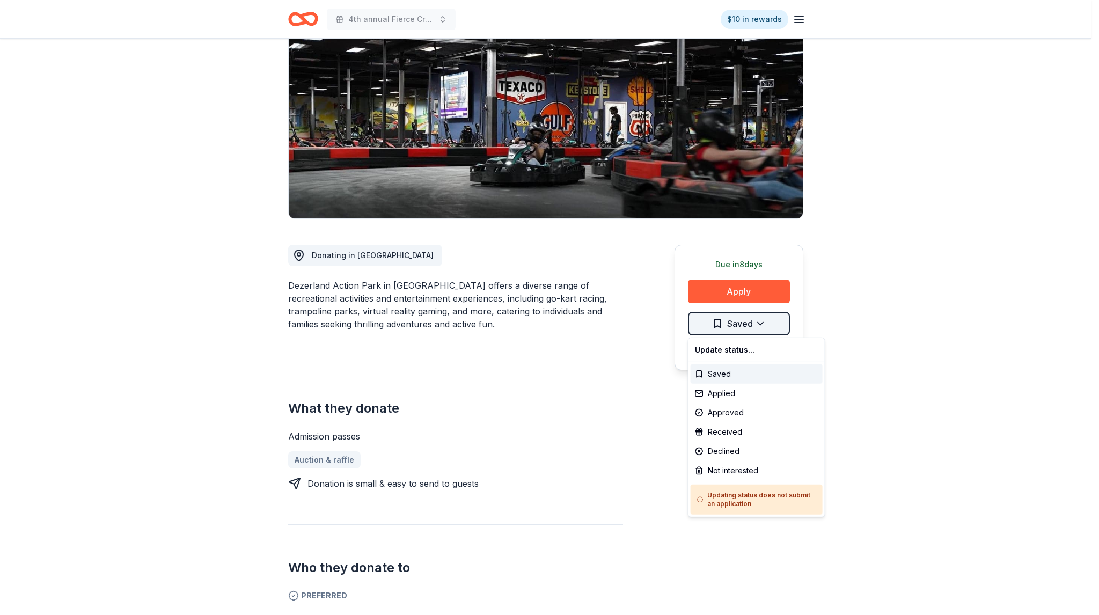
click at [727, 320] on html "4th annual Fierce Creatives $10 in rewards Due [DATE] Share Dezerland Action Pa…" at bounding box center [549, 200] width 1099 height 615
click at [724, 468] on div "Not interested" at bounding box center [757, 470] width 132 height 19
click at [717, 377] on div "Saved" at bounding box center [735, 373] width 89 height 19
click at [717, 370] on div "Saved" at bounding box center [757, 373] width 132 height 19
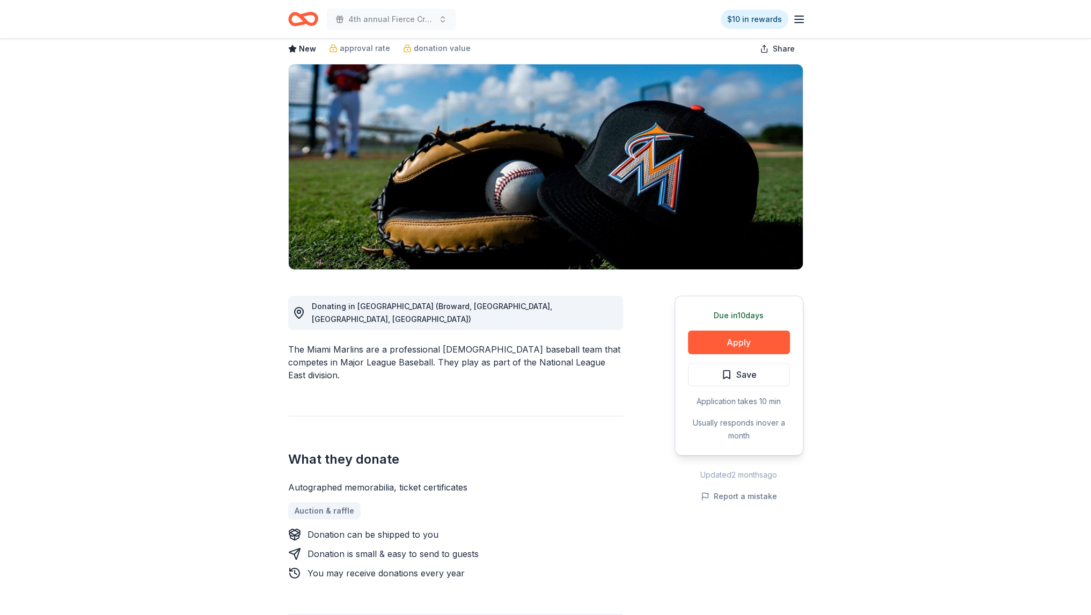
scroll to position [54, 0]
